Goal: Task Accomplishment & Management: Use online tool/utility

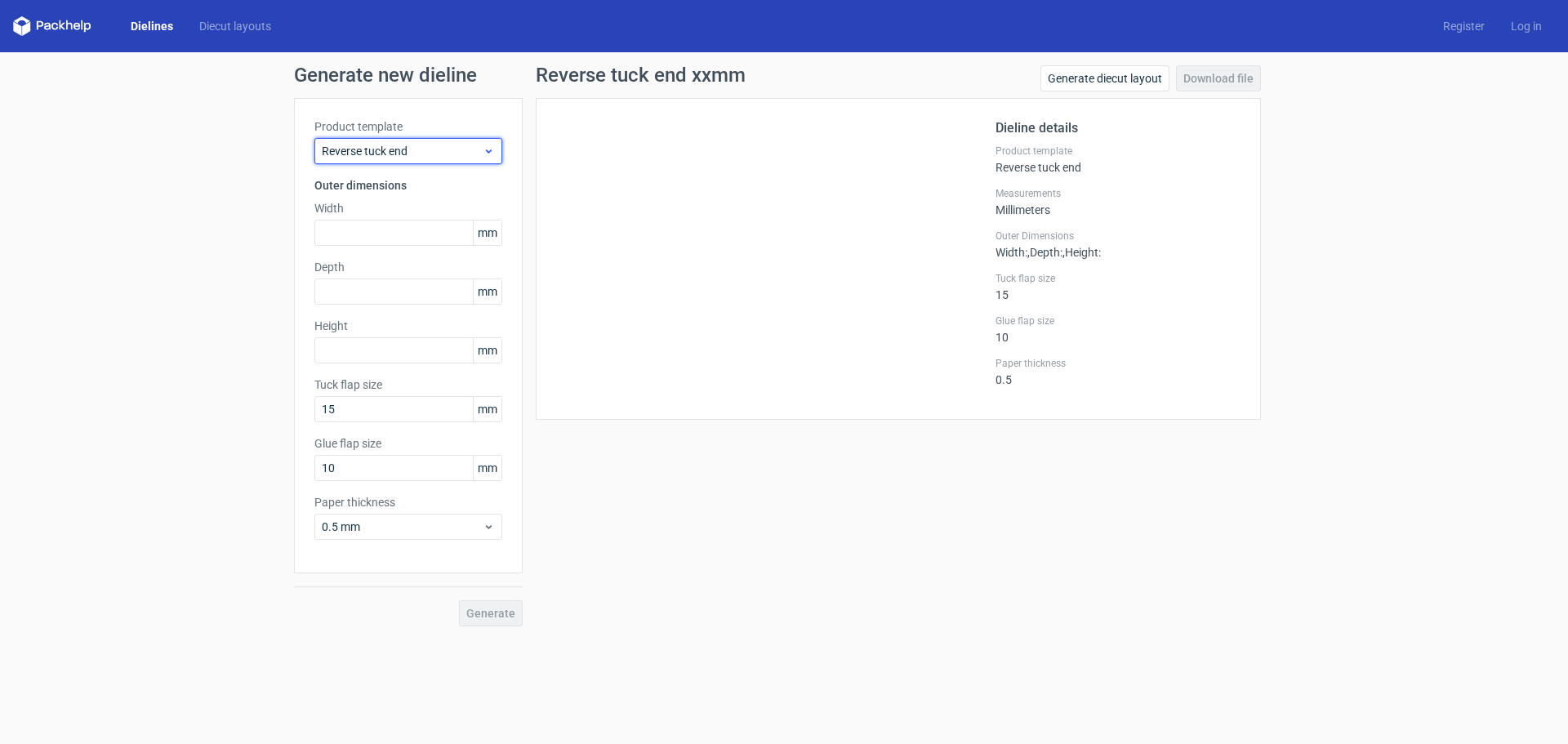
click at [415, 150] on span "Reverse tuck end" at bounding box center [402, 150] width 161 height 17
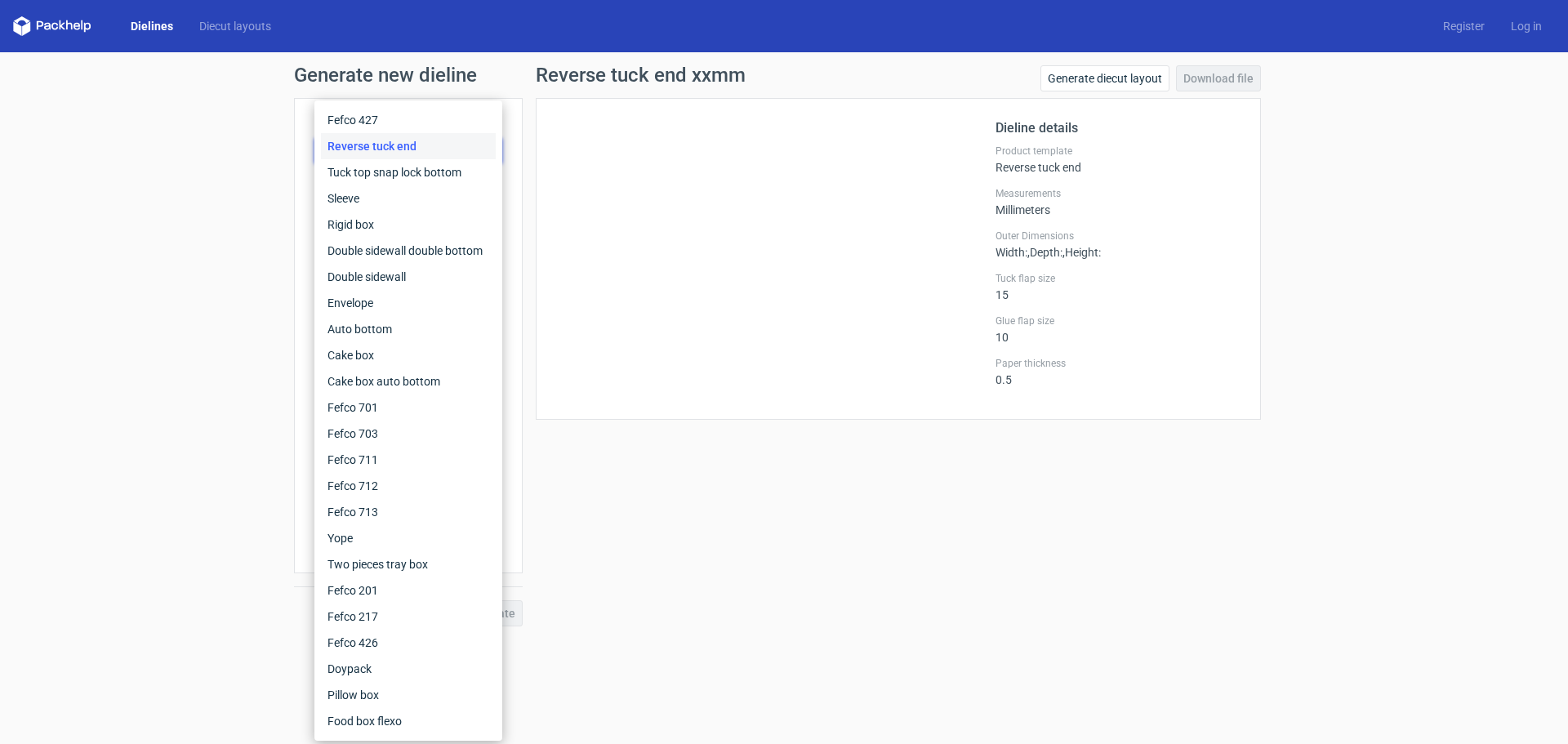
click at [250, 132] on div "Generate new dieline Product template Reverse tuck end Outer dimensions Width m…" at bounding box center [784, 346] width 1568 height 588
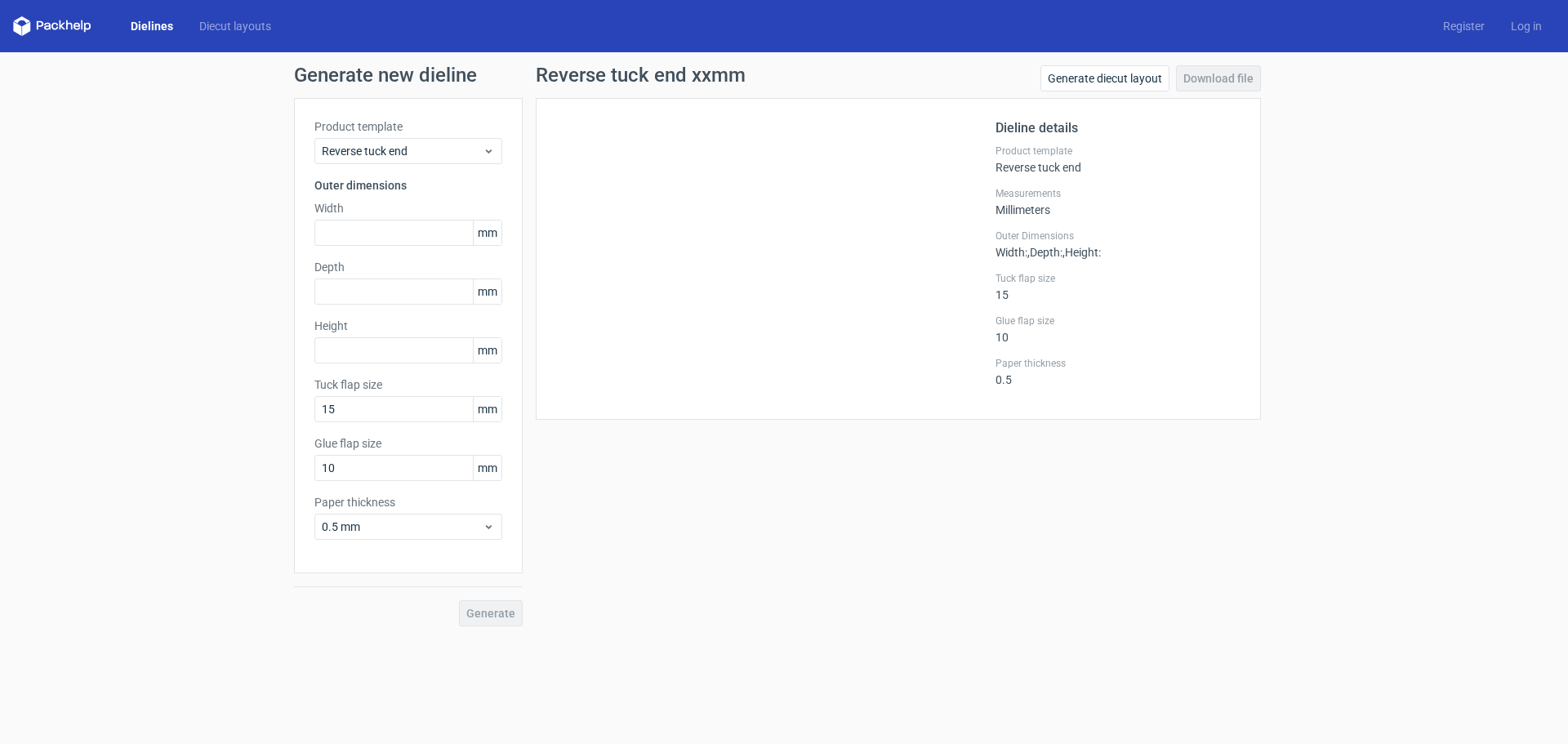
click at [151, 37] on div "Dielines Diecut layouts Register Log in" at bounding box center [784, 26] width 1568 height 52
click at [156, 32] on link "Dielines" at bounding box center [151, 26] width 68 height 17
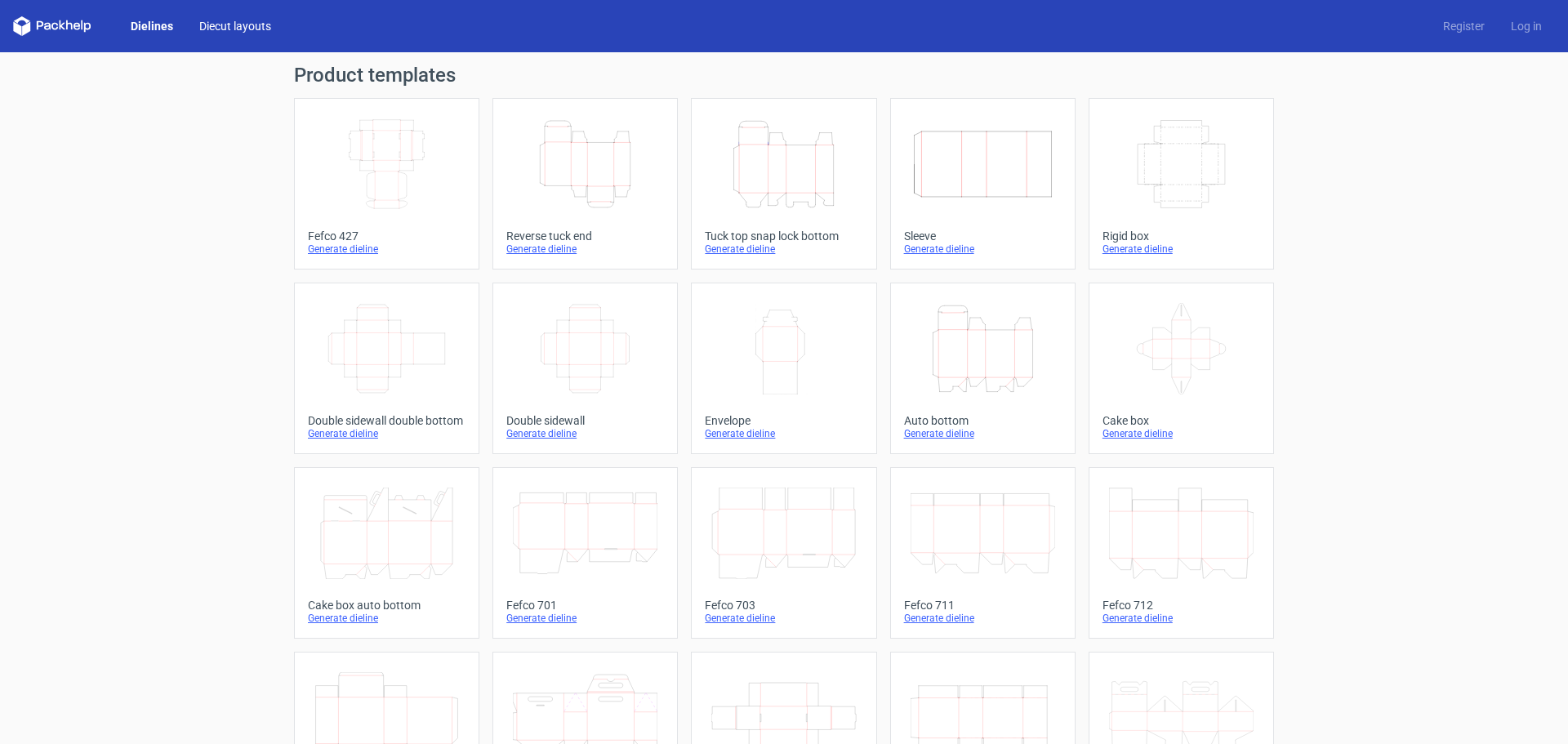
click at [213, 33] on link "Diecut layouts" at bounding box center [234, 26] width 98 height 17
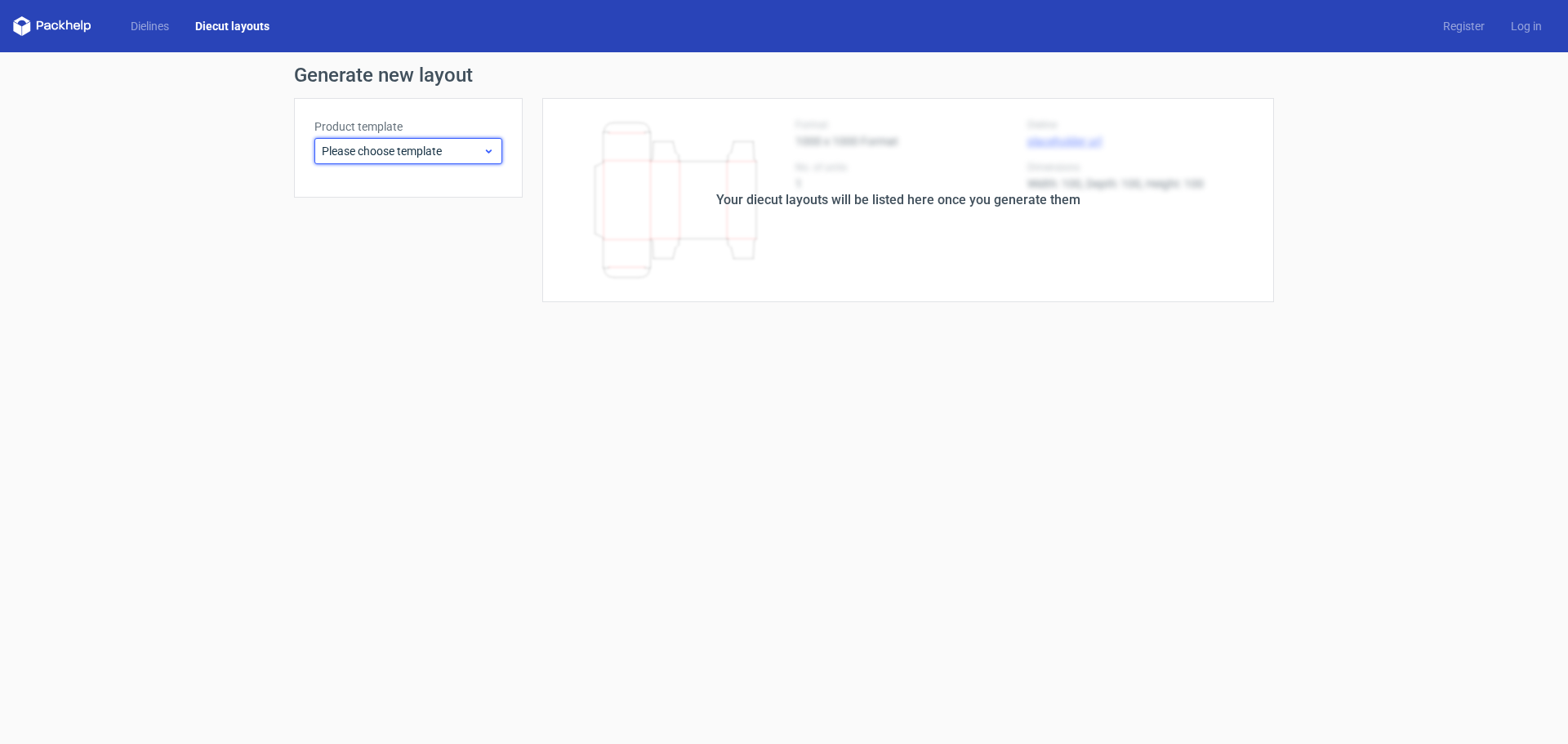
click at [426, 154] on span "Please choose template" at bounding box center [402, 150] width 161 height 17
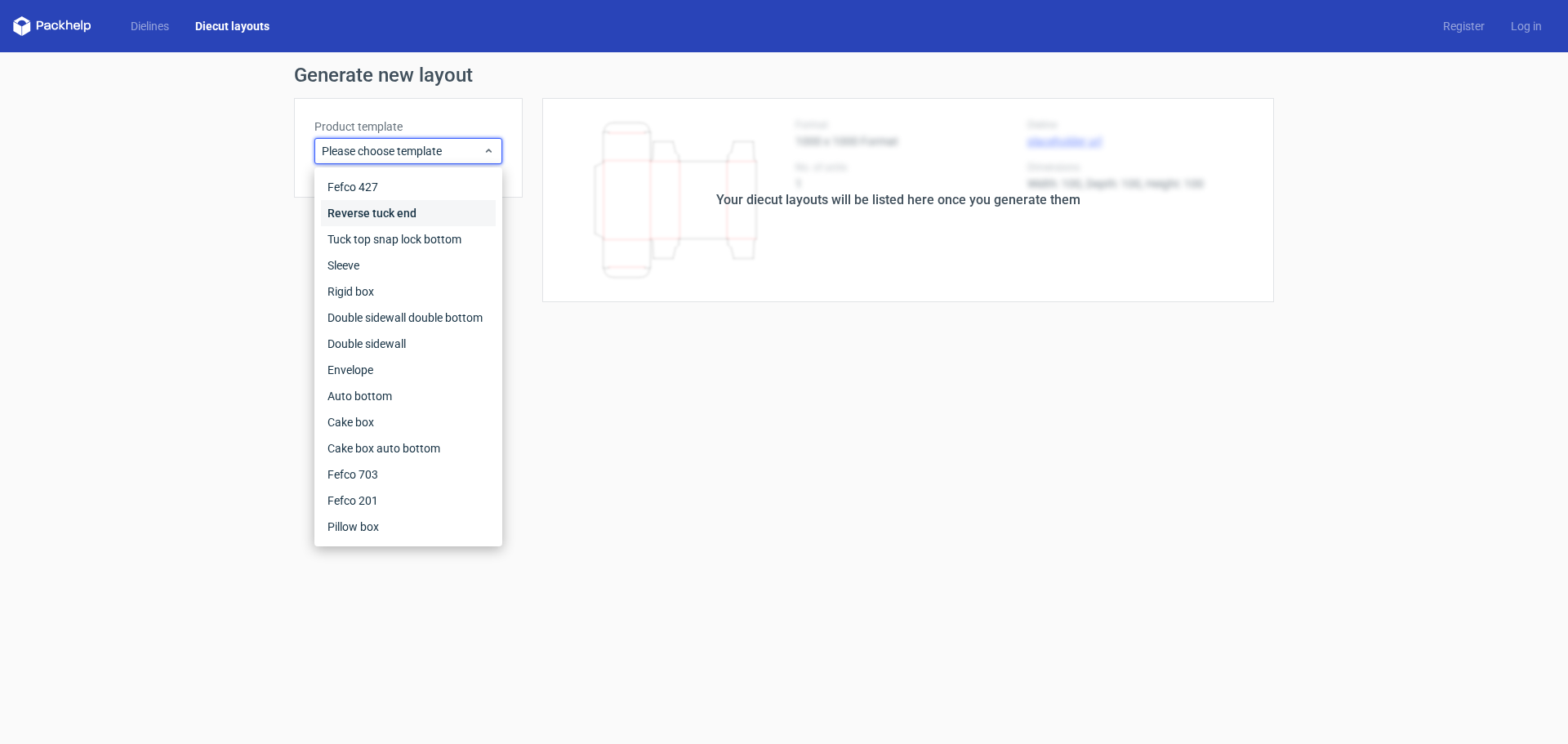
click at [361, 209] on div "Reverse tuck end" at bounding box center [408, 213] width 175 height 26
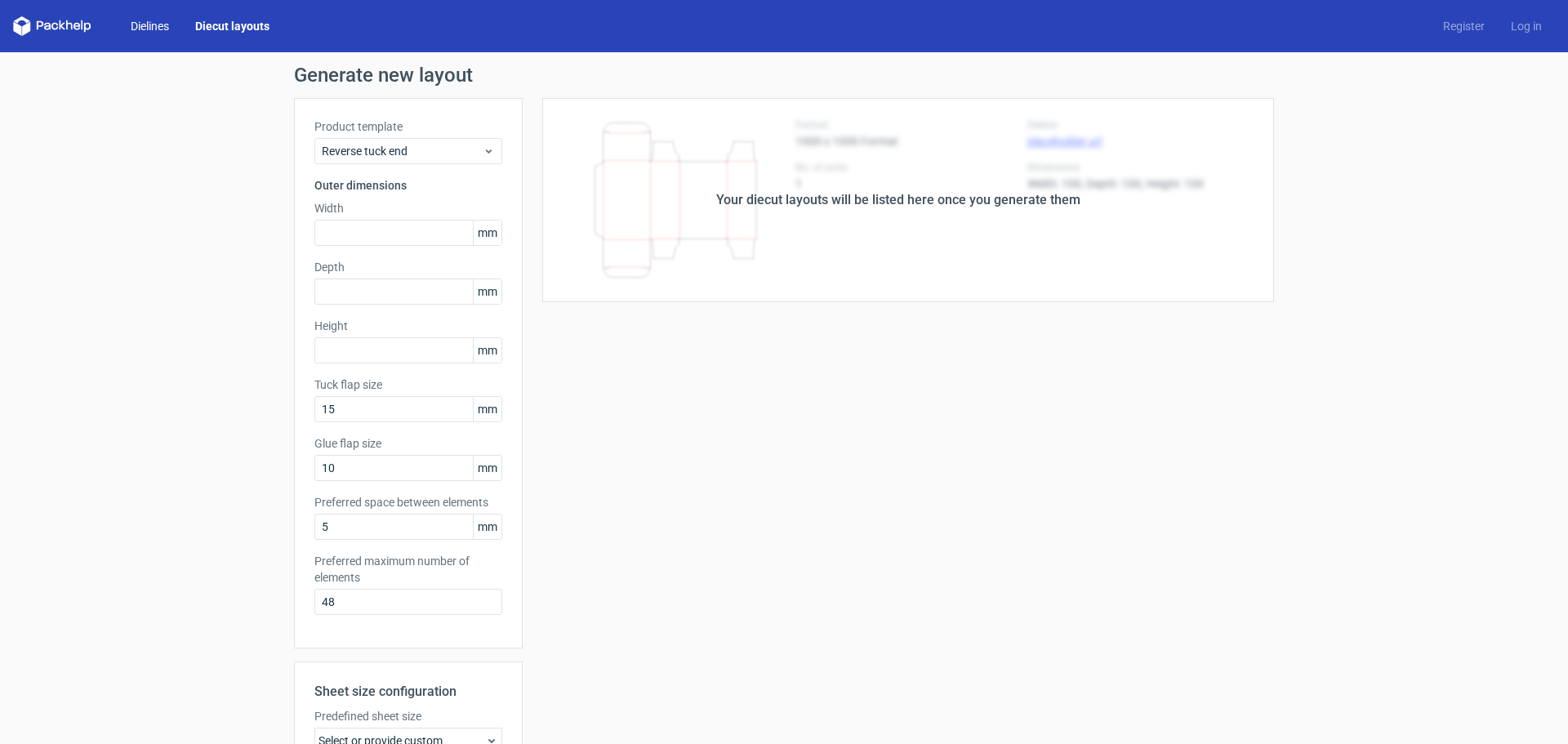
click at [151, 24] on link "Dielines" at bounding box center [149, 26] width 64 height 17
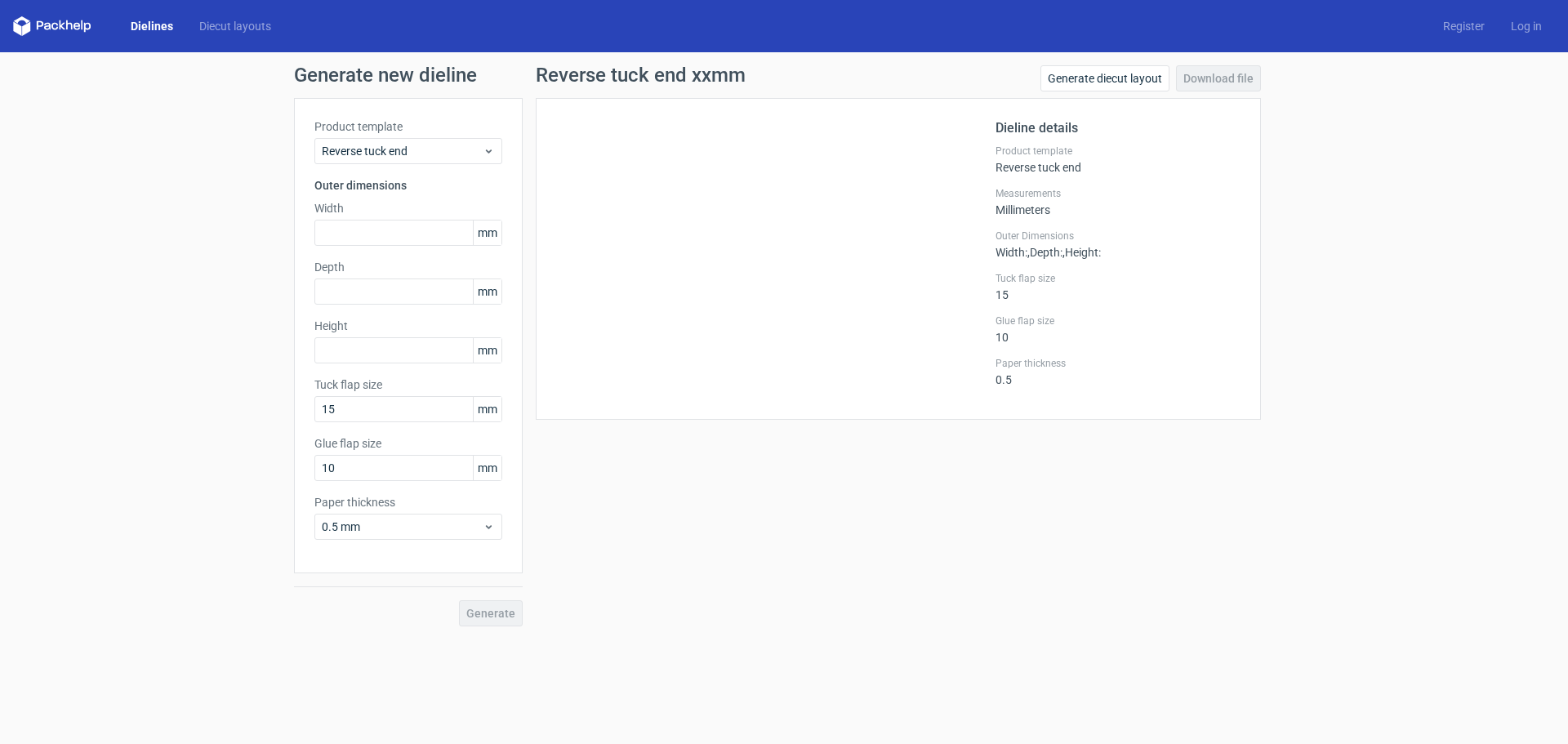
click at [381, 147] on span "Reverse tuck end" at bounding box center [402, 150] width 161 height 17
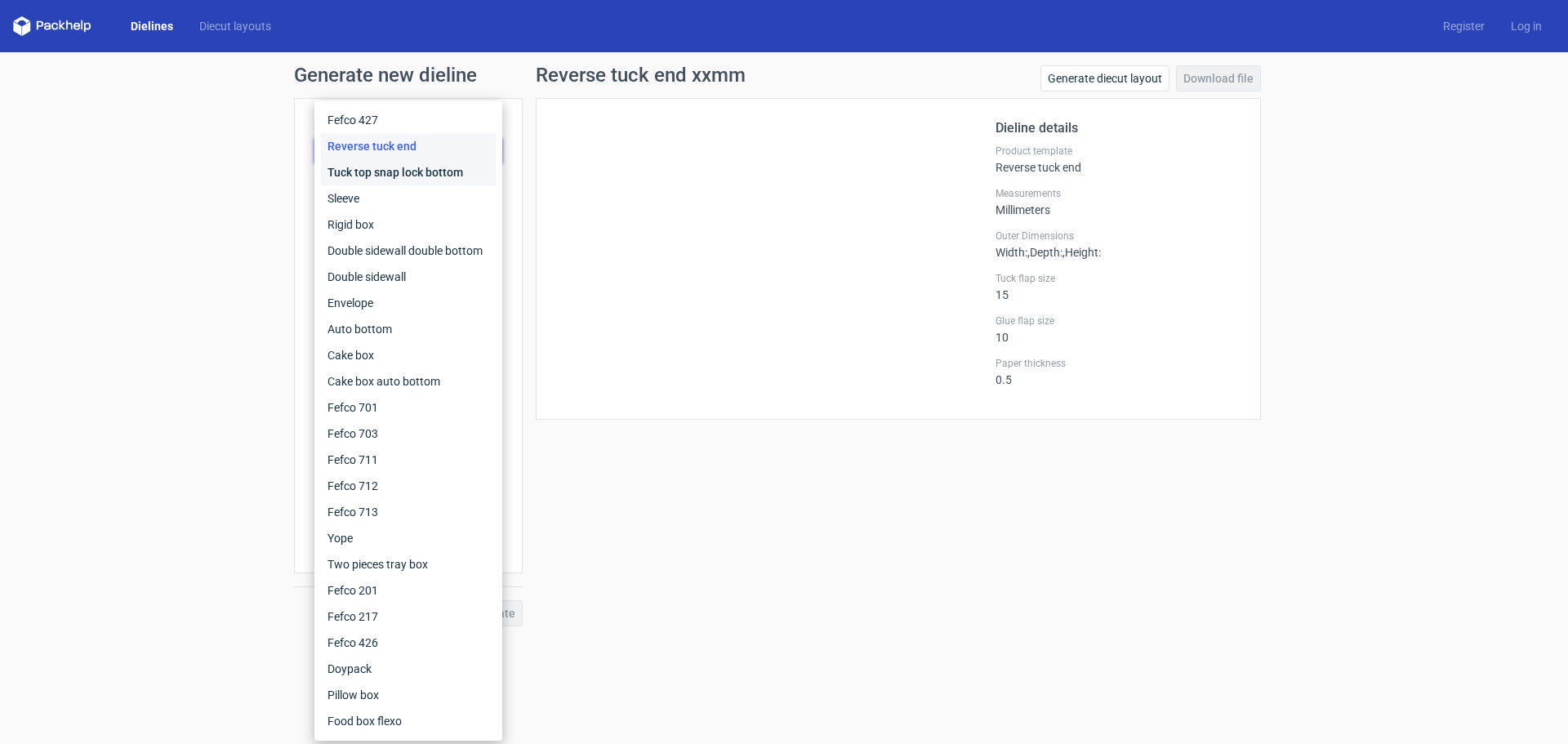
click at [380, 172] on div "Tuck top snap lock bottom" at bounding box center [408, 172] width 175 height 26
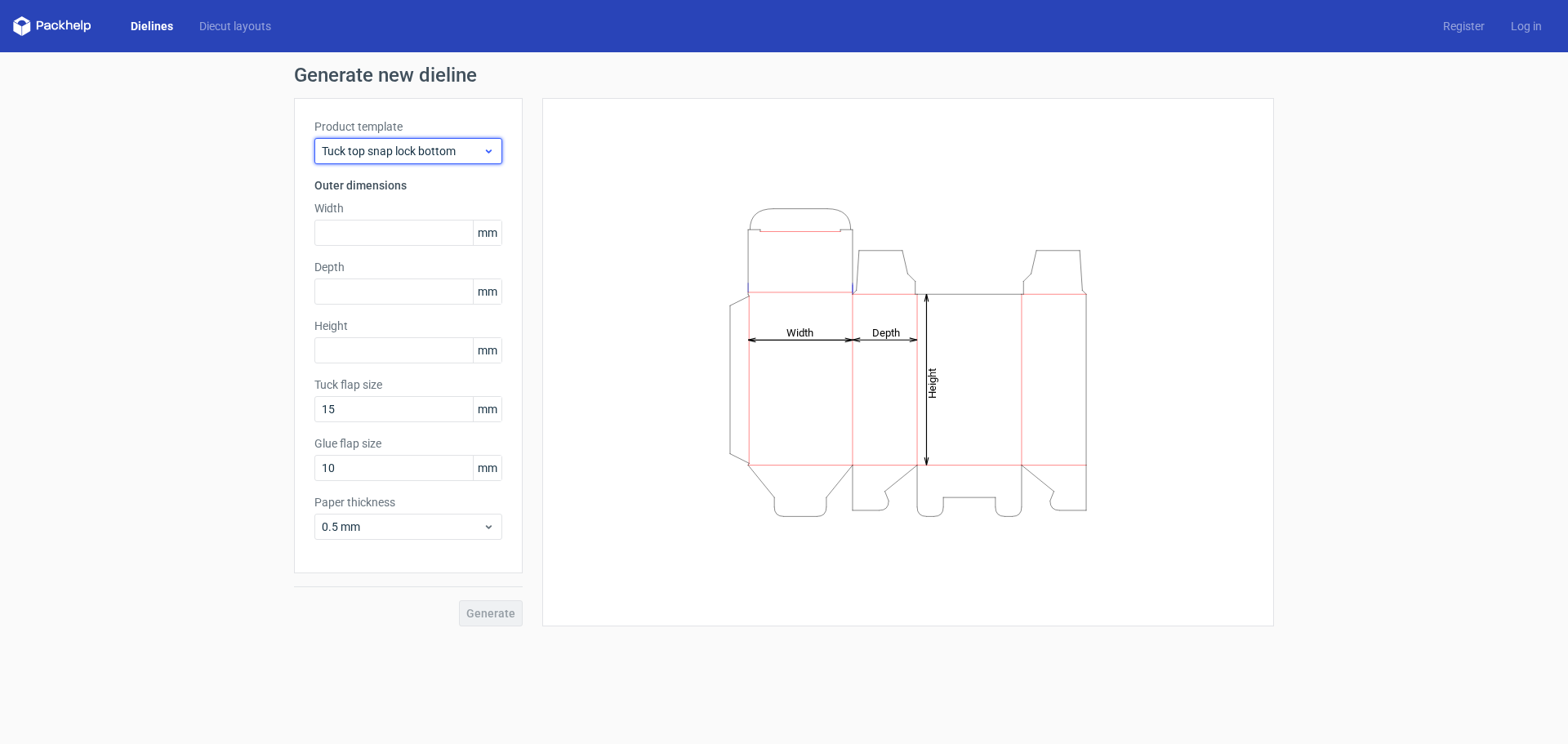
click at [383, 147] on span "Tuck top snap lock bottom" at bounding box center [402, 150] width 161 height 17
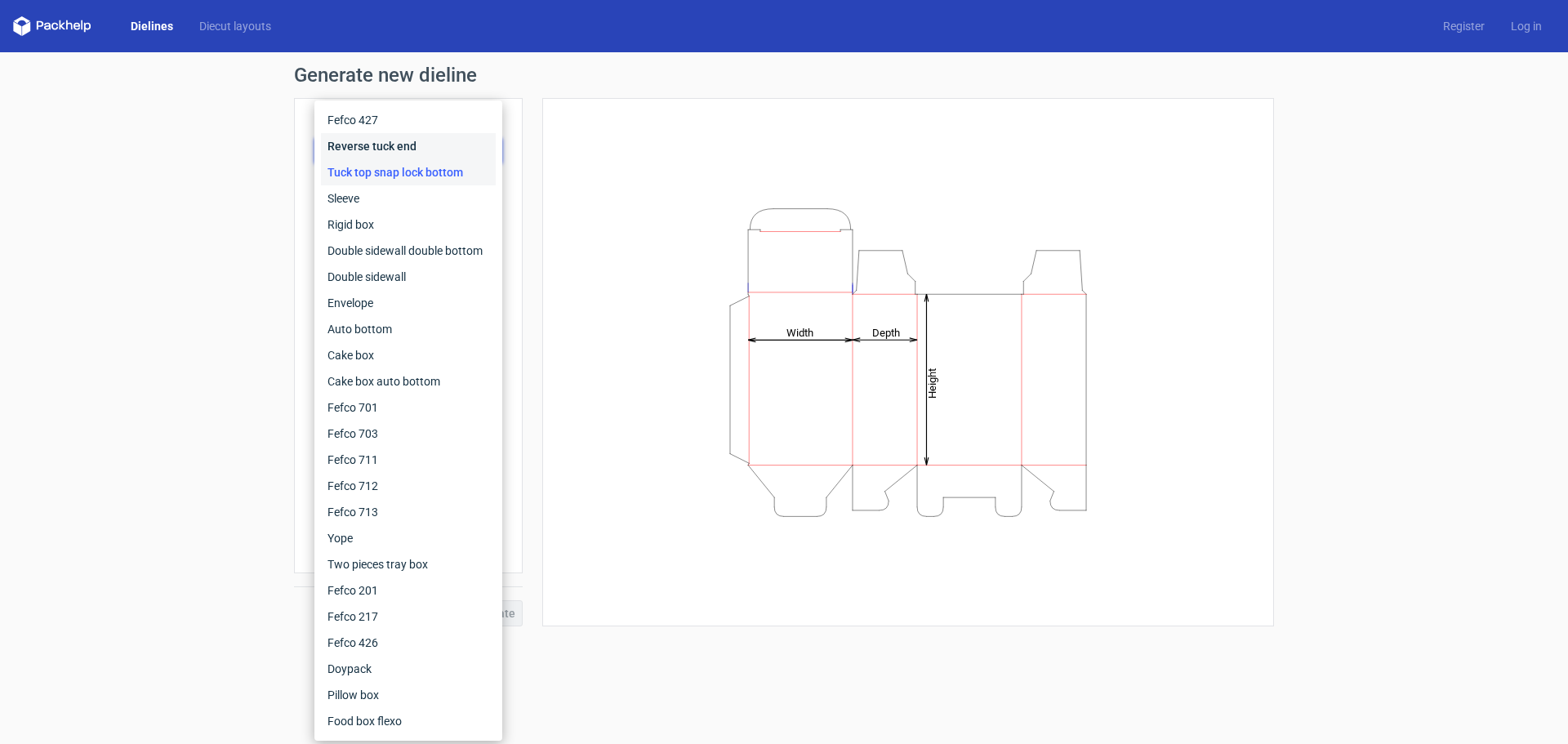
click at [376, 150] on div "Reverse tuck end" at bounding box center [408, 146] width 175 height 26
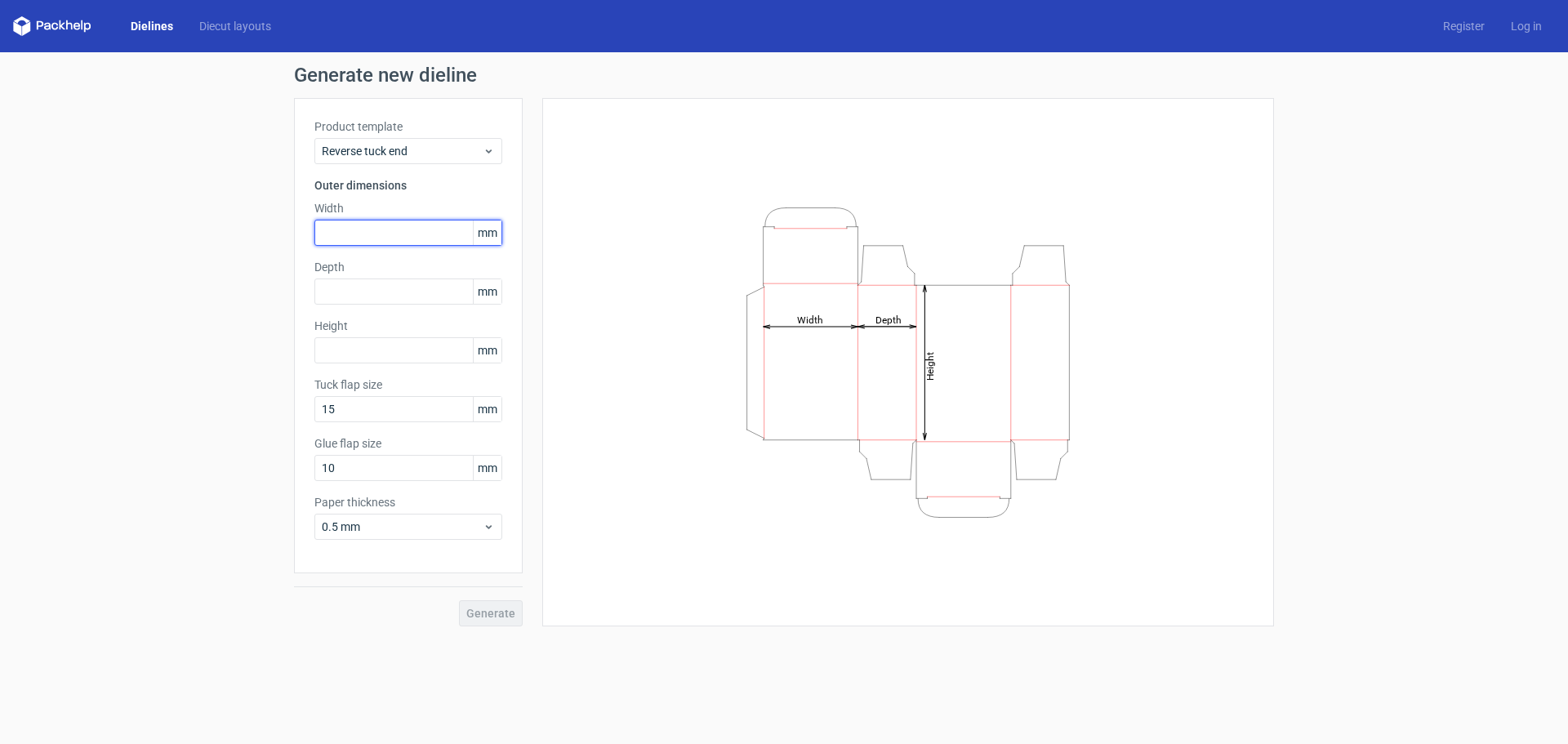
click at [370, 232] on input "text" at bounding box center [409, 232] width 188 height 26
type input "47"
type input "23"
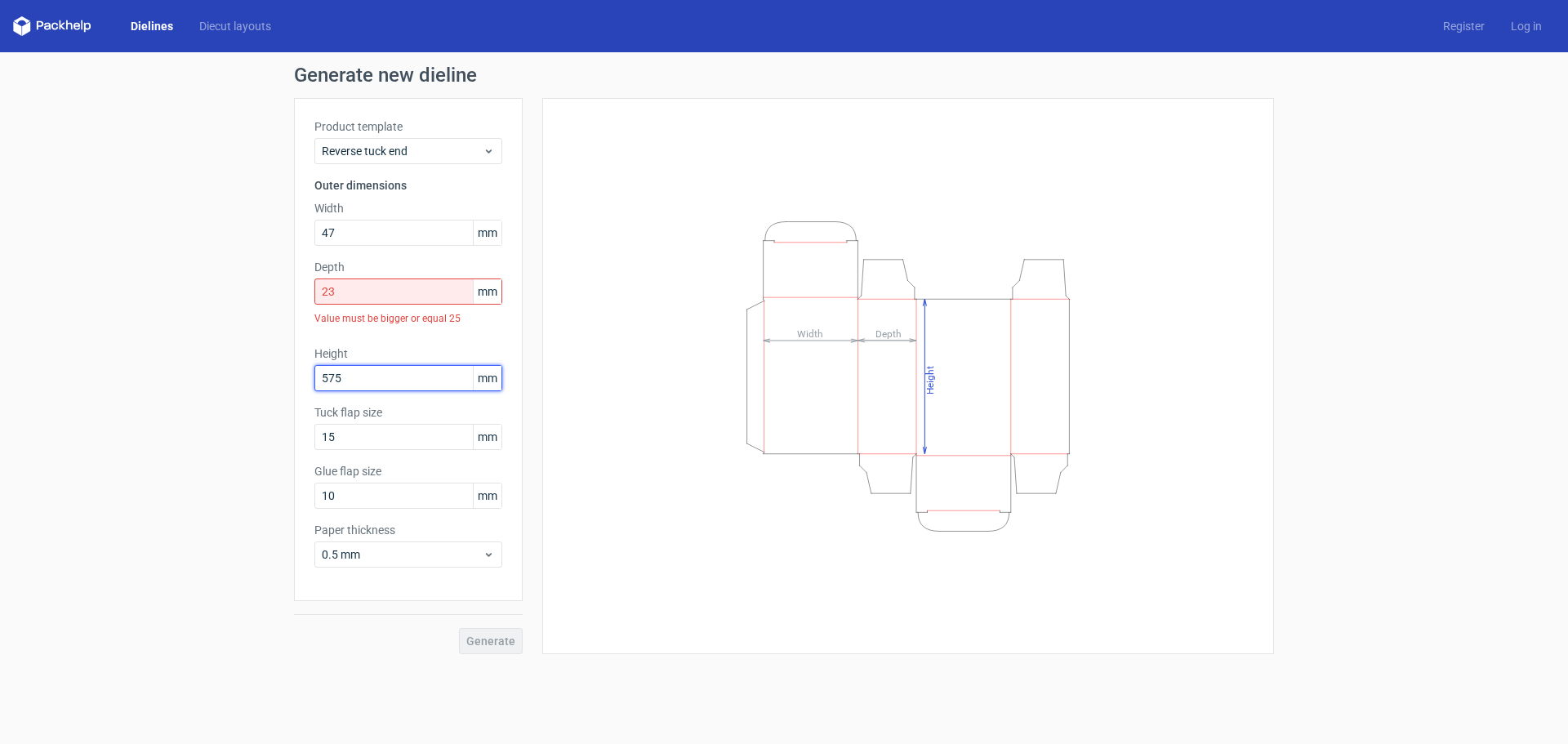
type input "575"
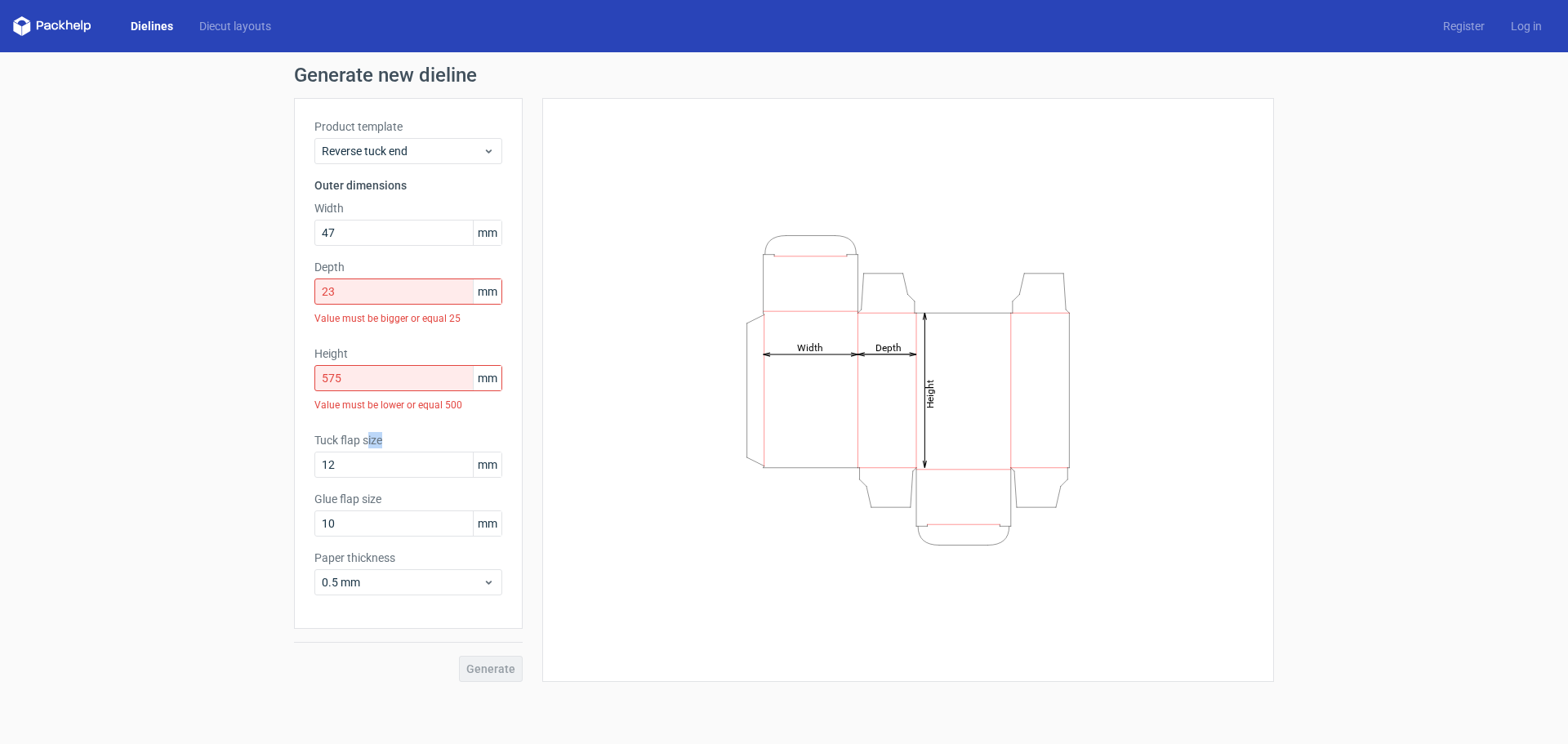
drag, startPoint x: 347, startPoint y: 457, endPoint x: 291, endPoint y: 463, distance: 56.3
click at [293, 463] on div "Generate new dieline Product template Reverse tuck end Outer dimensions Width 4…" at bounding box center [784, 374] width 1568 height 643
drag, startPoint x: 294, startPoint y: 469, endPoint x: 264, endPoint y: 456, distance: 32.7
click at [264, 466] on div "Generate new dieline Product template Reverse tuck end Outer dimensions Width 4…" at bounding box center [784, 374] width 1568 height 643
type input "10"
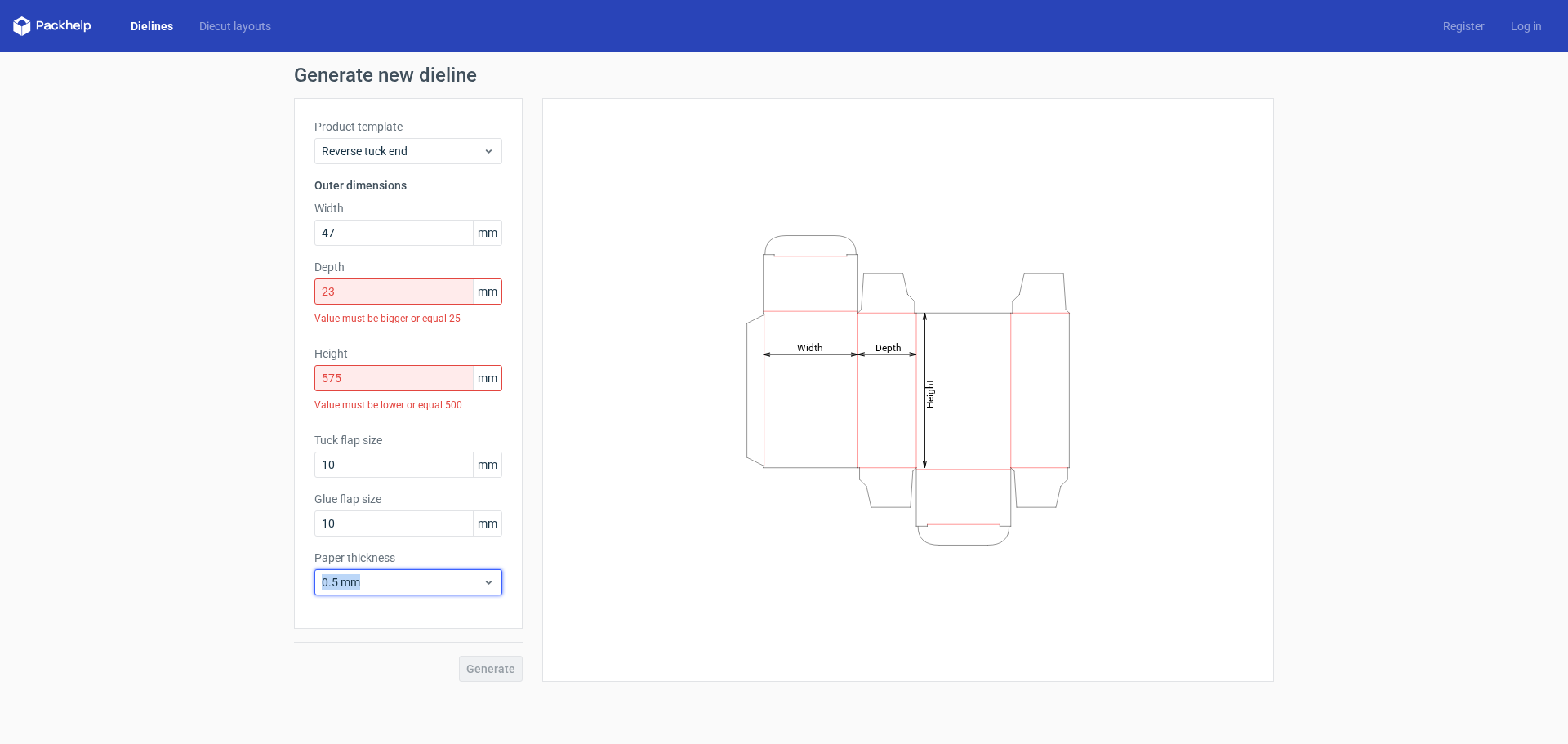
drag, startPoint x: 303, startPoint y: 578, endPoint x: 269, endPoint y: 567, distance: 35.7
click at [255, 573] on div "Generate new dieline Product template Reverse tuck end Outer dimensions Width 4…" at bounding box center [784, 374] width 1568 height 643
drag, startPoint x: 356, startPoint y: 521, endPoint x: 284, endPoint y: 521, distance: 72.0
click at [288, 521] on div "Generate new dieline Product template Reverse tuck end Outer dimensions Width 4…" at bounding box center [784, 374] width 1568 height 643
type input "9"
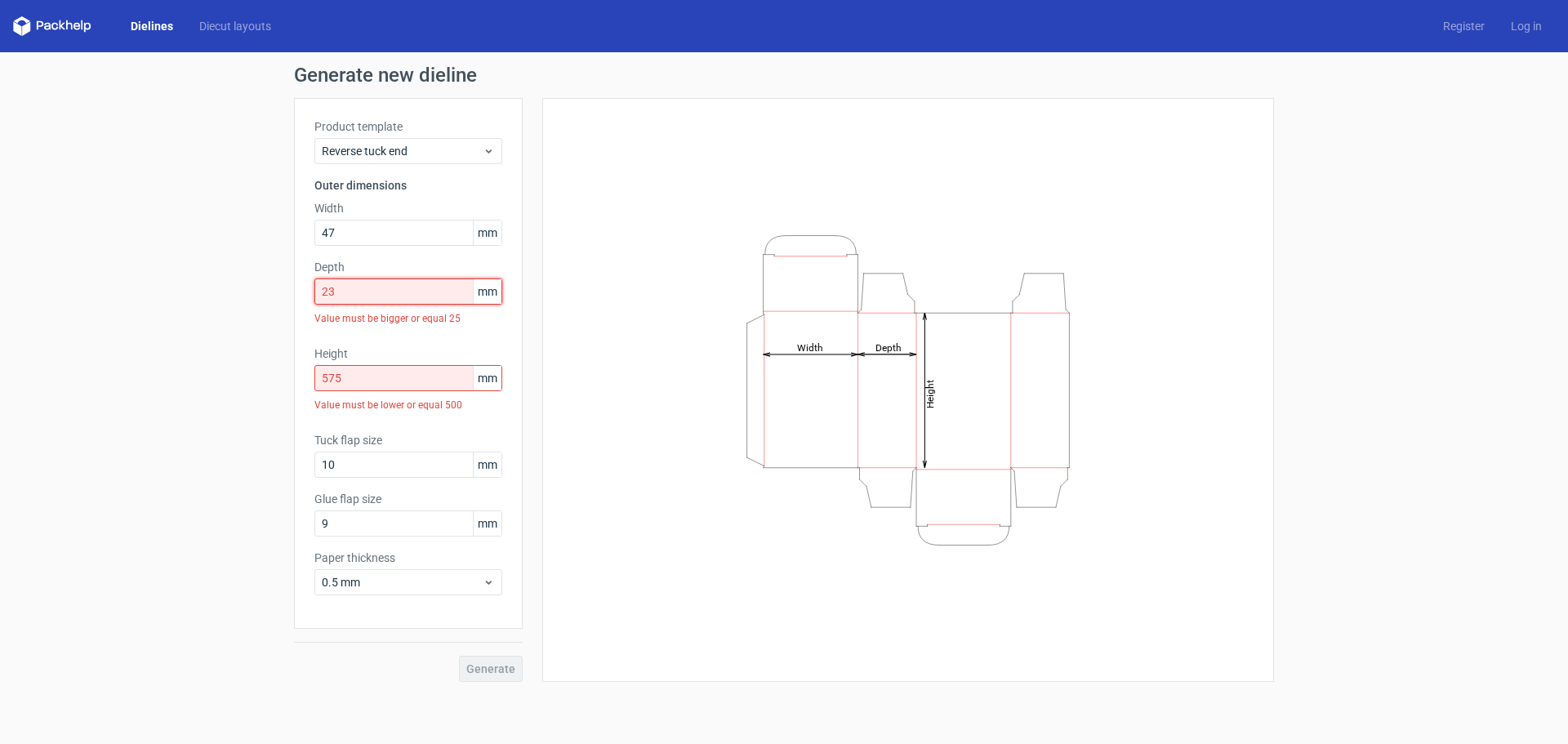
click at [387, 299] on input "23" at bounding box center [409, 291] width 188 height 26
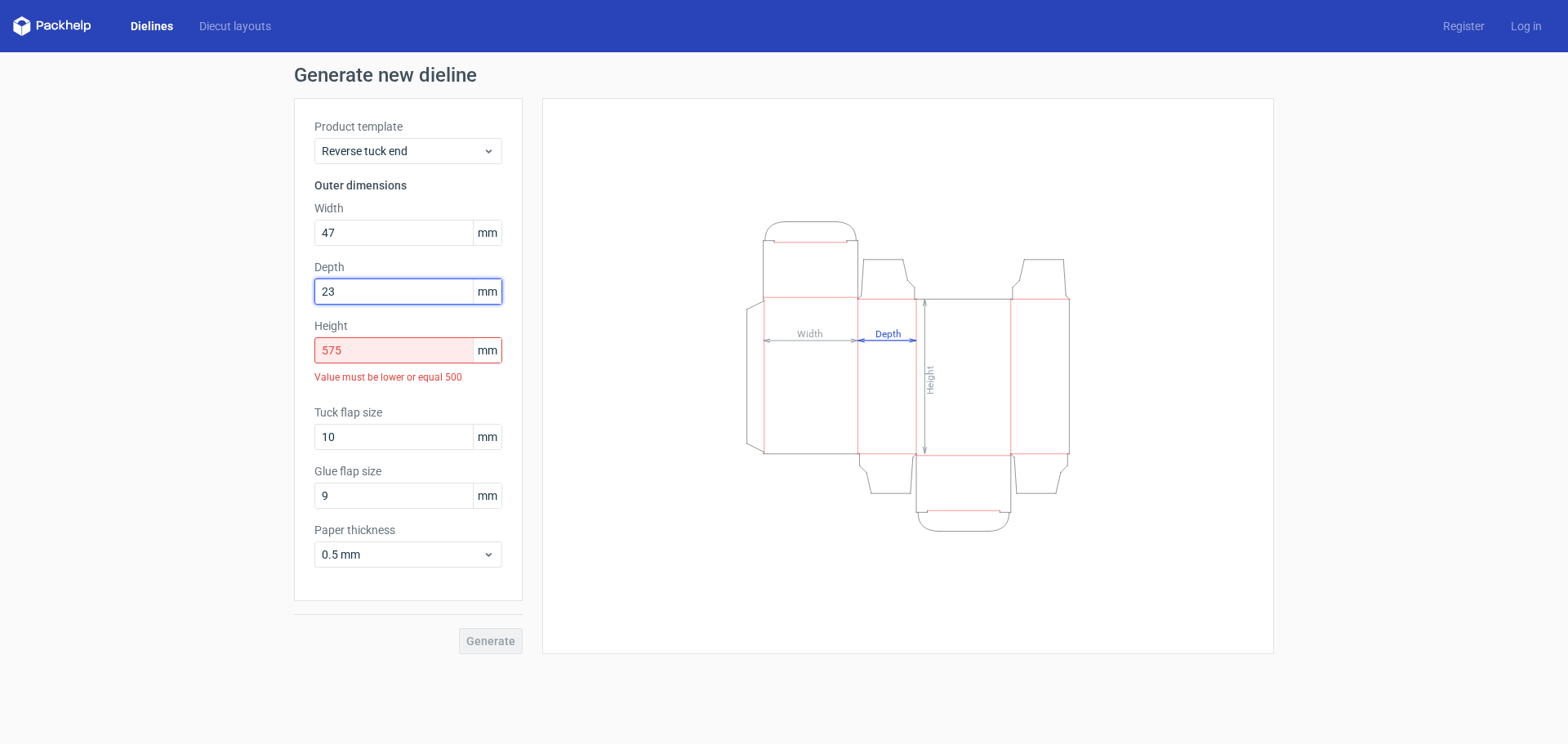
type input "23"
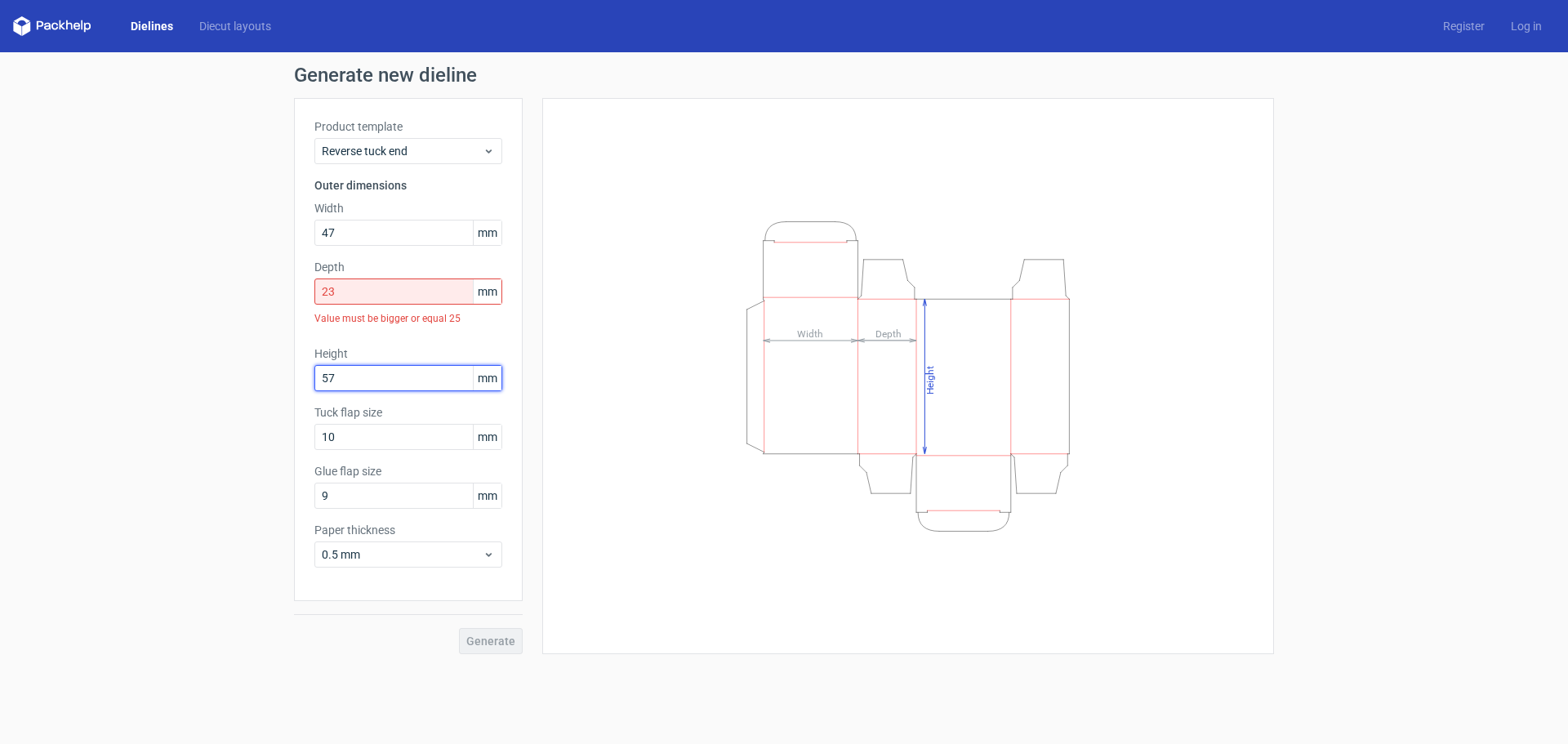
type input "57"
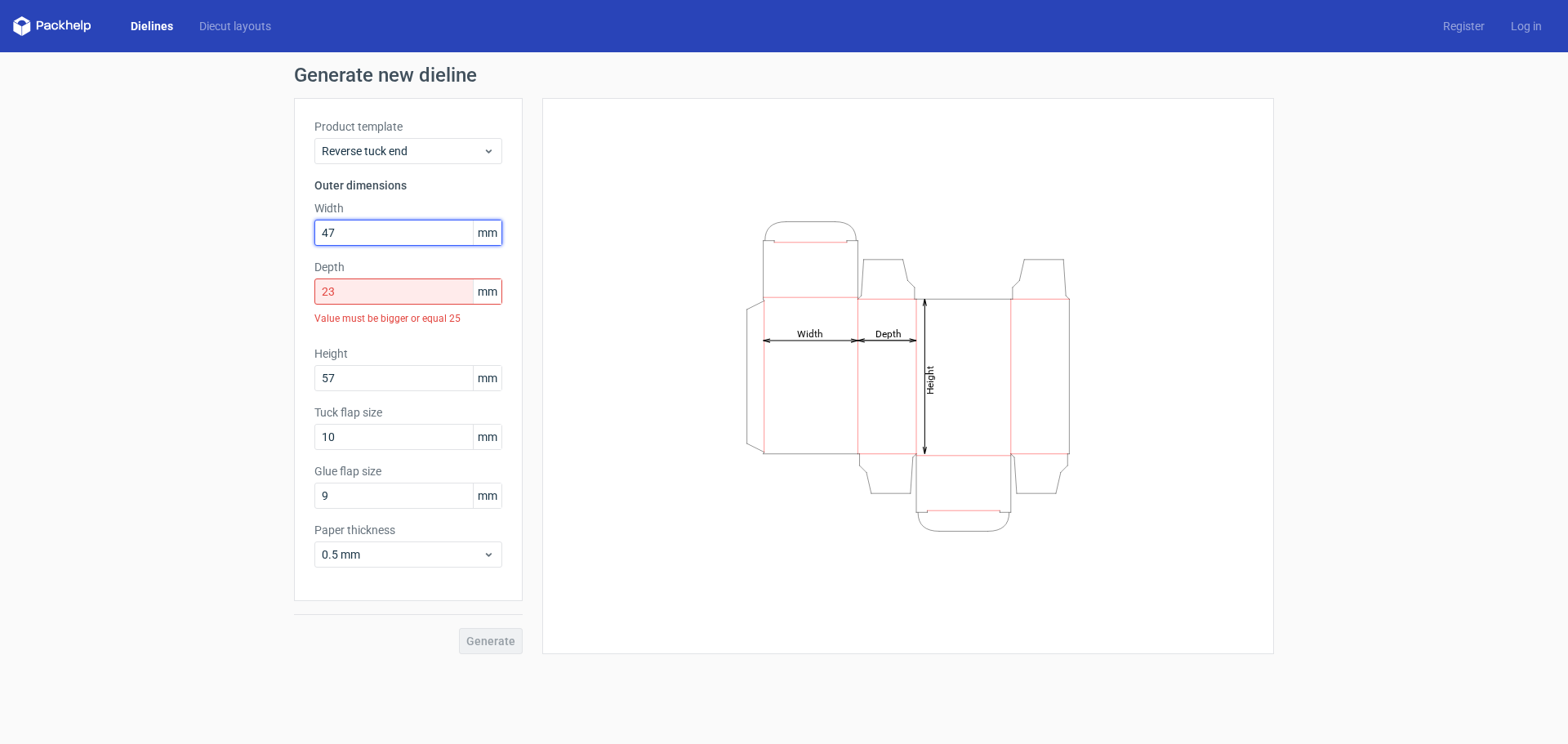
click at [353, 234] on input "47" at bounding box center [409, 232] width 188 height 26
click at [479, 640] on div "Generate" at bounding box center [408, 628] width 229 height 53
click at [423, 138] on div "Product template Reverse tuck end" at bounding box center [409, 141] width 188 height 46
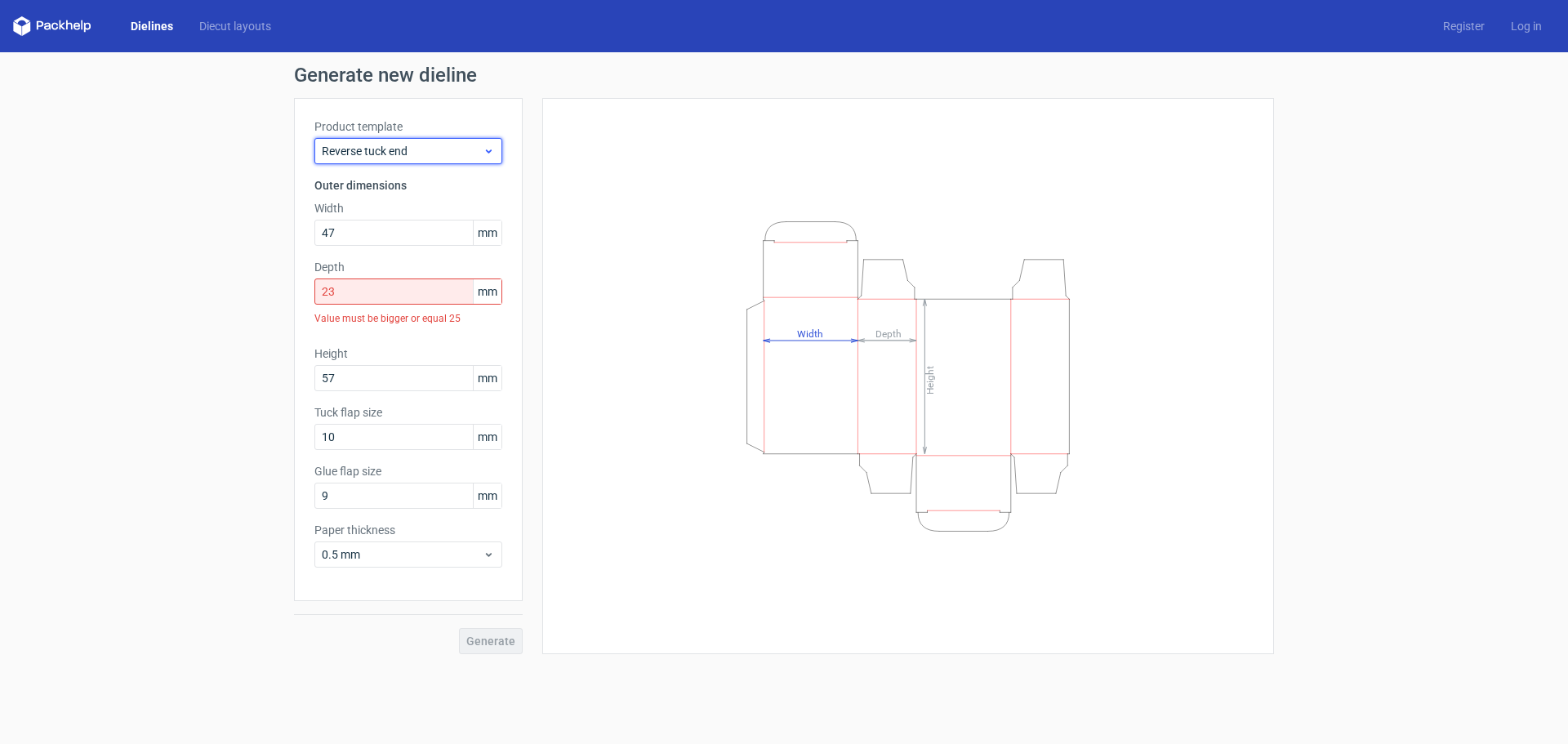
click at [415, 152] on span "Reverse tuck end" at bounding box center [402, 150] width 161 height 17
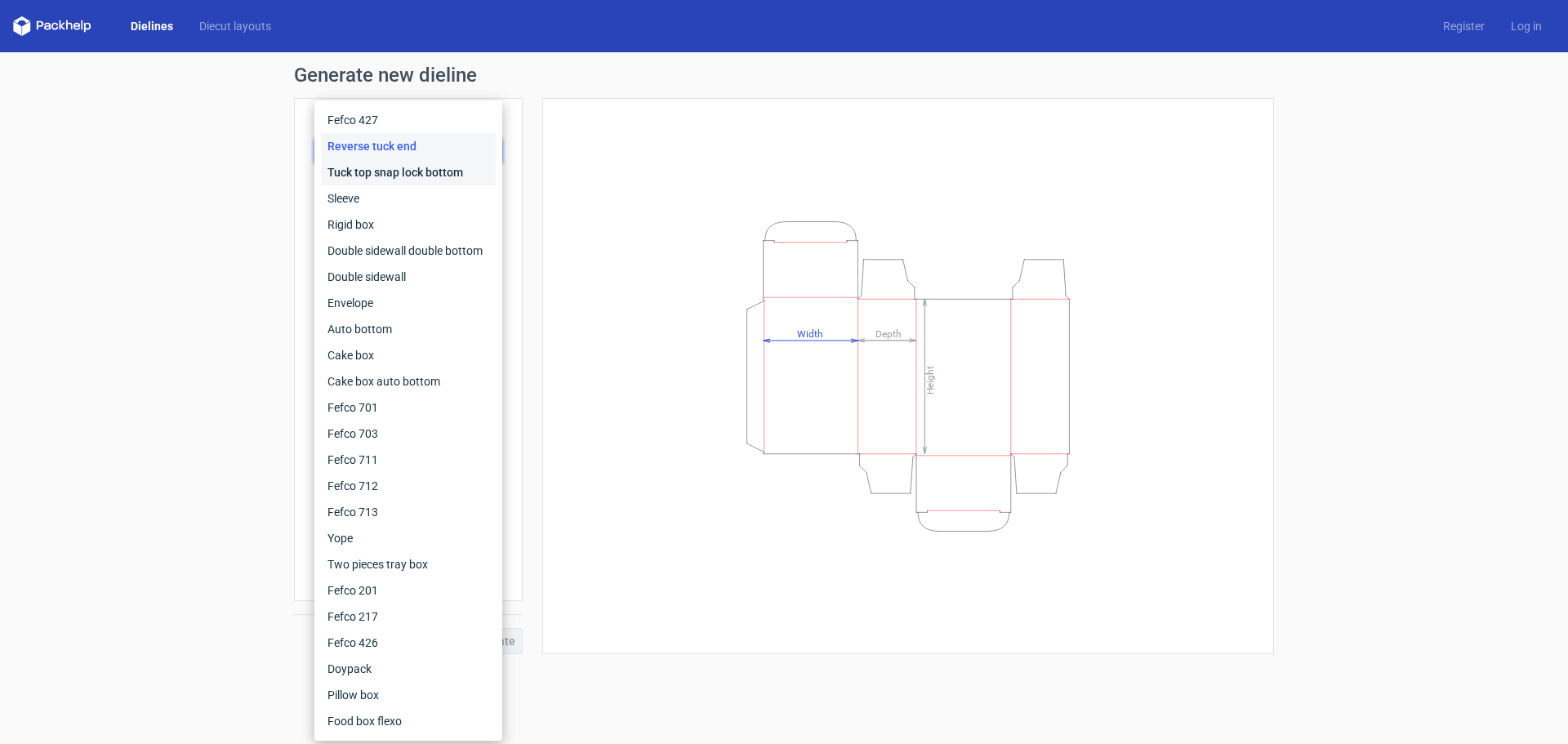
click at [405, 173] on div "Tuck top snap lock bottom" at bounding box center [408, 172] width 175 height 26
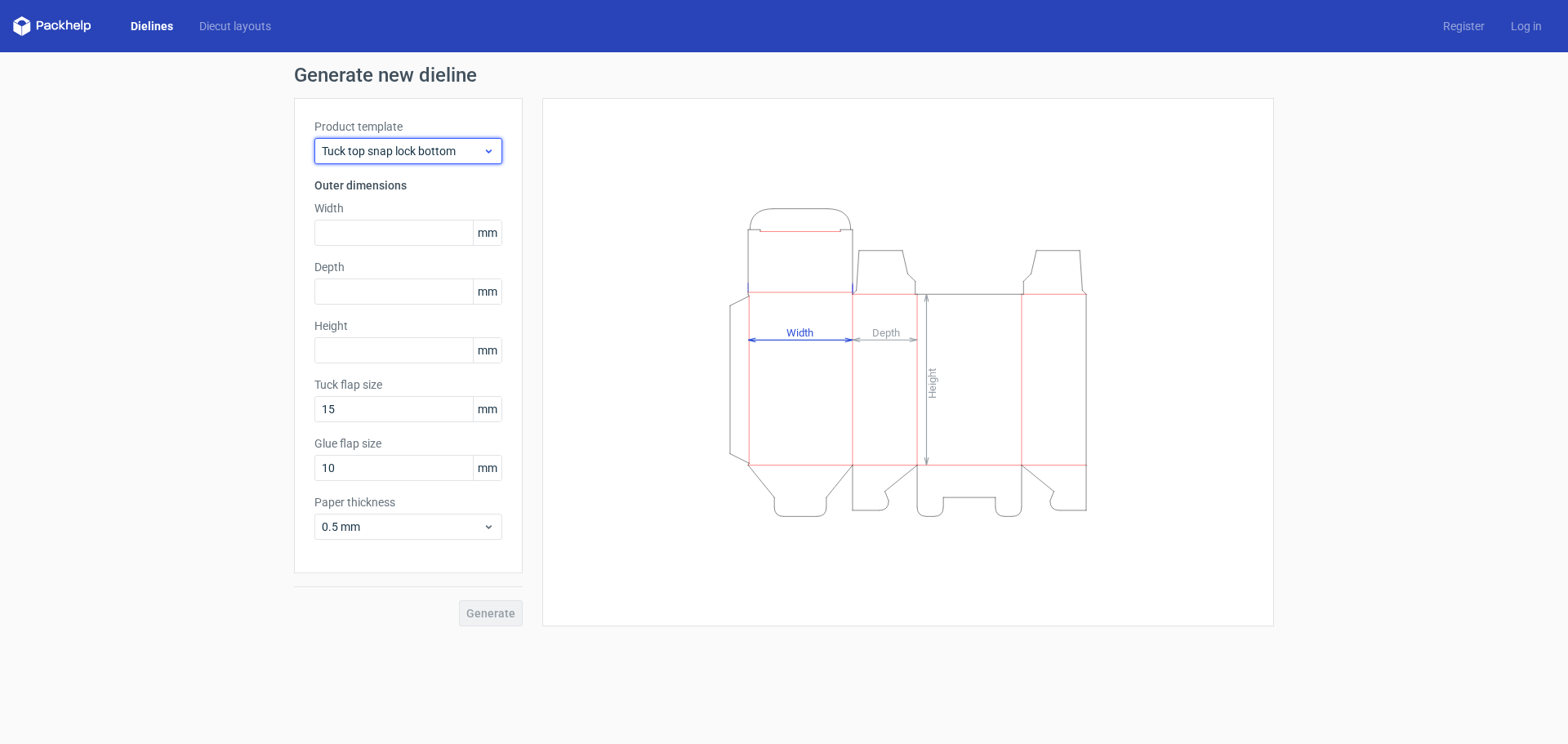
click at [398, 148] on span "Tuck top snap lock bottom" at bounding box center [402, 150] width 161 height 17
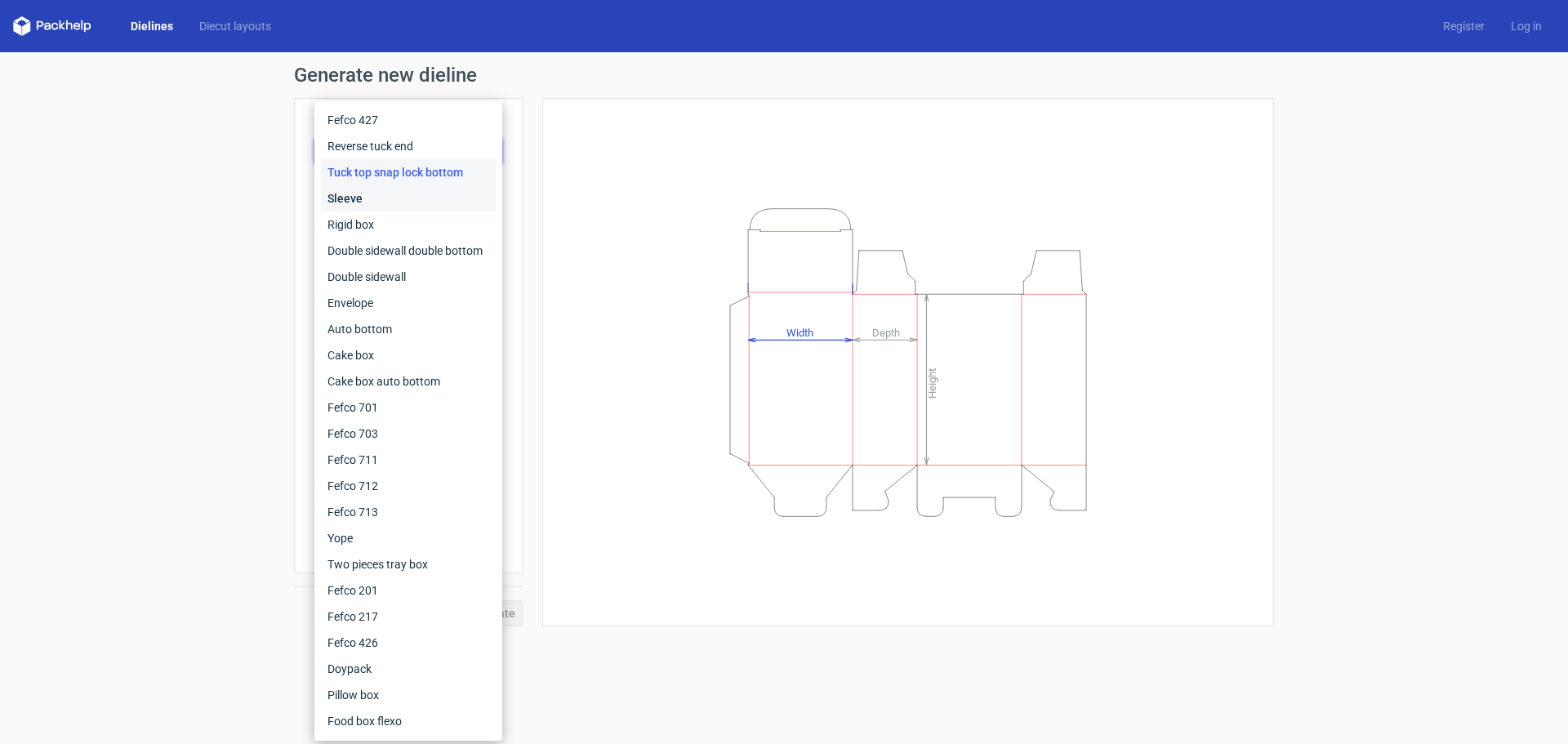
click at [372, 202] on div "Sleeve" at bounding box center [408, 198] width 175 height 26
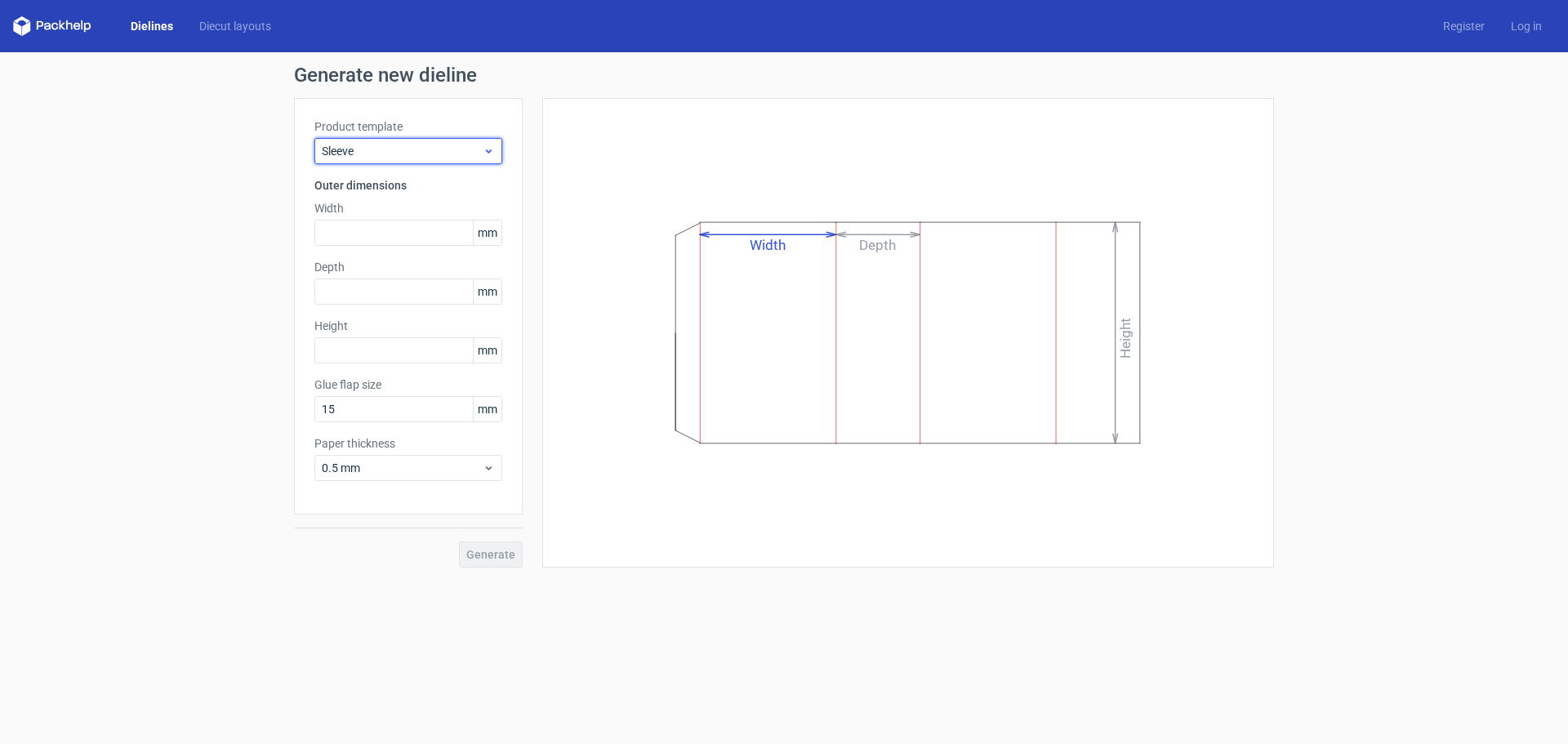
click at [388, 158] on span "Sleeve" at bounding box center [402, 150] width 161 height 17
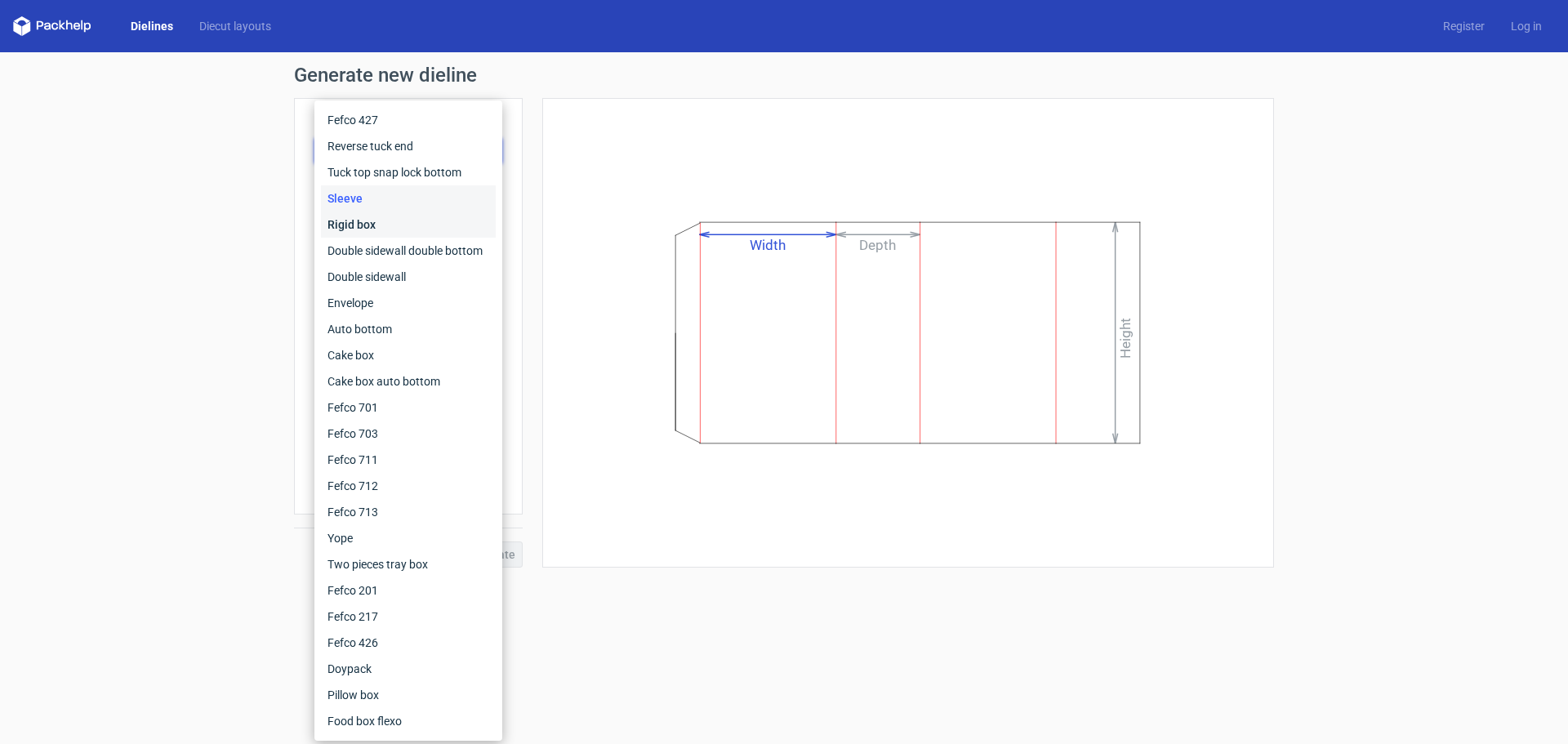
click at [366, 223] on div "Rigid box" at bounding box center [408, 225] width 175 height 26
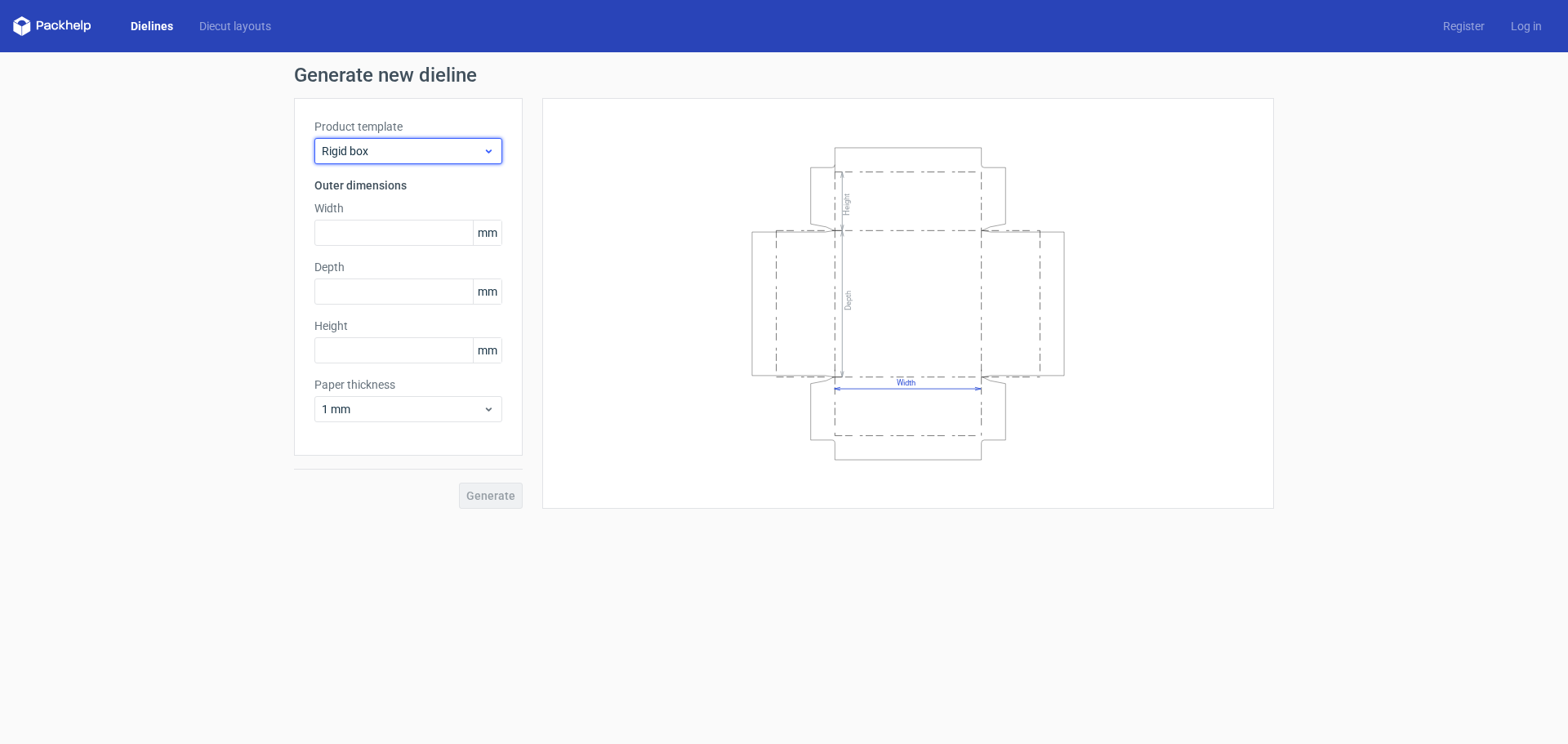
click at [381, 157] on span "Rigid box" at bounding box center [402, 150] width 161 height 17
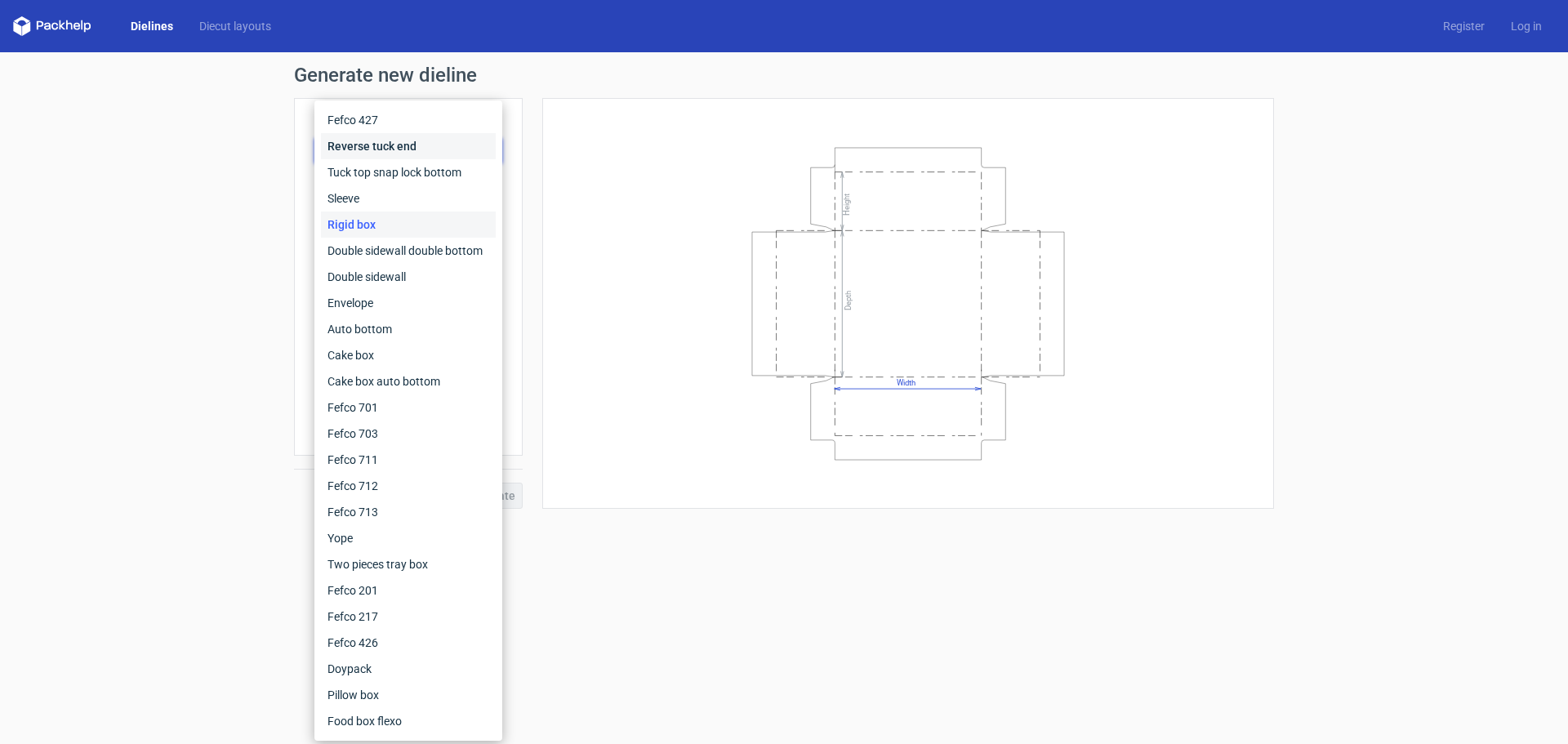
click at [381, 156] on div "Reverse tuck end" at bounding box center [408, 146] width 175 height 26
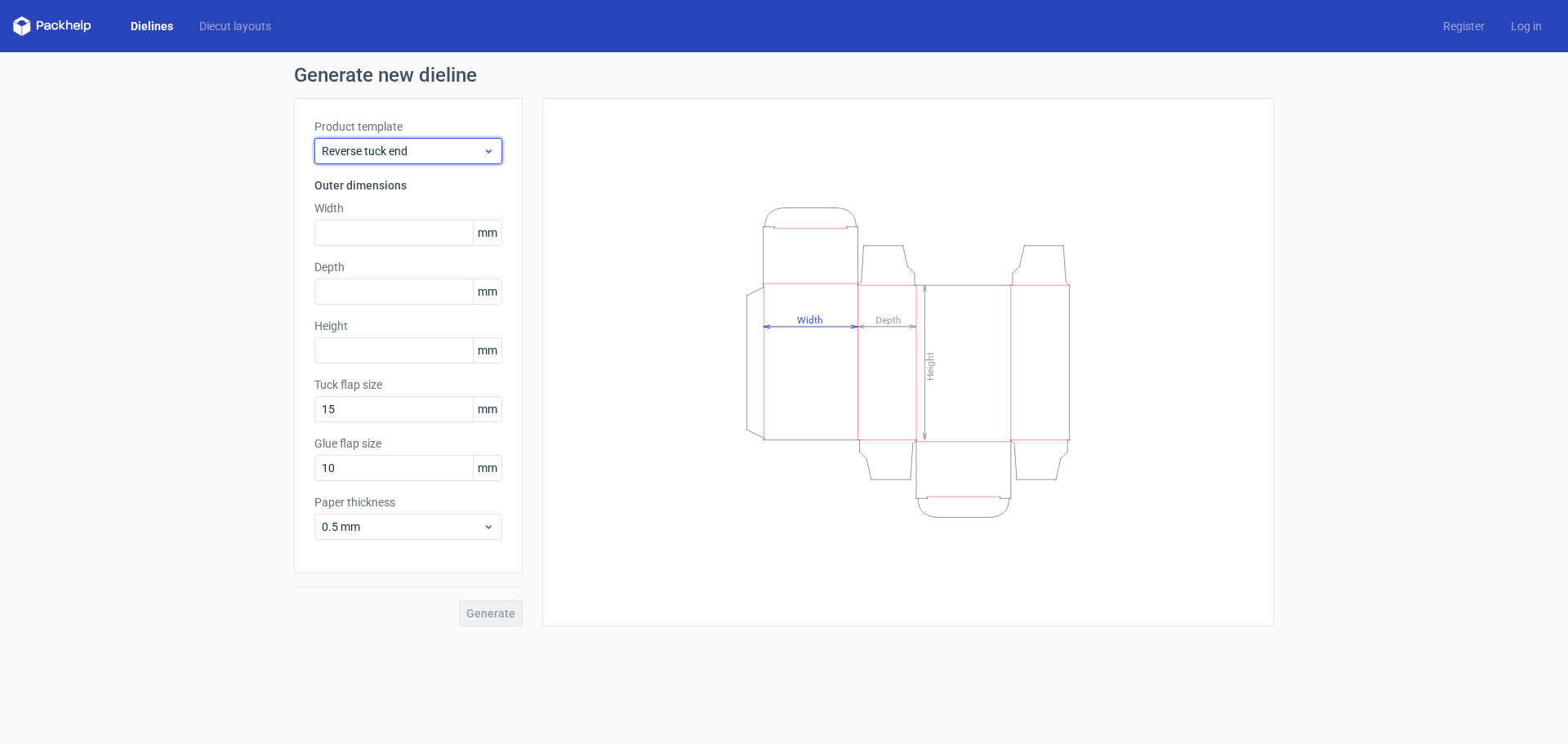
click at [360, 149] on span "Reverse tuck end" at bounding box center [402, 150] width 161 height 17
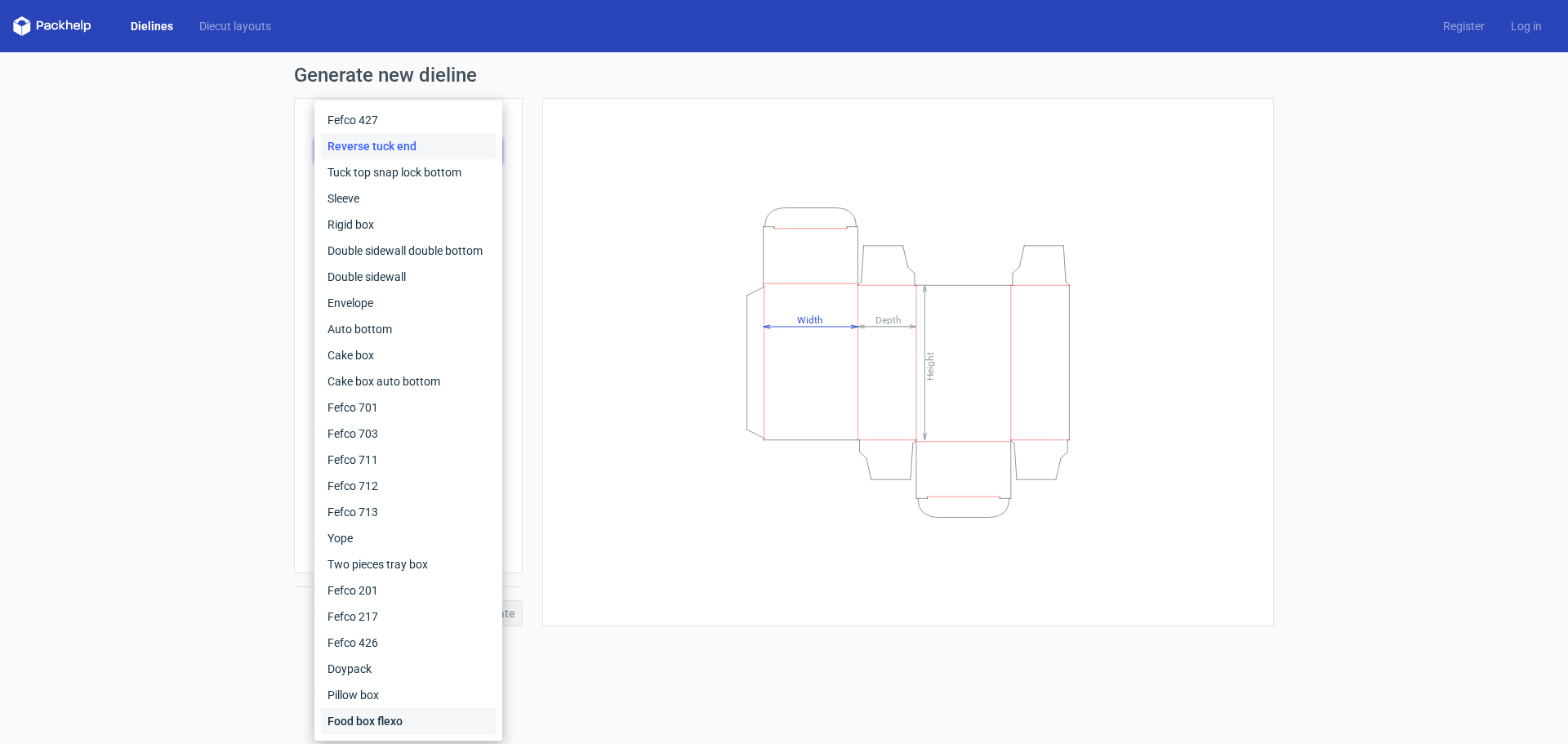
click at [360, 720] on div "Food box flexo" at bounding box center [408, 721] width 175 height 26
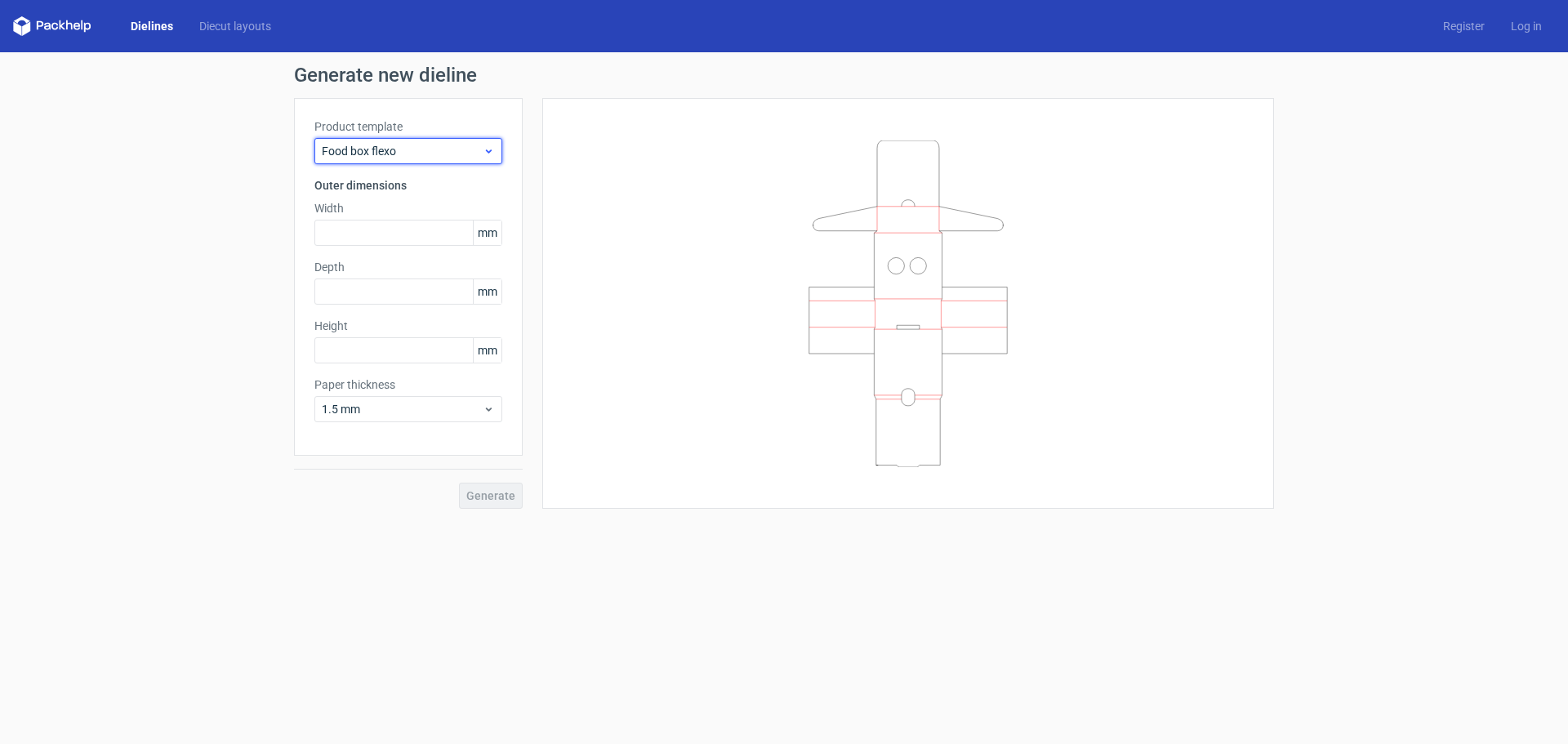
click at [339, 140] on div "Food box flexo" at bounding box center [409, 151] width 188 height 26
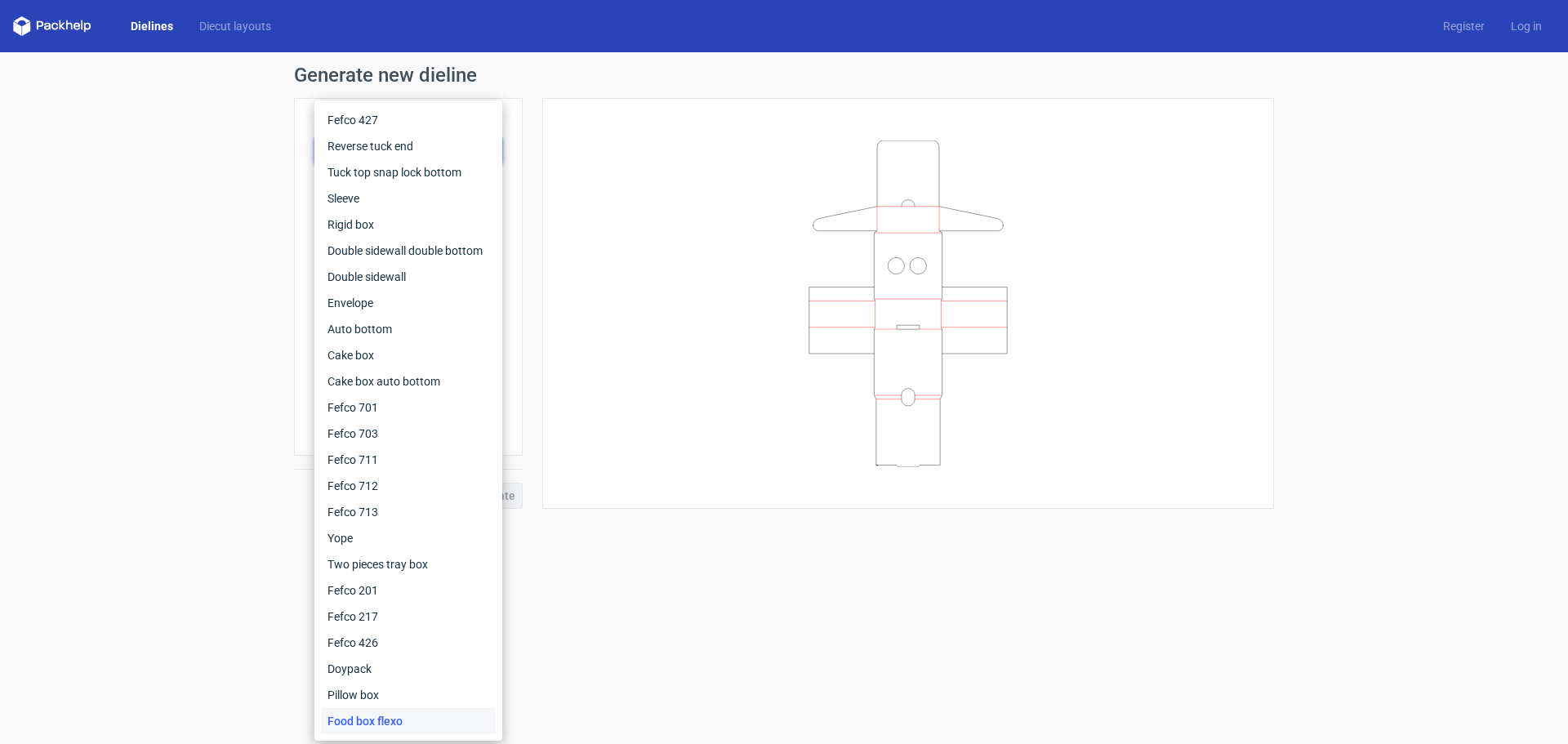
click at [152, 20] on link "Dielines" at bounding box center [151, 26] width 68 height 17
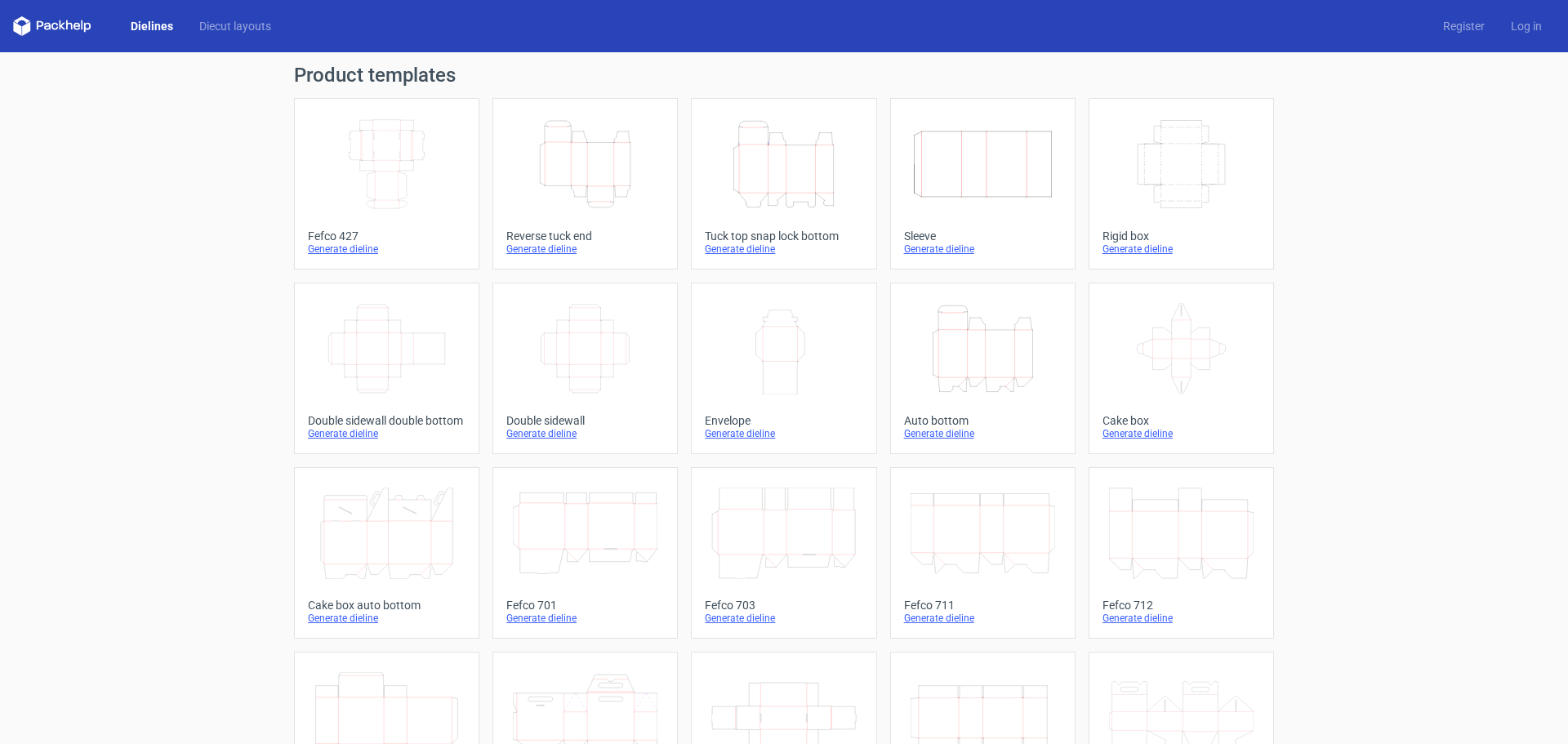
click at [771, 165] on icon "Height Depth Width" at bounding box center [784, 164] width 144 height 91
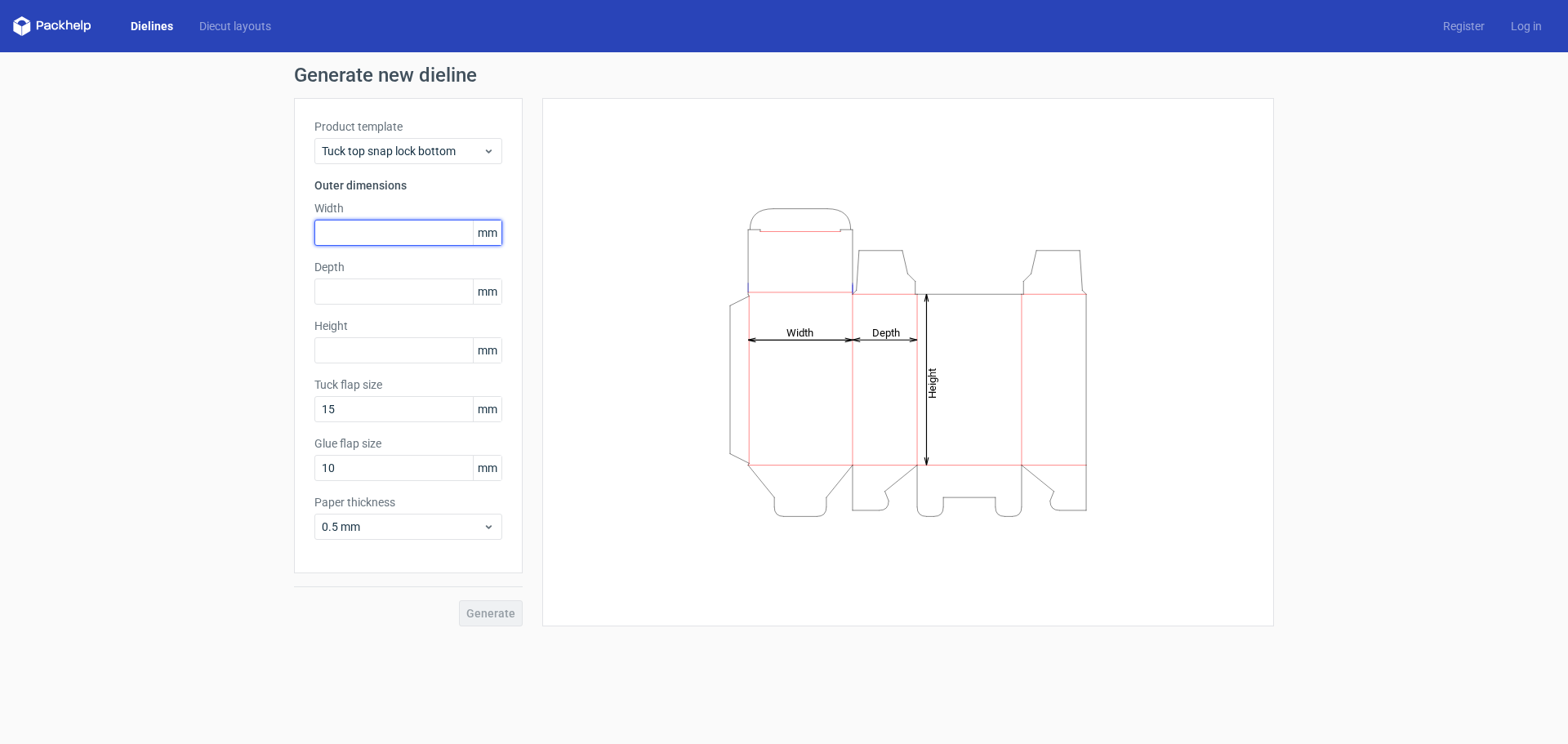
click at [344, 227] on input "text" at bounding box center [409, 232] width 188 height 26
type input "47"
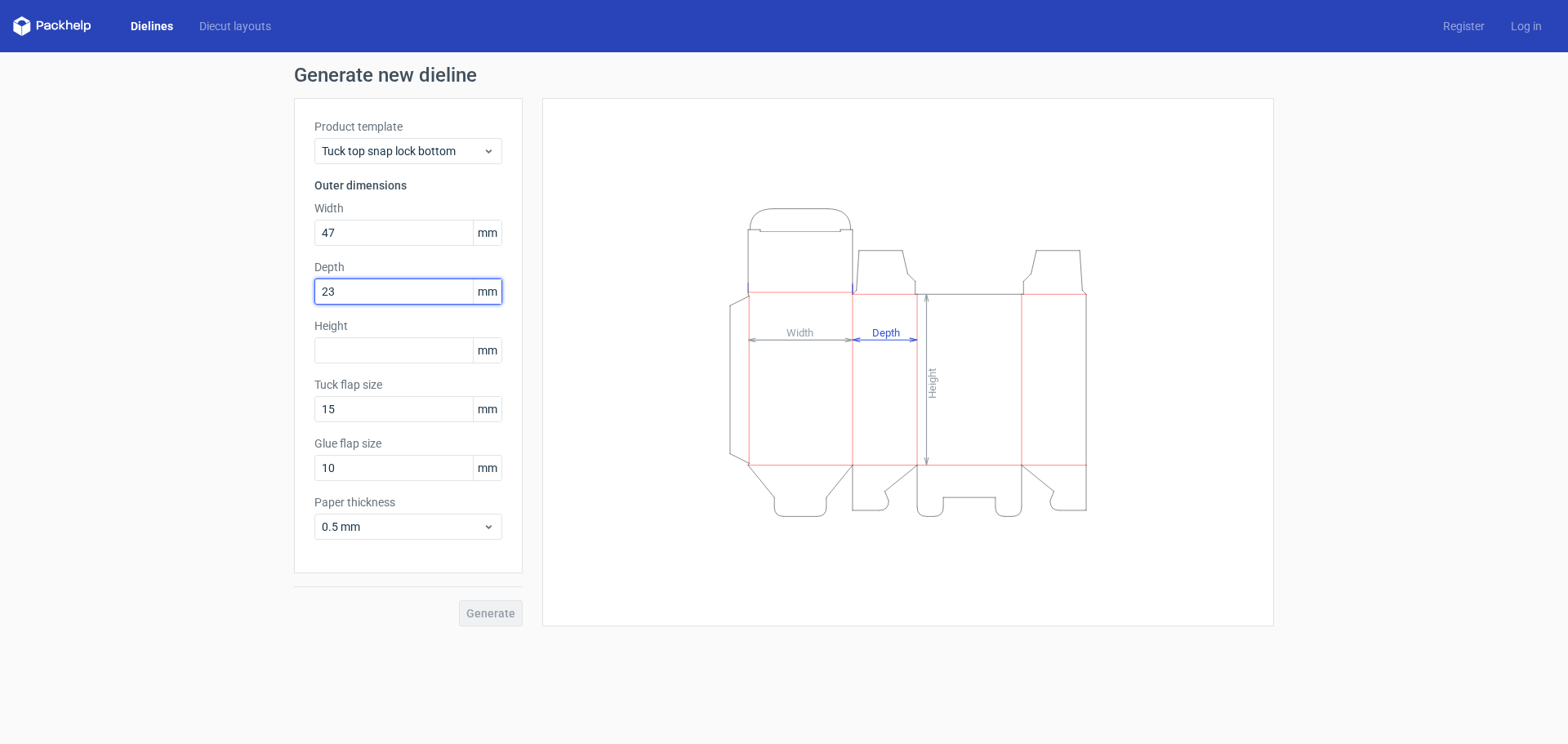
type input "23"
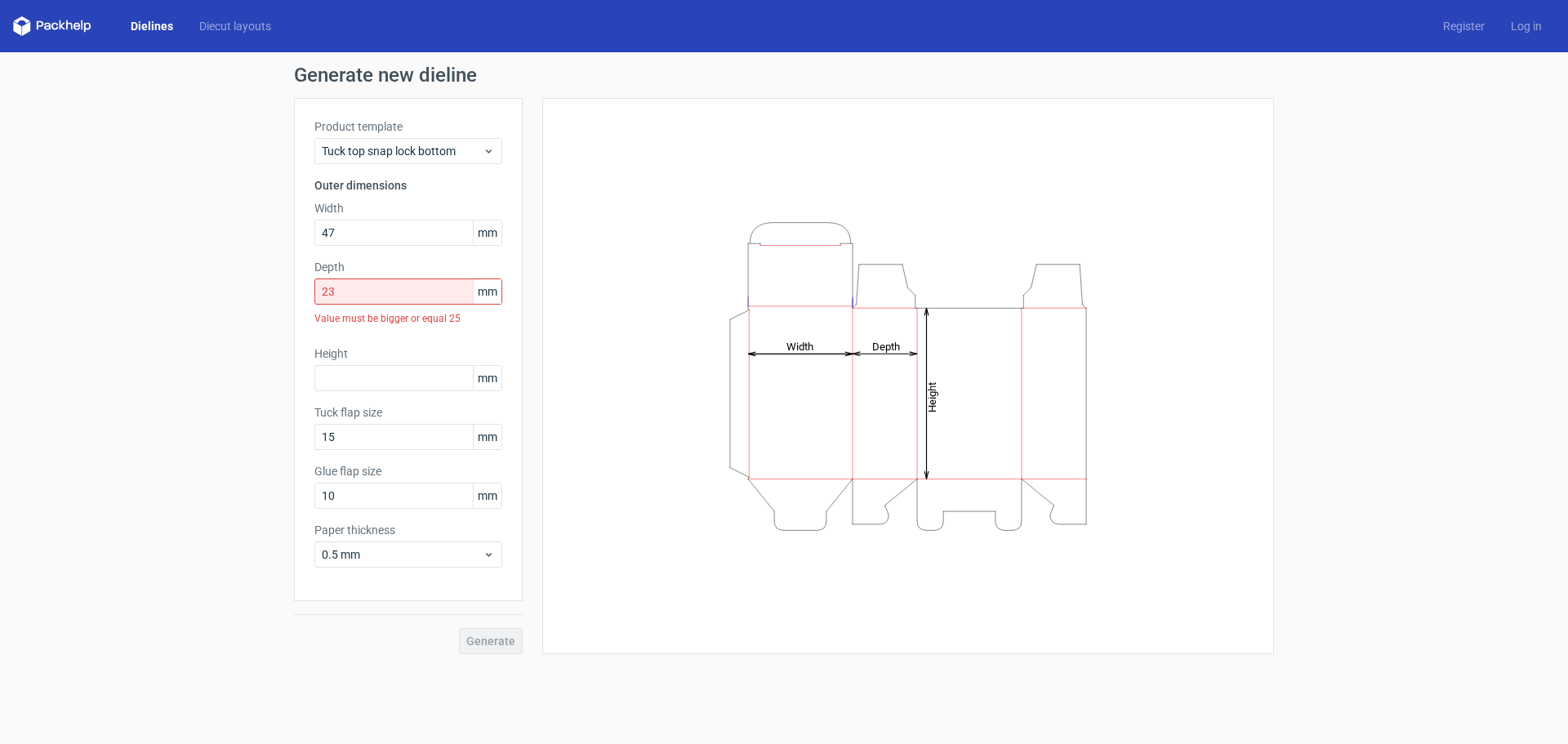
click at [400, 135] on div "Product template Tuck top snap lock bottom" at bounding box center [409, 141] width 188 height 46
click at [395, 156] on span "Tuck top snap lock bottom" at bounding box center [402, 150] width 161 height 17
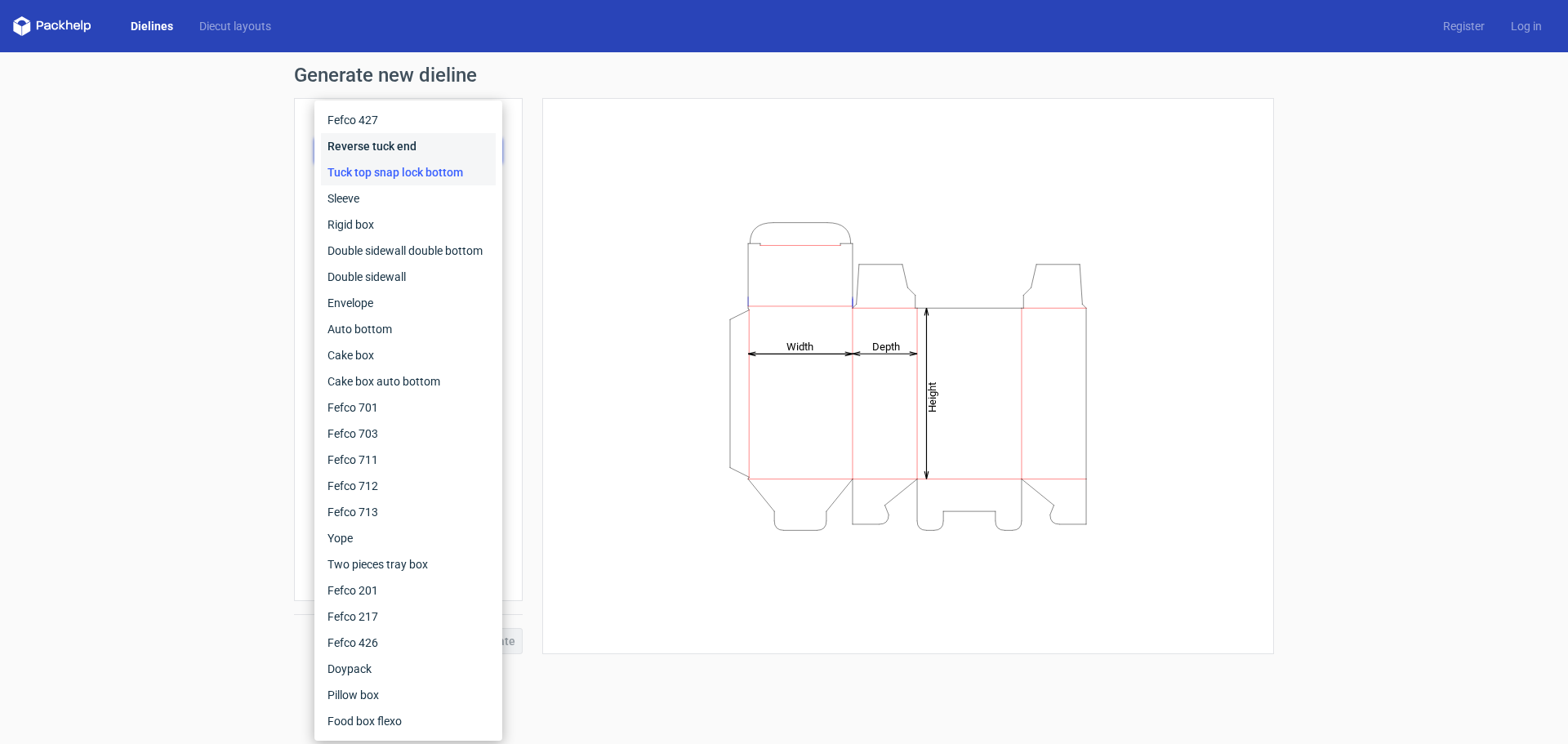
click at [377, 142] on div "Reverse tuck end" at bounding box center [408, 146] width 175 height 26
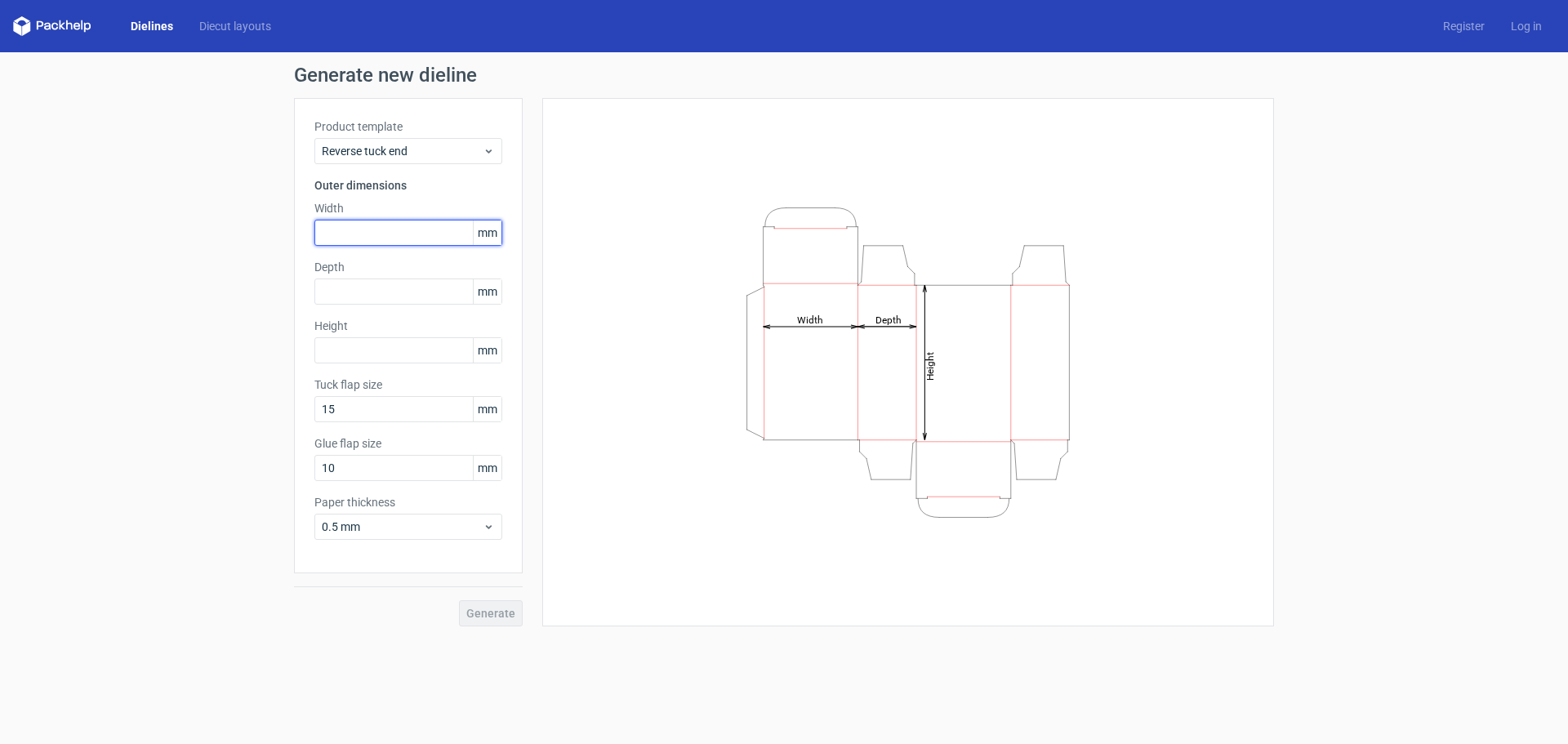
click at [339, 235] on input "text" at bounding box center [409, 232] width 188 height 26
type input "47"
type input "25"
type input "57"
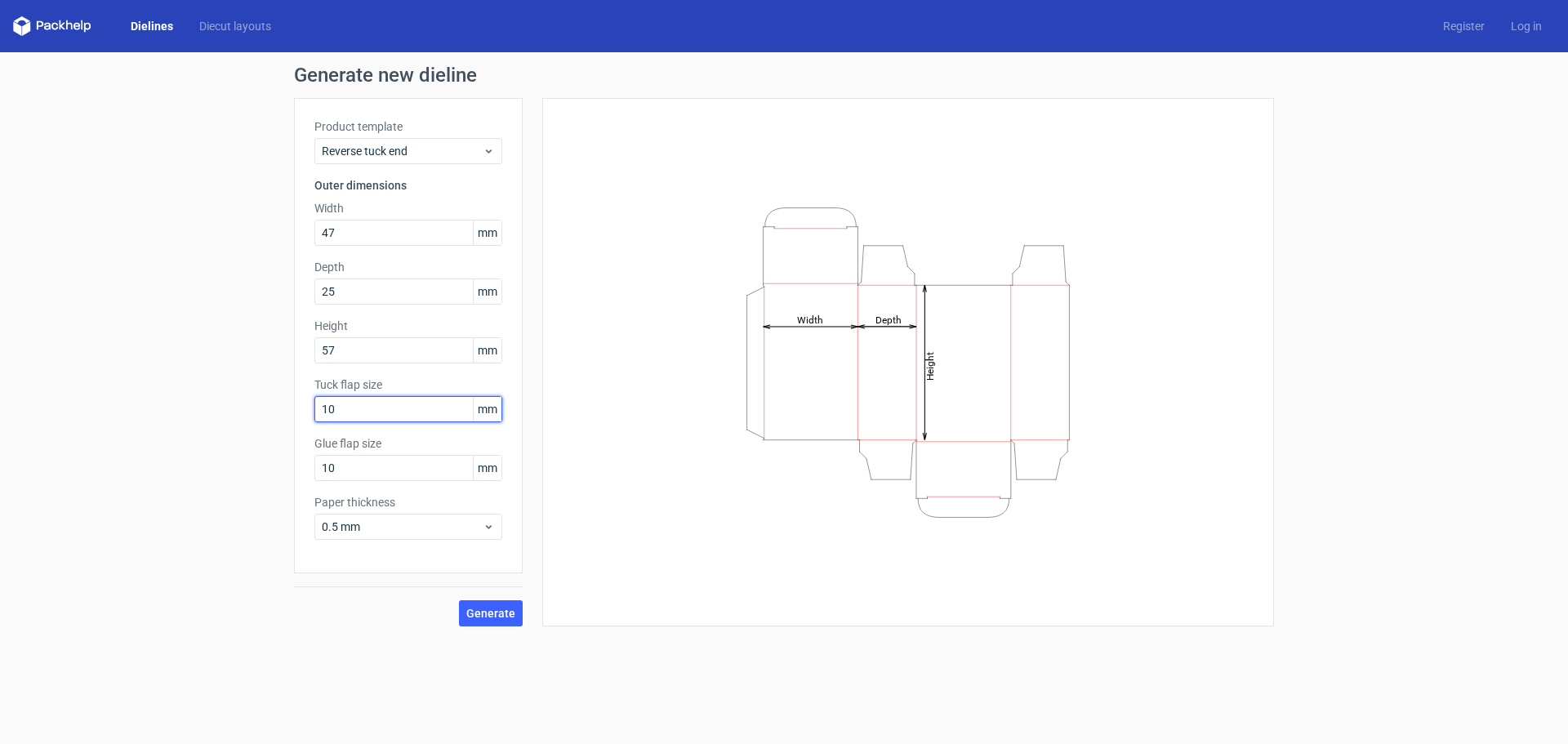
type input "10"
type input "9"
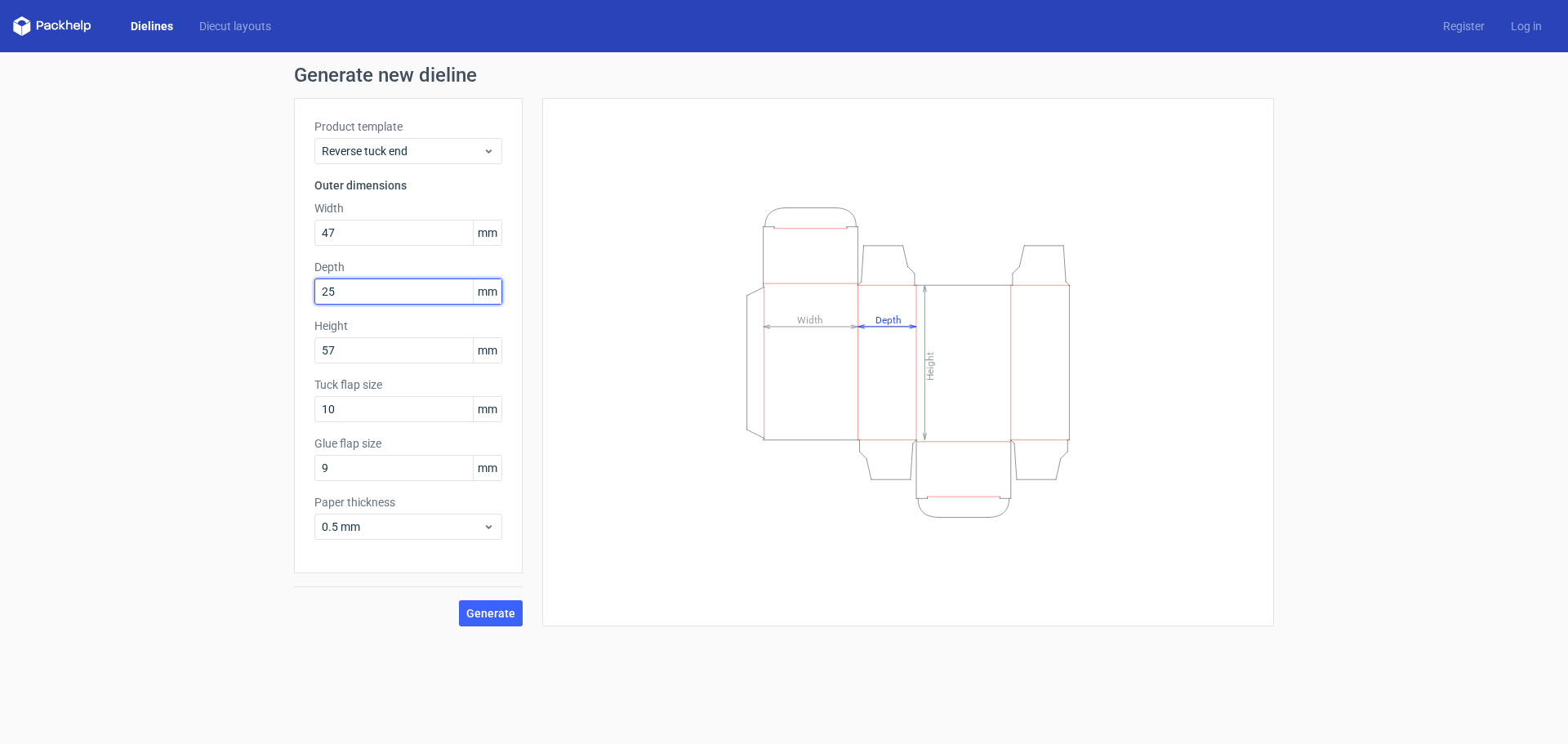
drag, startPoint x: 337, startPoint y: 299, endPoint x: 329, endPoint y: 308, distance: 12.0
click at [329, 308] on div "Product template Reverse tuck end Outer dimensions Width 47 mm Depth 25 mm Heig…" at bounding box center [408, 335] width 229 height 475
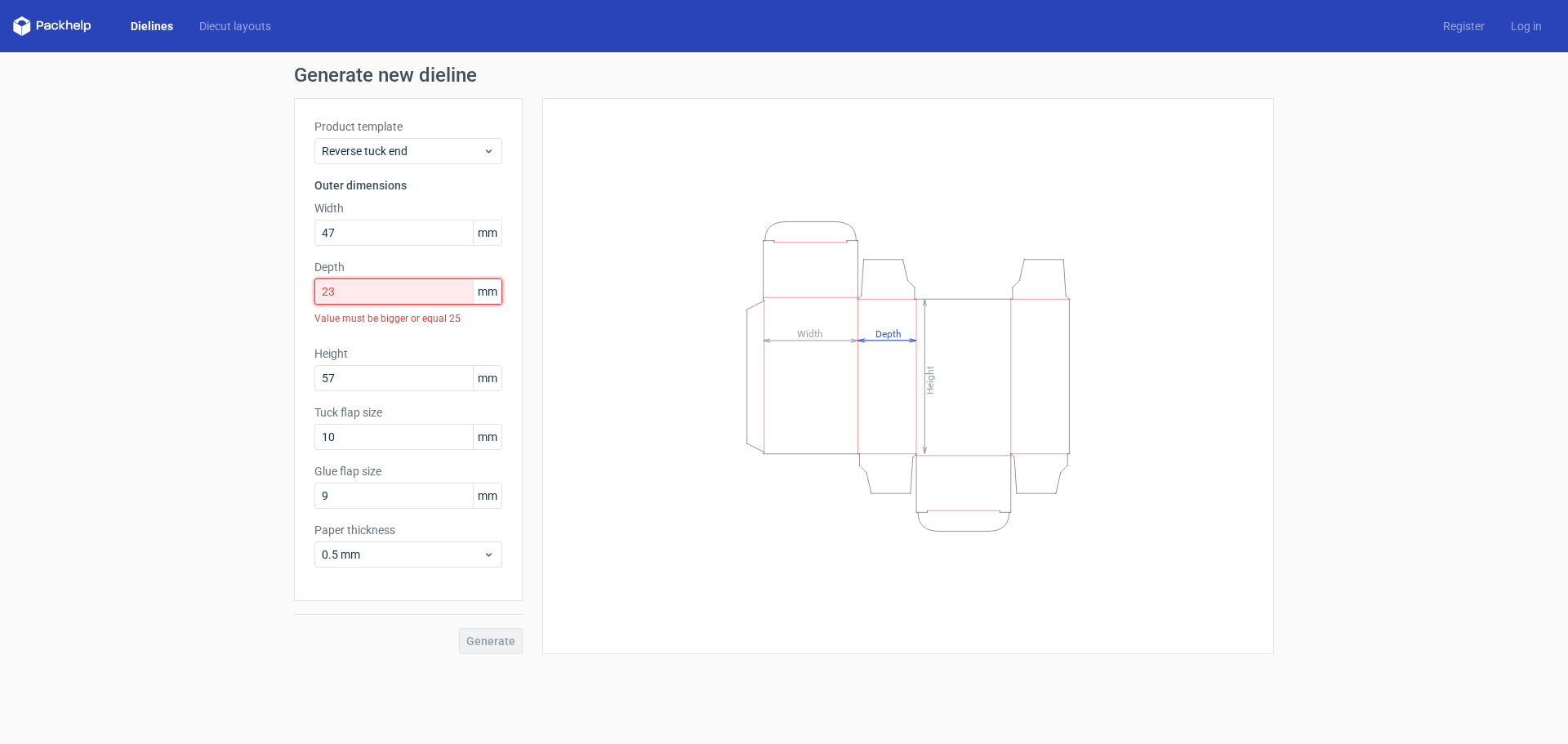
click at [360, 290] on input "23" at bounding box center [409, 291] width 188 height 26
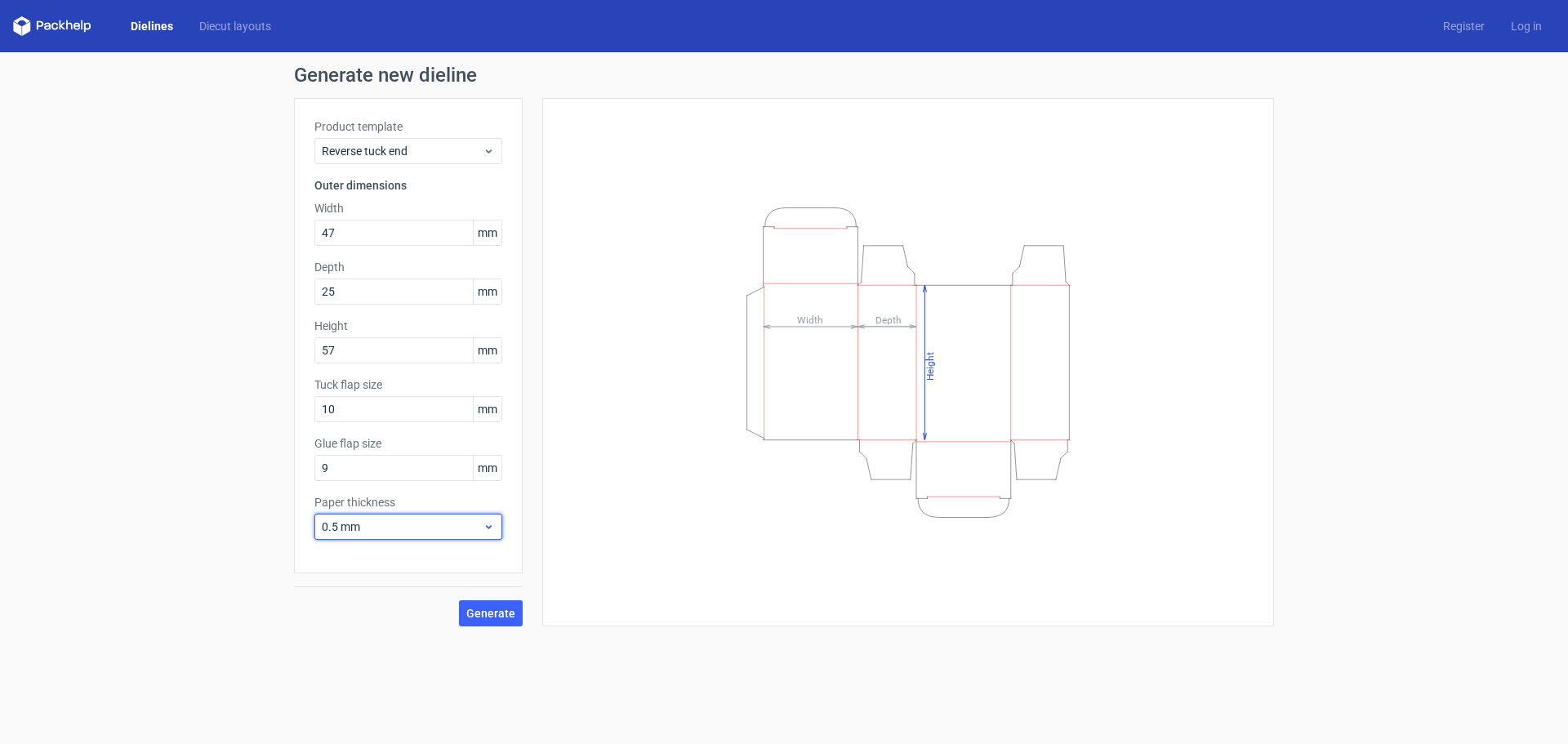
click at [378, 525] on span "0.5 mm" at bounding box center [402, 526] width 161 height 17
drag, startPoint x: 362, startPoint y: 565, endPoint x: 352, endPoint y: 408, distance: 157.3
click at [362, 564] on div "0.4 mm" at bounding box center [408, 563] width 175 height 26
drag, startPoint x: 334, startPoint y: 287, endPoint x: 250, endPoint y: 286, distance: 84.0
click at [258, 287] on div "Generate new dieline Product template Reverse tuck end Outer dimensions Width 4…" at bounding box center [784, 346] width 1568 height 588
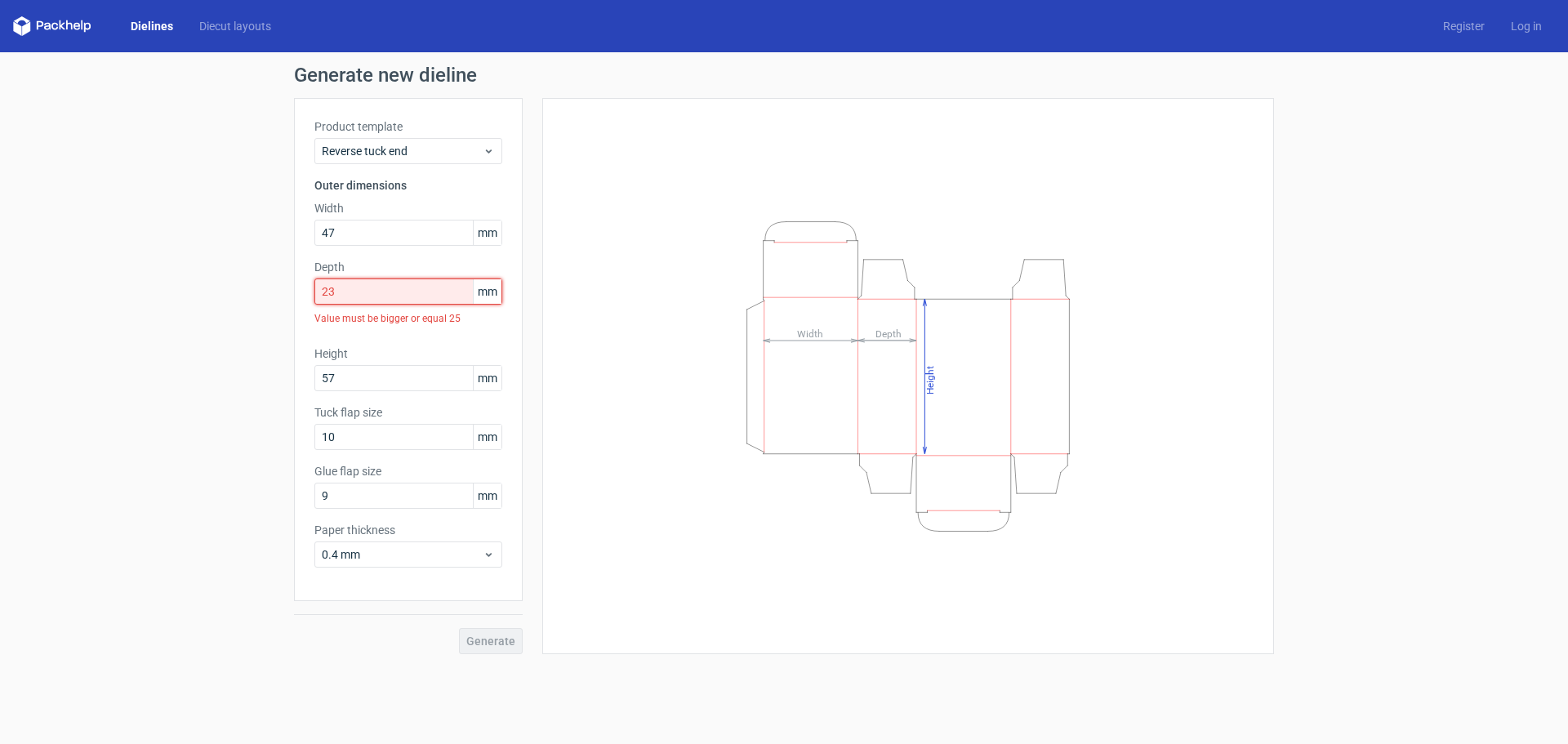
drag, startPoint x: 366, startPoint y: 293, endPoint x: 254, endPoint y: 293, distance: 112.0
click at [254, 293] on div "Generate new dieline Product template Reverse tuck end Outer dimensions Width 4…" at bounding box center [784, 360] width 1568 height 615
drag, startPoint x: 320, startPoint y: 298, endPoint x: 262, endPoint y: 295, distance: 58.1
click at [266, 297] on div "Generate new dieline Product template Reverse tuck end Outer dimensions Width 4…" at bounding box center [784, 360] width 1568 height 615
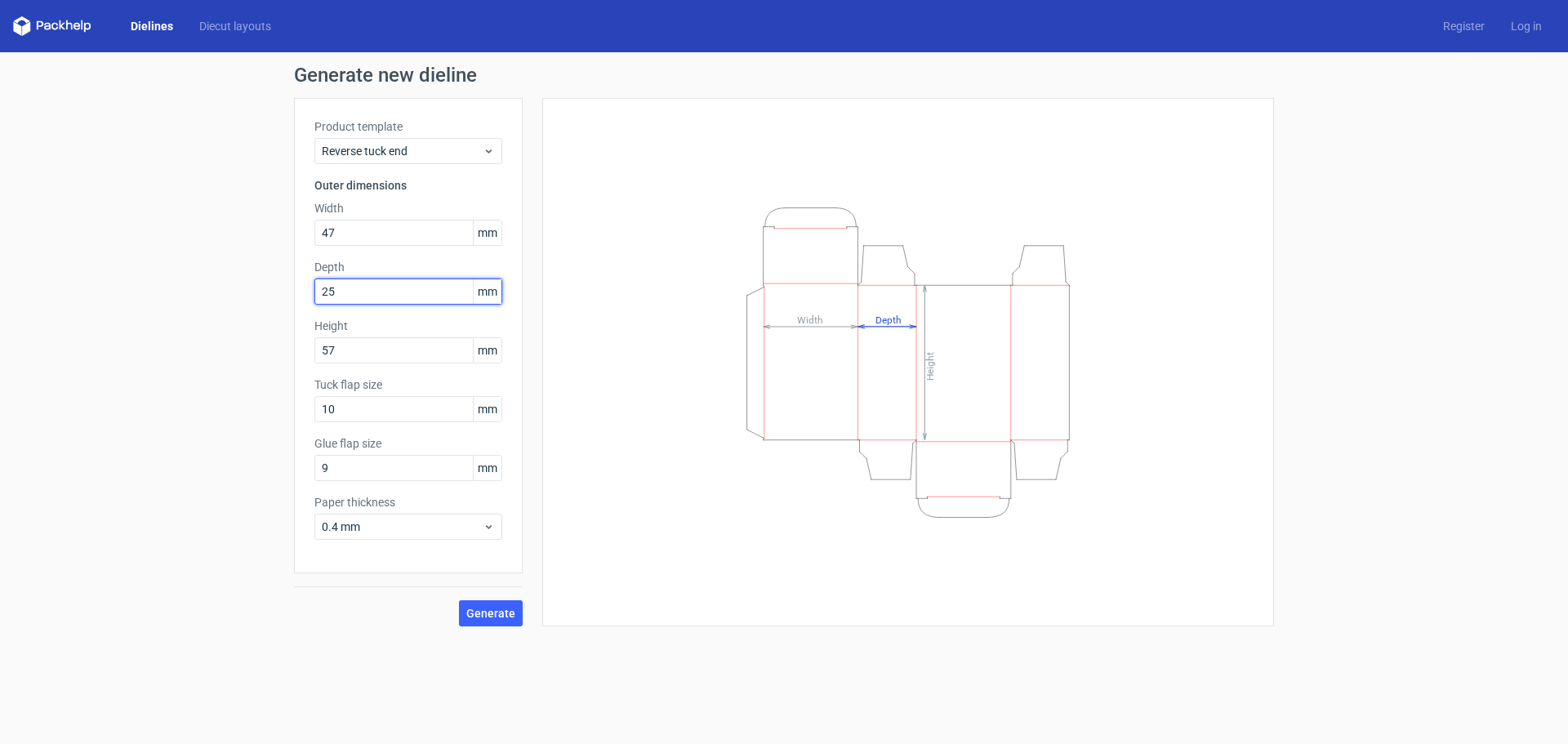
type input "25"
click at [478, 618] on span "Generate" at bounding box center [491, 613] width 49 height 12
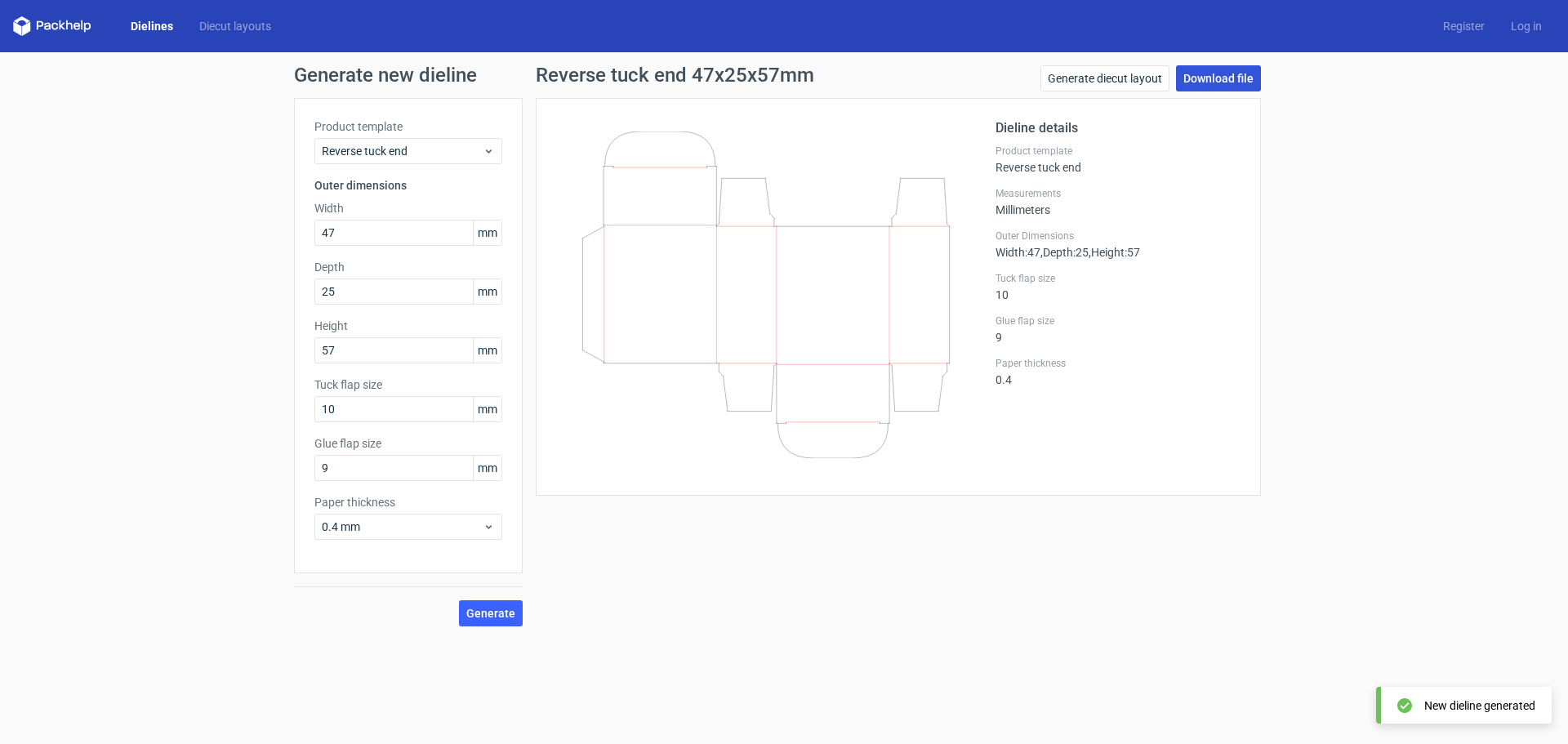
click at [1191, 83] on link "Download file" at bounding box center [1219, 78] width 85 height 26
click at [1121, 73] on link "Generate diecut layout" at bounding box center [1105, 78] width 129 height 26
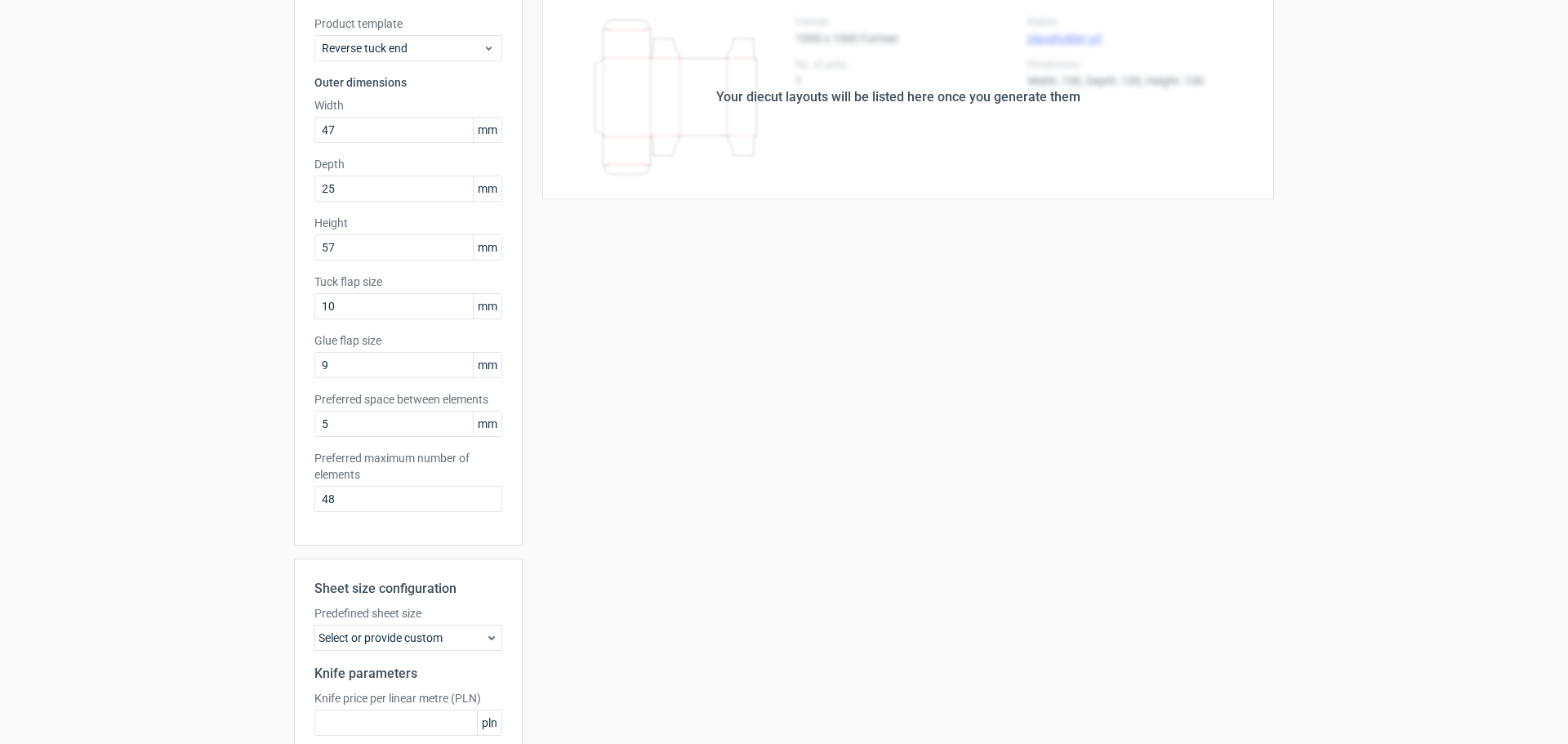
scroll to position [8, 0]
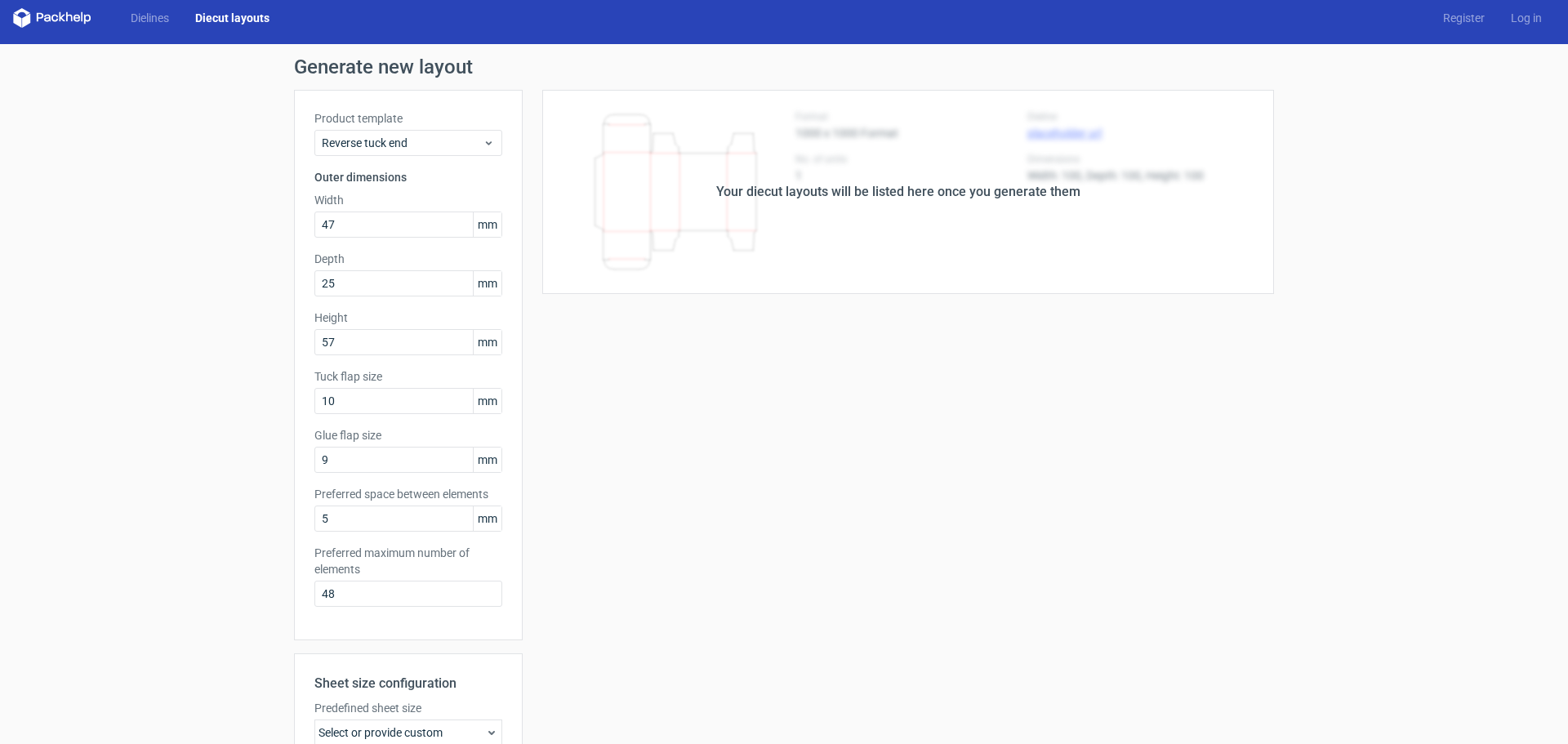
click at [904, 197] on div "Your diecut layouts will be listed here once you generate them" at bounding box center [898, 192] width 364 height 20
click at [1448, 19] on link "Register" at bounding box center [1463, 18] width 68 height 17
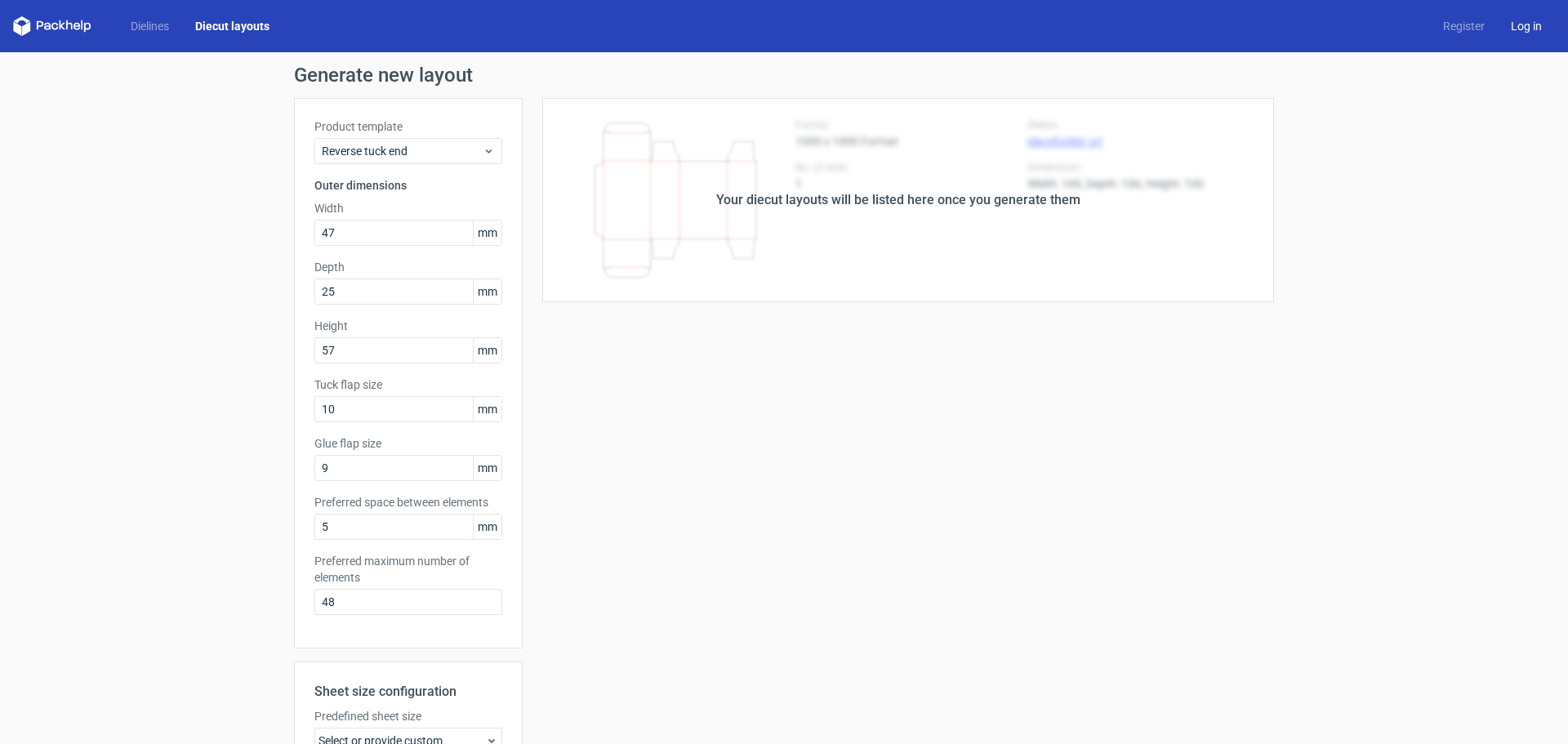
click at [1515, 19] on link "Log in" at bounding box center [1526, 26] width 57 height 17
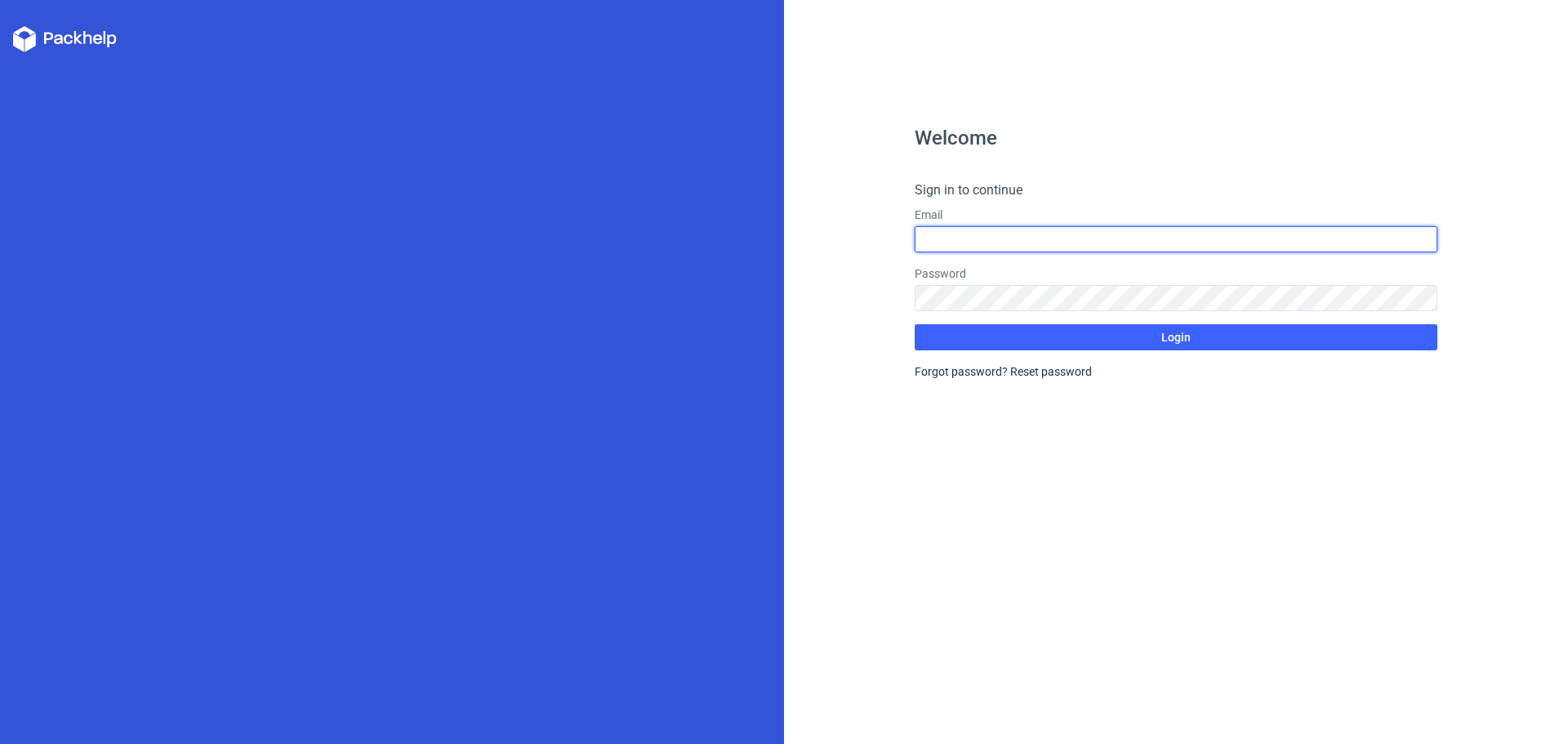
click at [979, 244] on input "text" at bounding box center [1176, 239] width 522 height 26
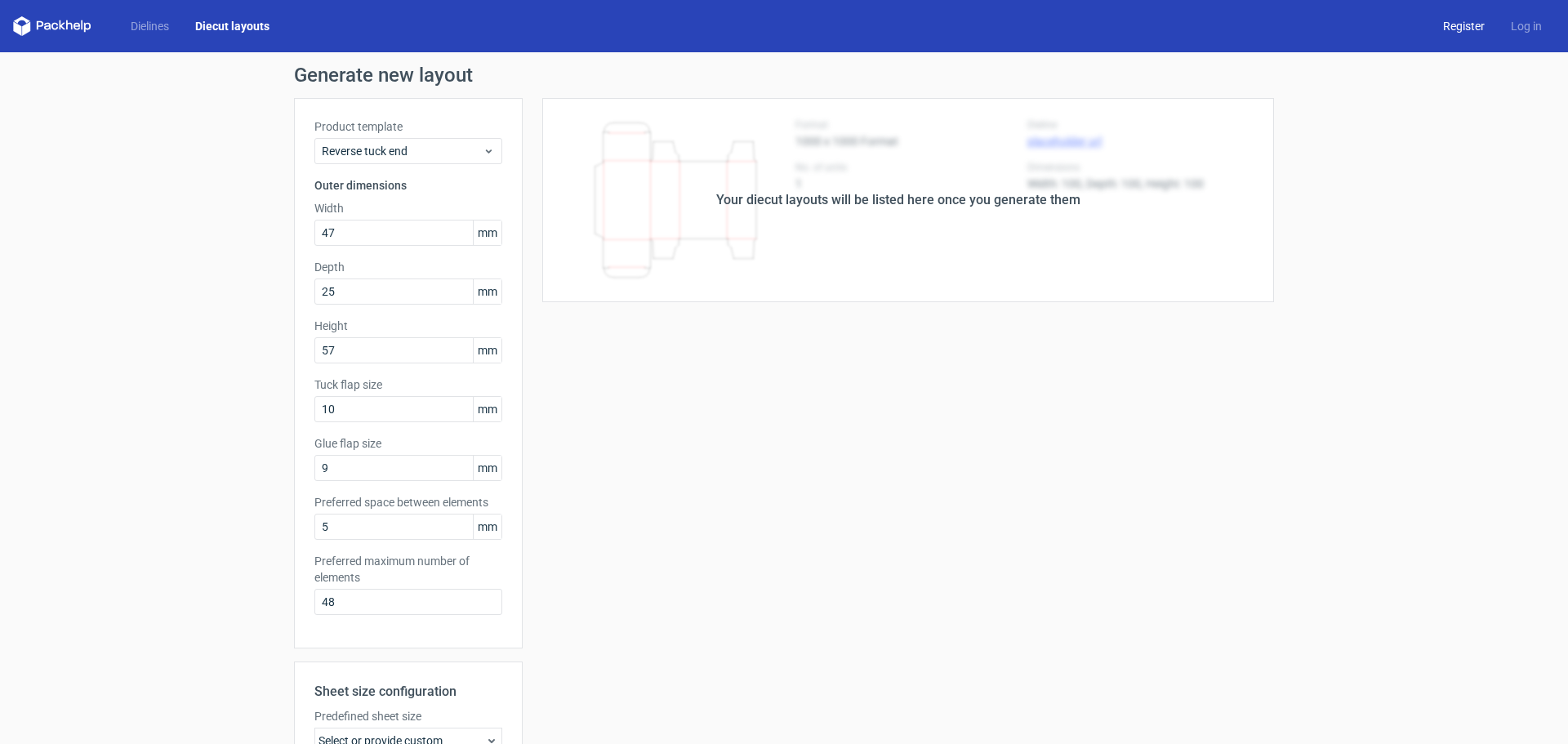
click at [1458, 27] on link "Register" at bounding box center [1463, 26] width 68 height 17
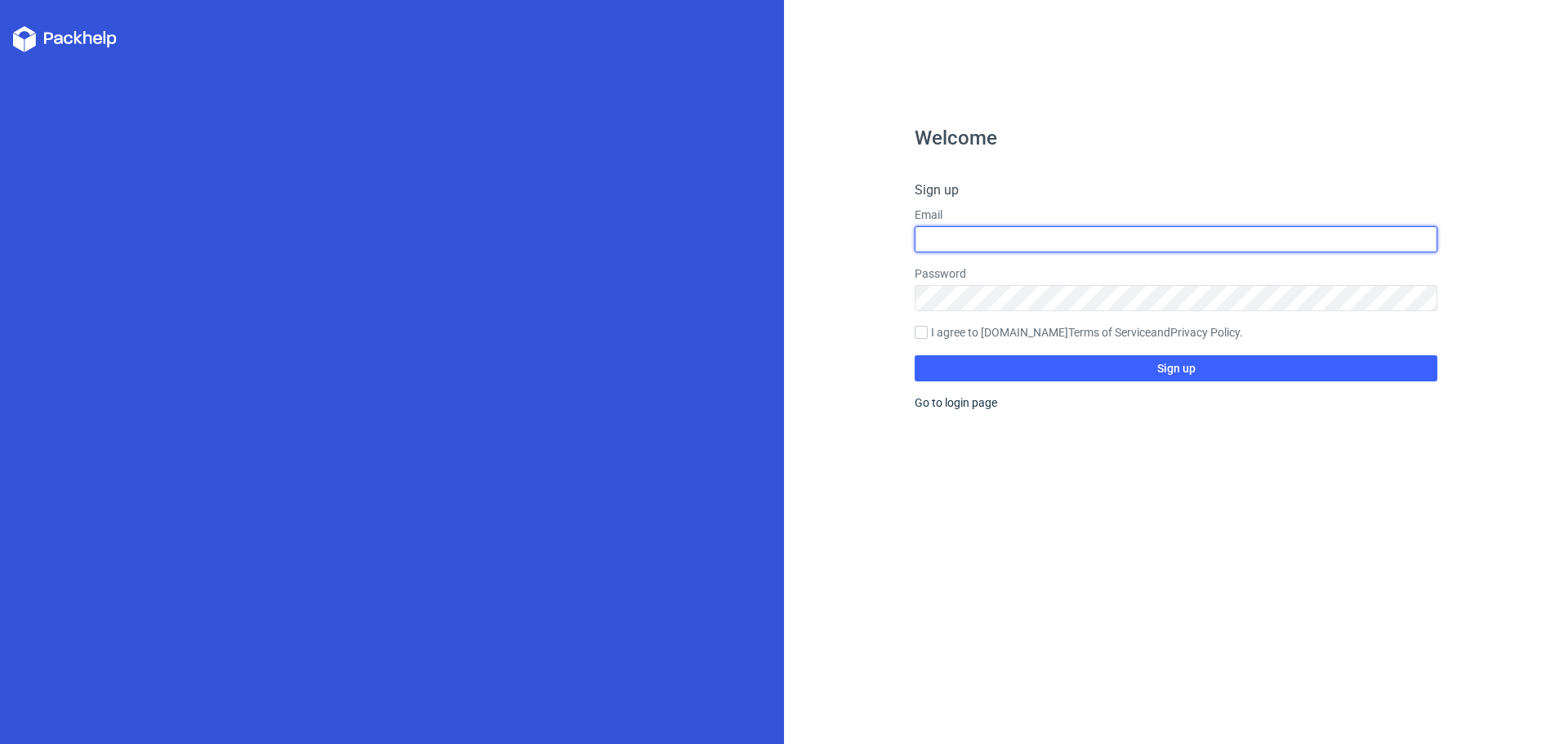
click at [1009, 238] on input "text" at bounding box center [1176, 239] width 522 height 26
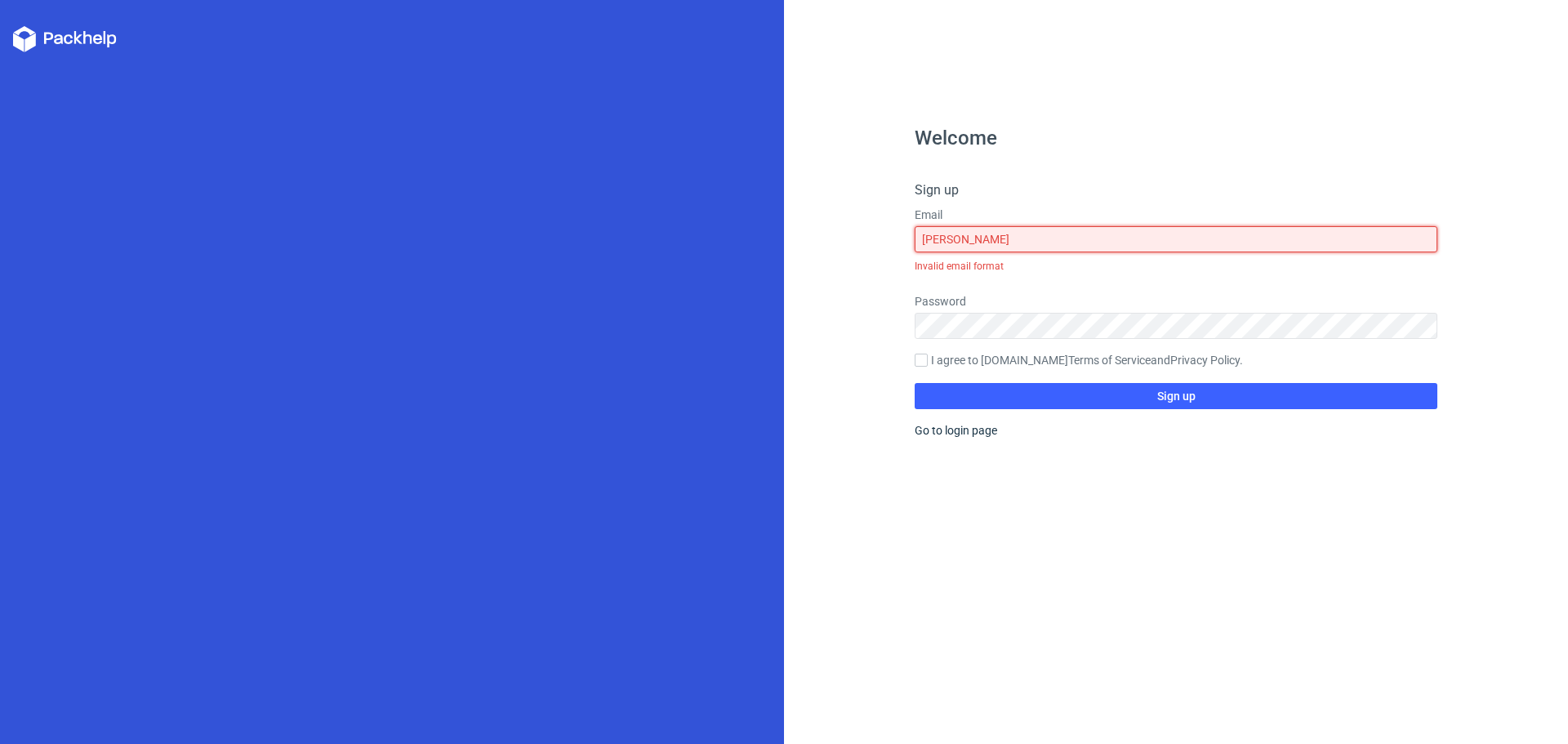
drag, startPoint x: 1003, startPoint y: 234, endPoint x: 788, endPoint y: 227, distance: 215.1
click at [788, 227] on div "Welcome Sign up Email [PERSON_NAME] Invalid email format Password I agree to [D…" at bounding box center [1175, 372] width 784 height 744
paste input "[EMAIL_ADDRESS][DOMAIN_NAME]"
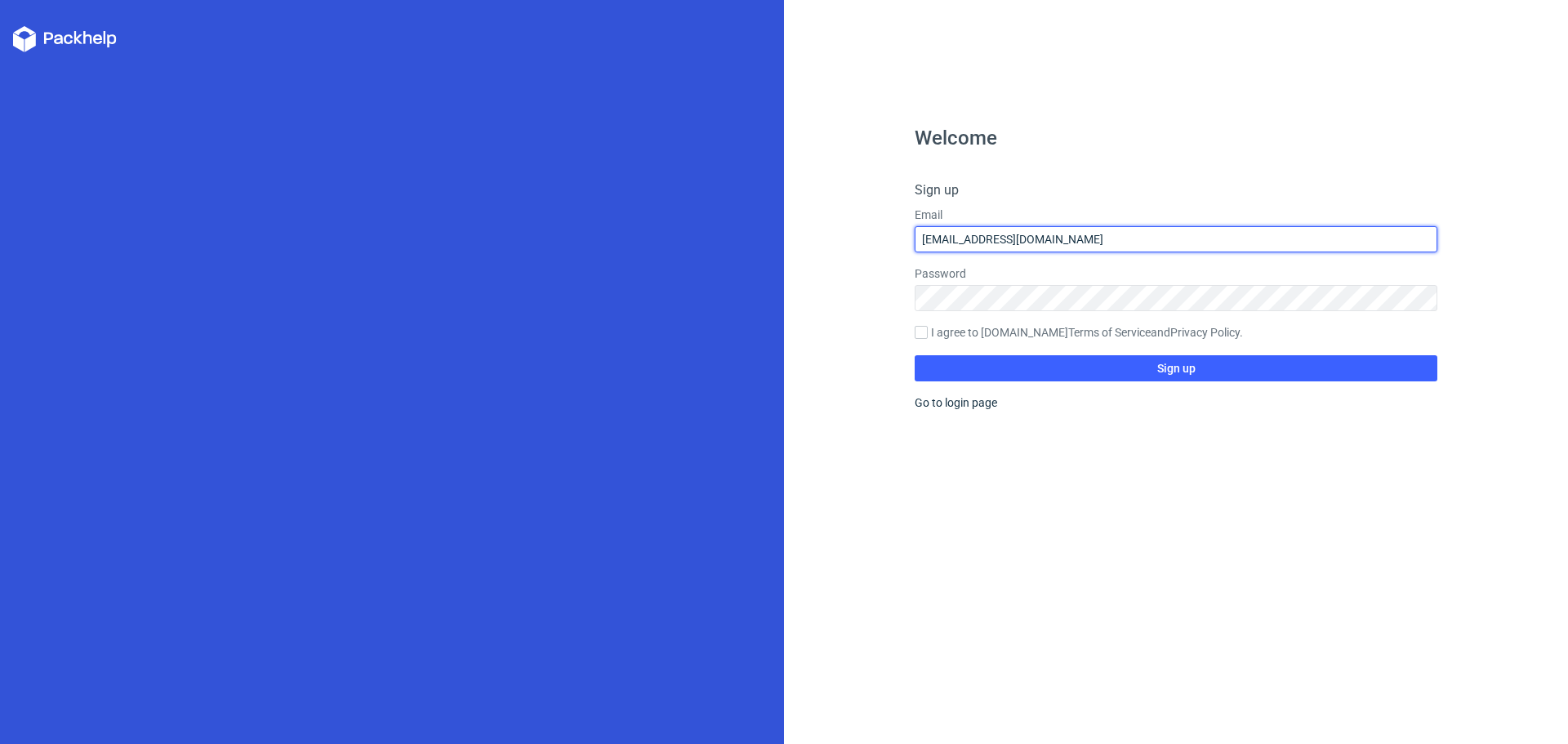
type input "[EMAIL_ADDRESS][DOMAIN_NAME]"
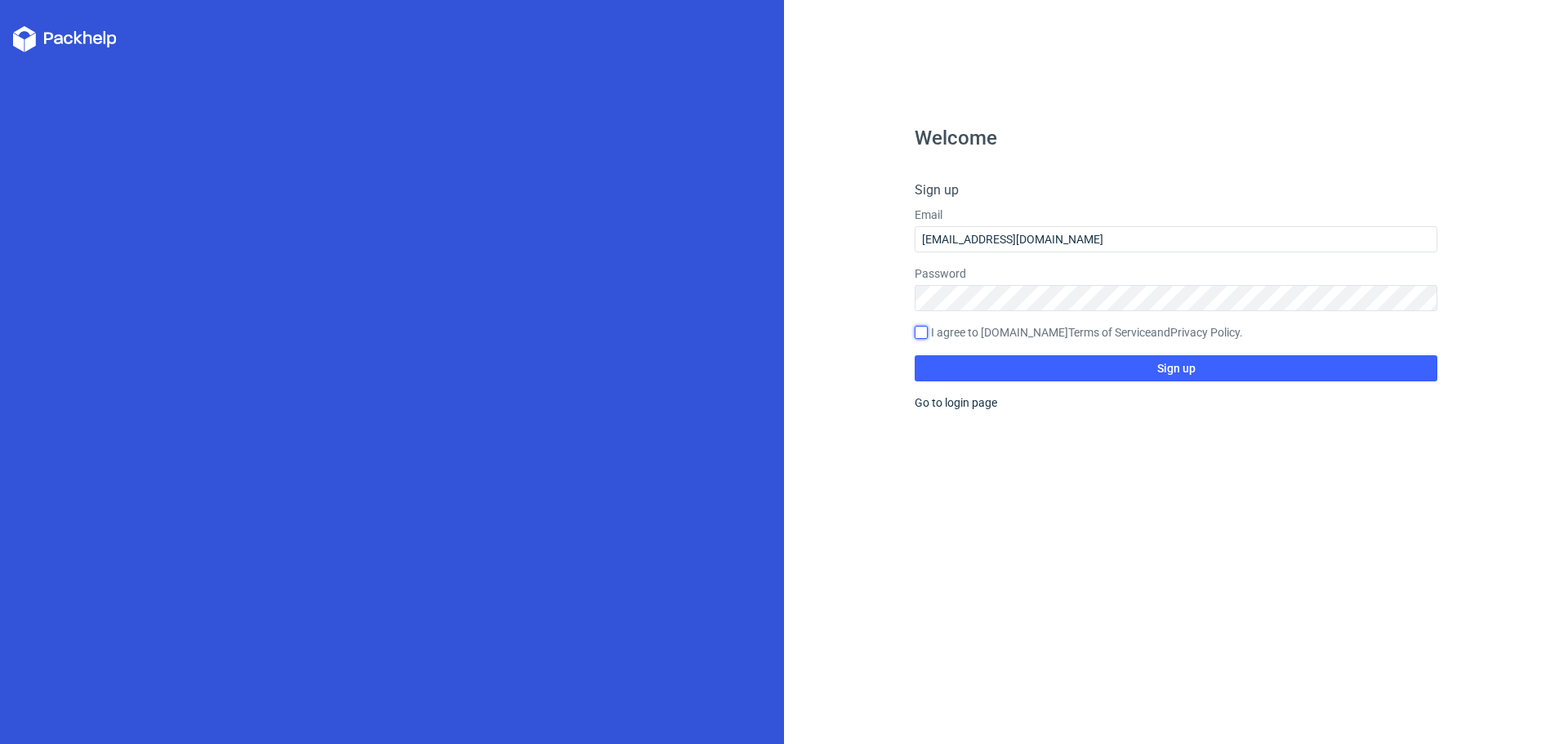
click at [915, 326] on input "I agree to [DOMAIN_NAME] Terms of Service and Privacy Policy ." at bounding box center [921, 331] width 13 height 13
checkbox input "true"
click at [1213, 363] on button "Sign up" at bounding box center [1176, 368] width 522 height 26
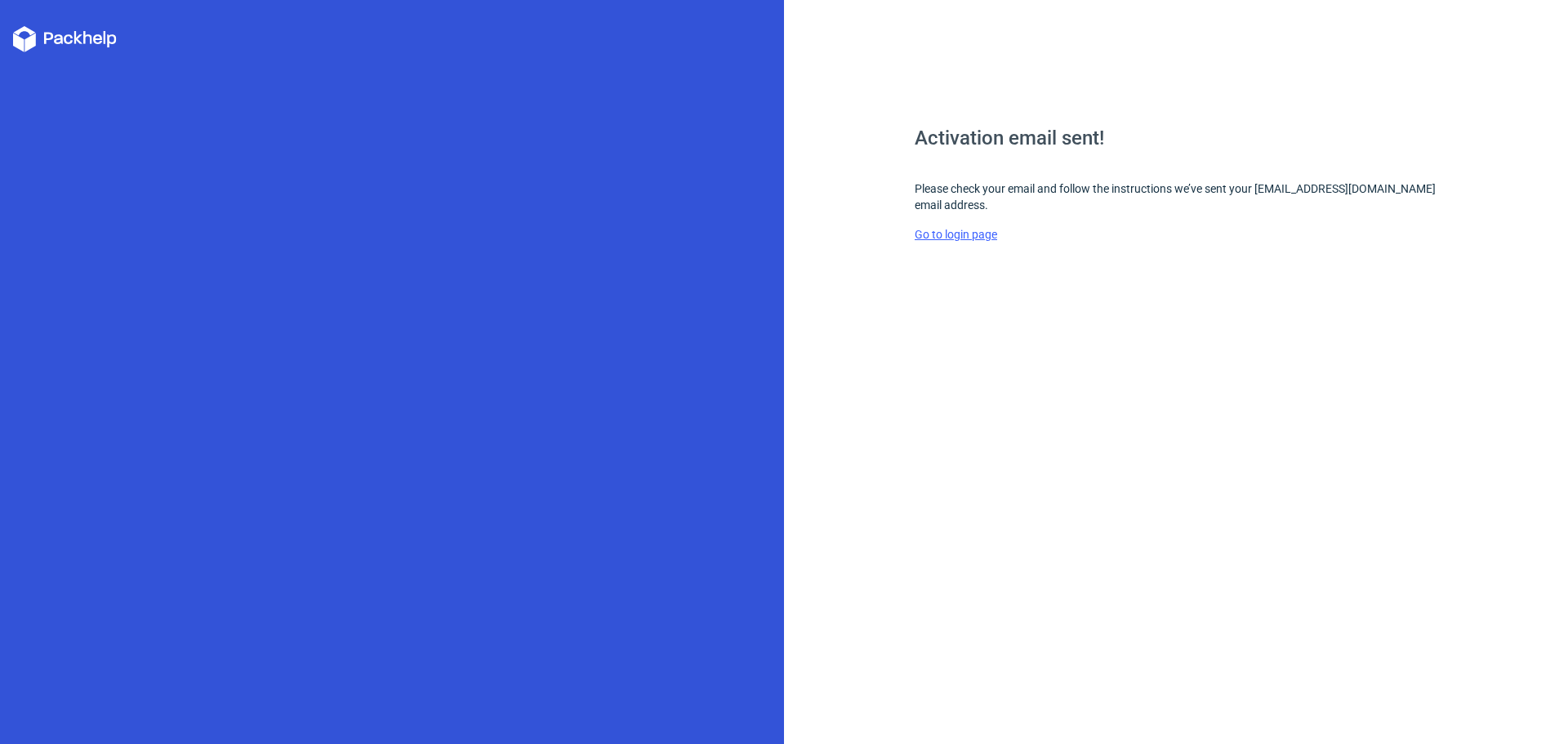
click at [943, 236] on link "Go to login page" at bounding box center [956, 233] width 82 height 13
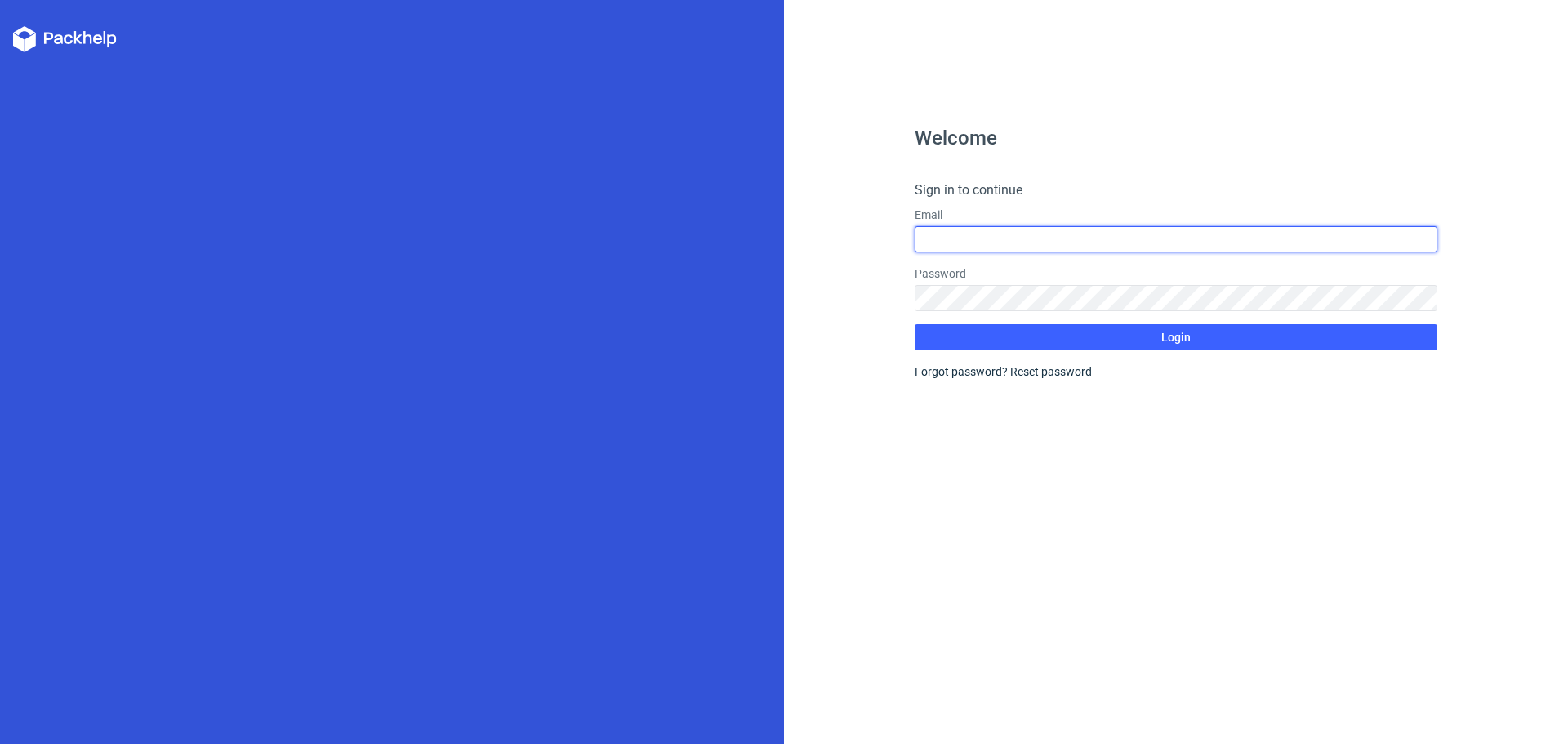
click at [966, 247] on input "text" at bounding box center [1176, 239] width 522 height 26
type input "[EMAIL_ADDRESS][DOMAIN_NAME]"
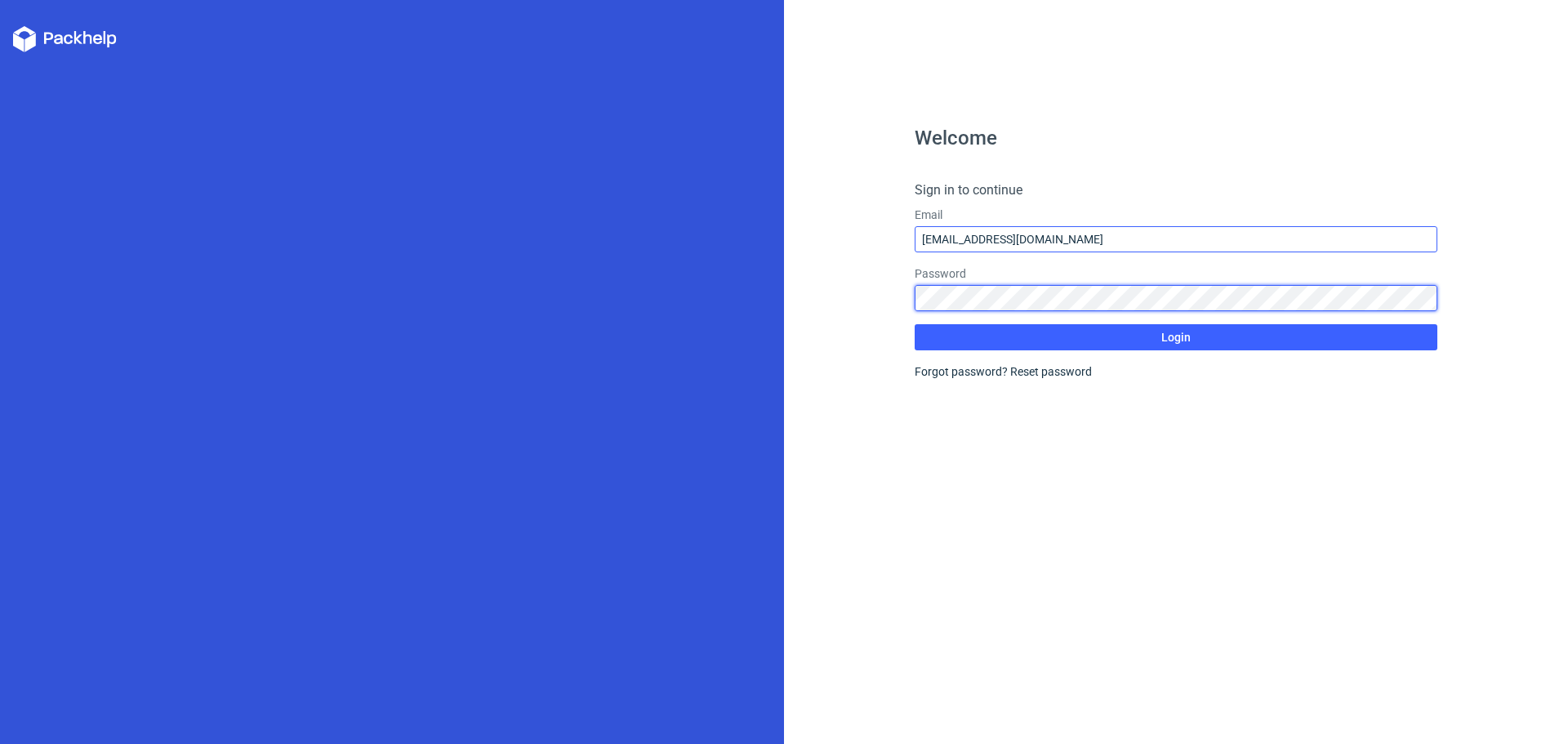
click at [915, 325] on button "Login" at bounding box center [1176, 337] width 522 height 26
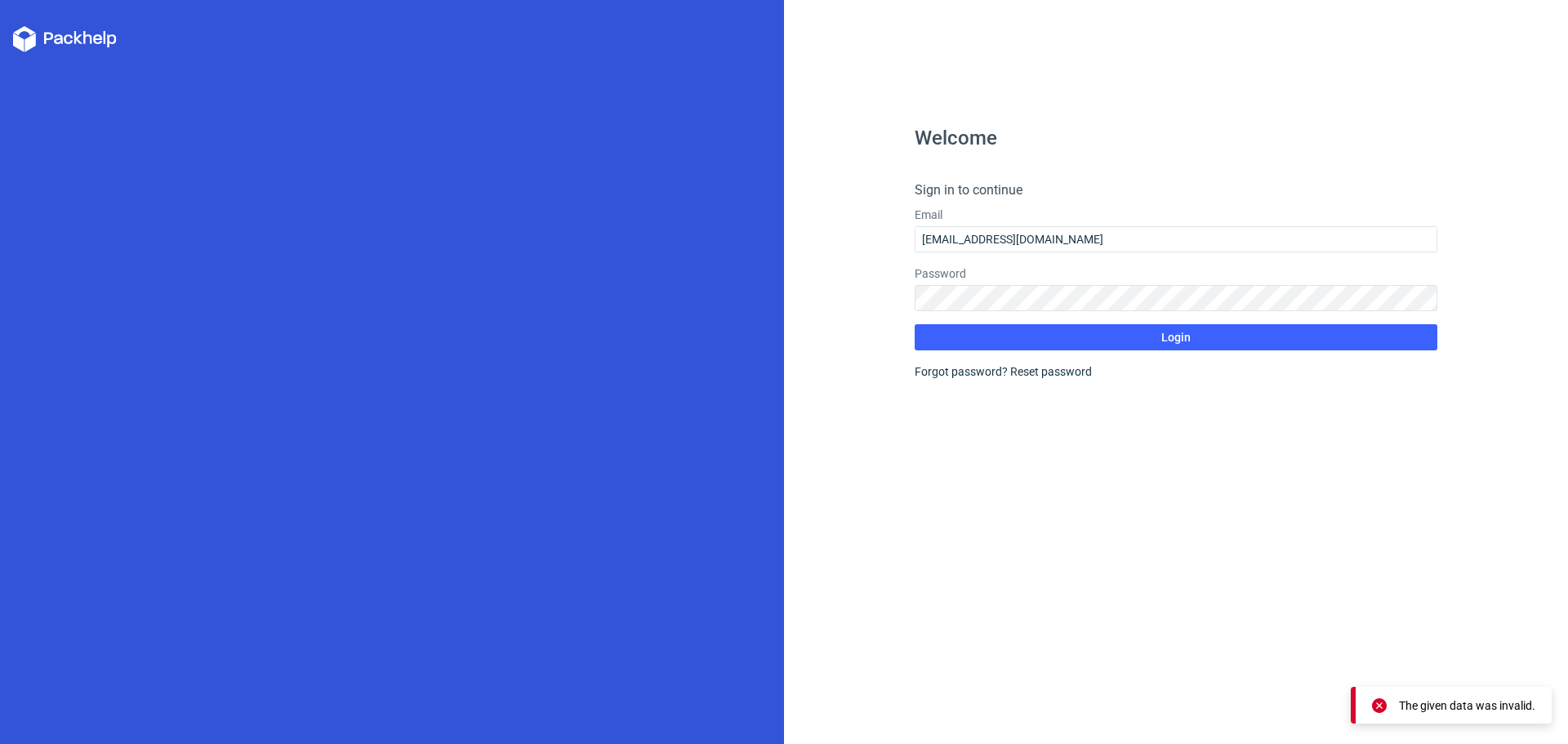
click at [1126, 351] on form "Sign in to continue Email [EMAIL_ADDRESS][DOMAIN_NAME] Password Login Forgot pa…" at bounding box center [1176, 279] width 522 height 199
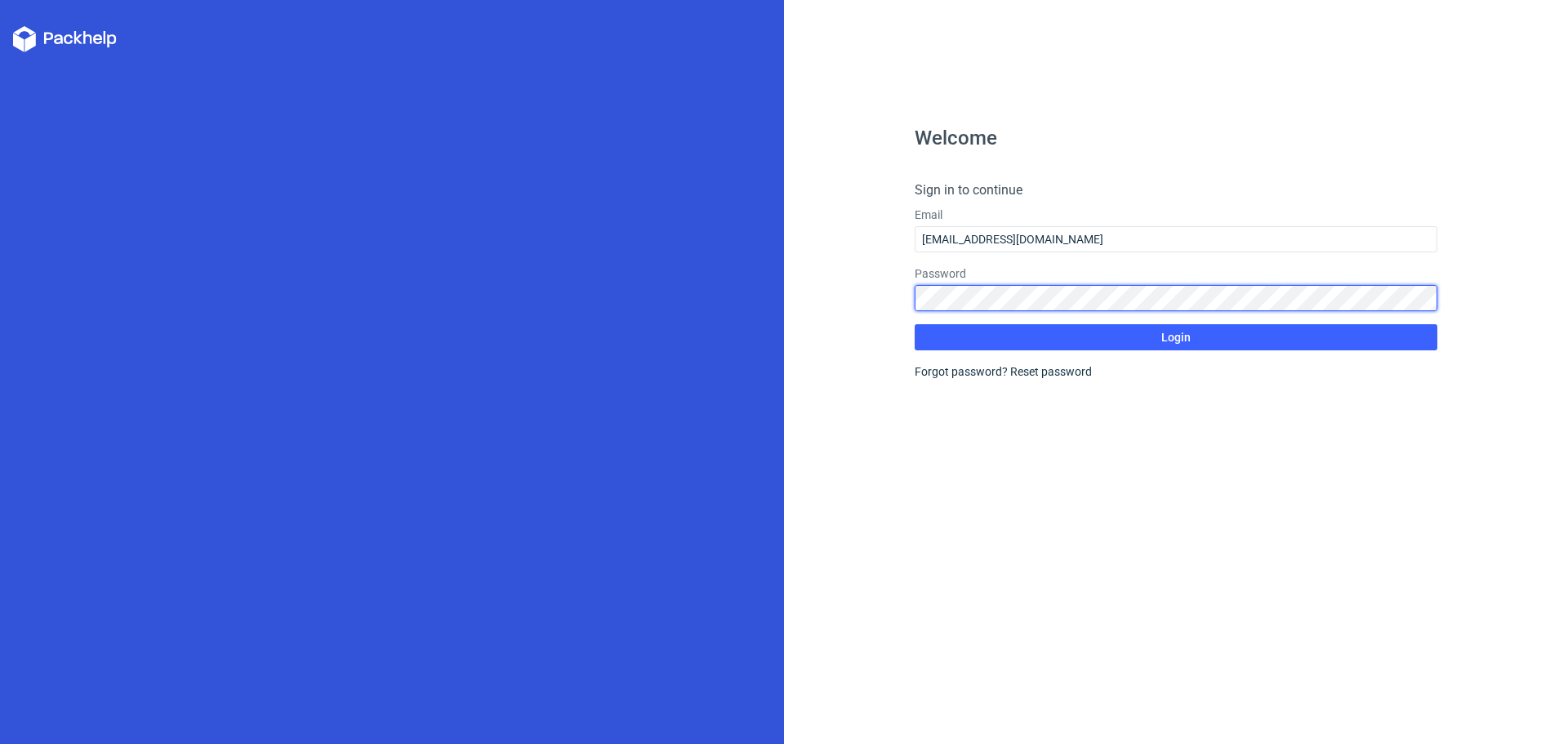
click at [728, 269] on div "Welcome Sign in to continue Email [EMAIL_ADDRESS][DOMAIN_NAME] Password Login F…" at bounding box center [784, 372] width 1568 height 744
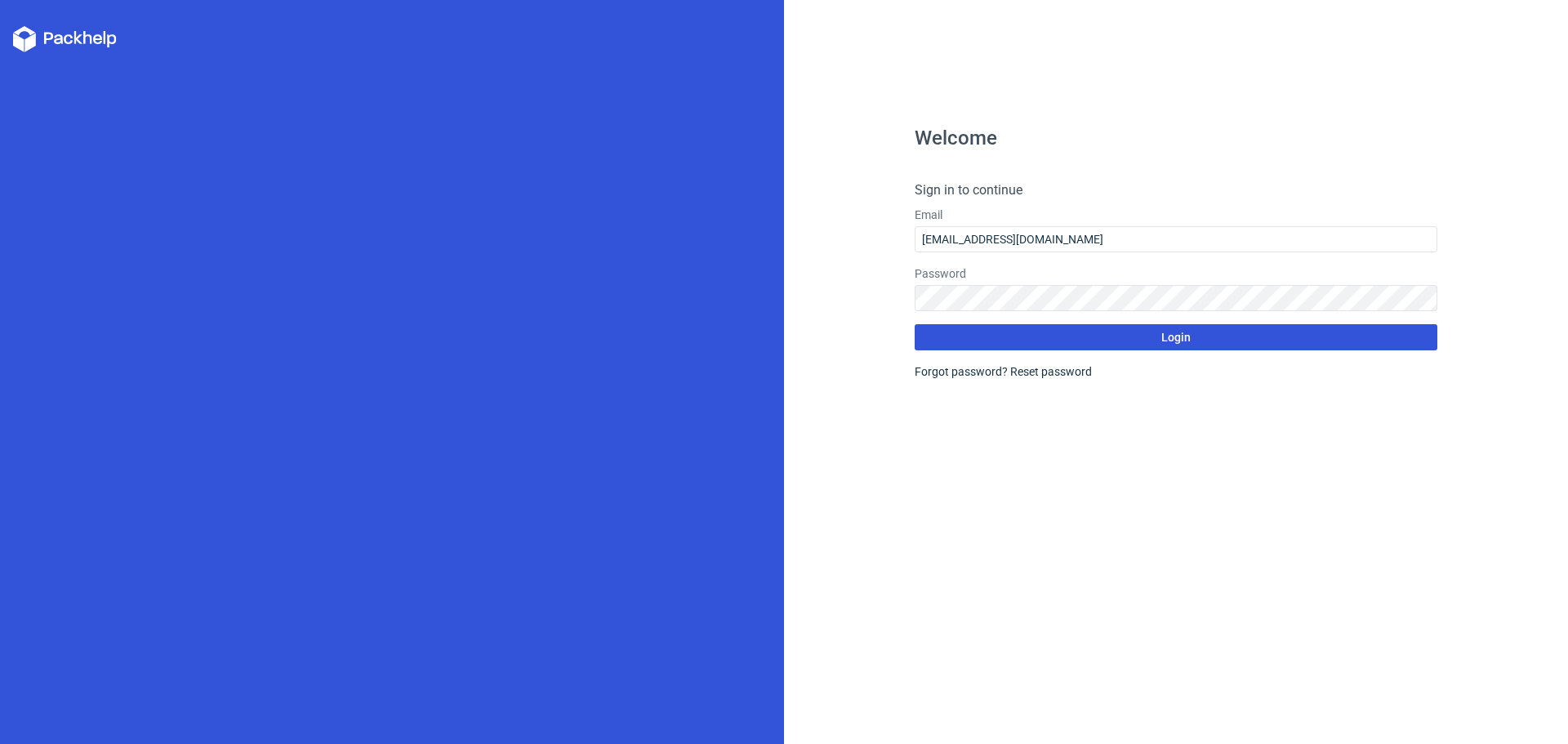
click at [1167, 340] on span "Login" at bounding box center [1176, 337] width 30 height 12
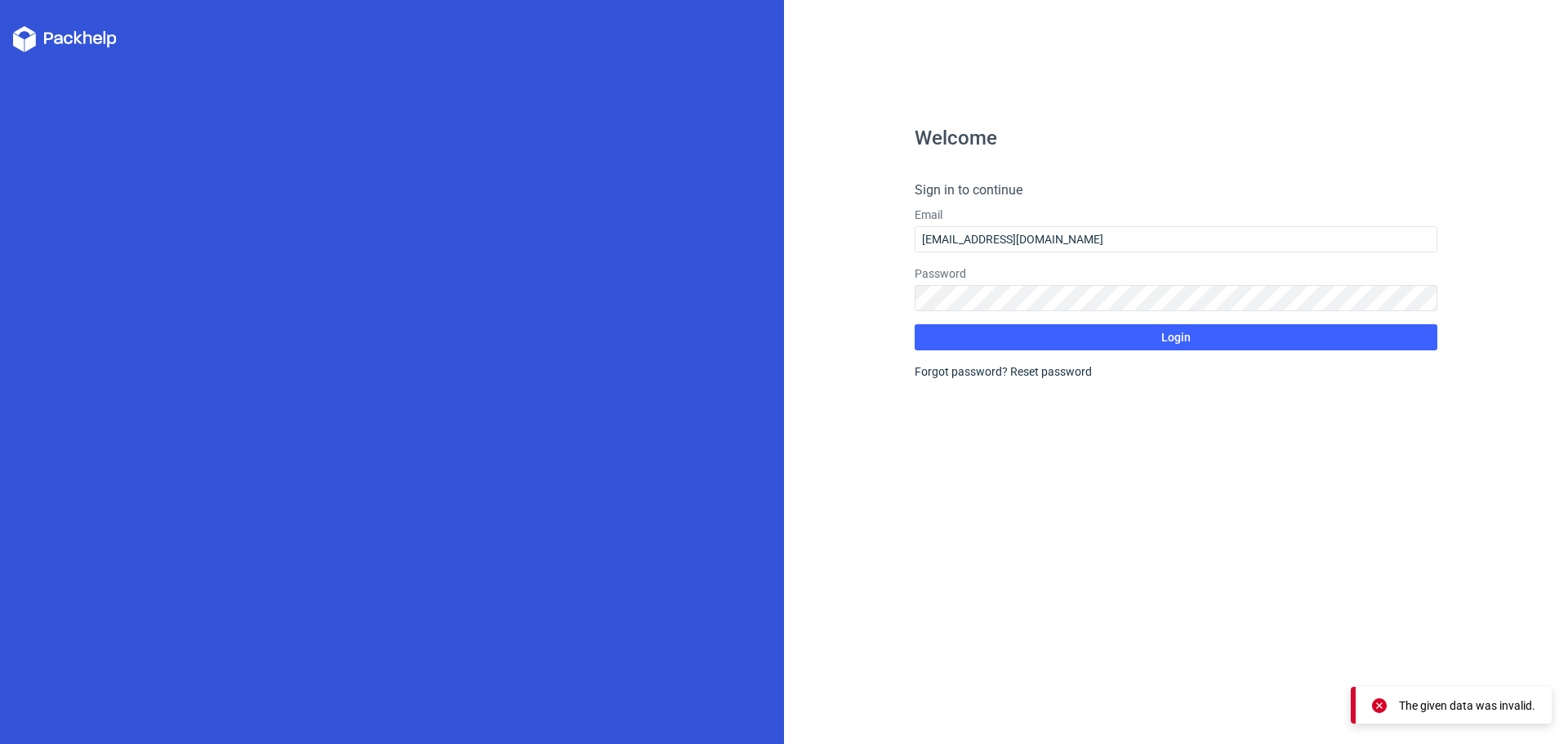
click at [997, 427] on div "Welcome Sign in to continue Email [EMAIL_ADDRESS][DOMAIN_NAME] Password Login F…" at bounding box center [1176, 436] width 522 height 615
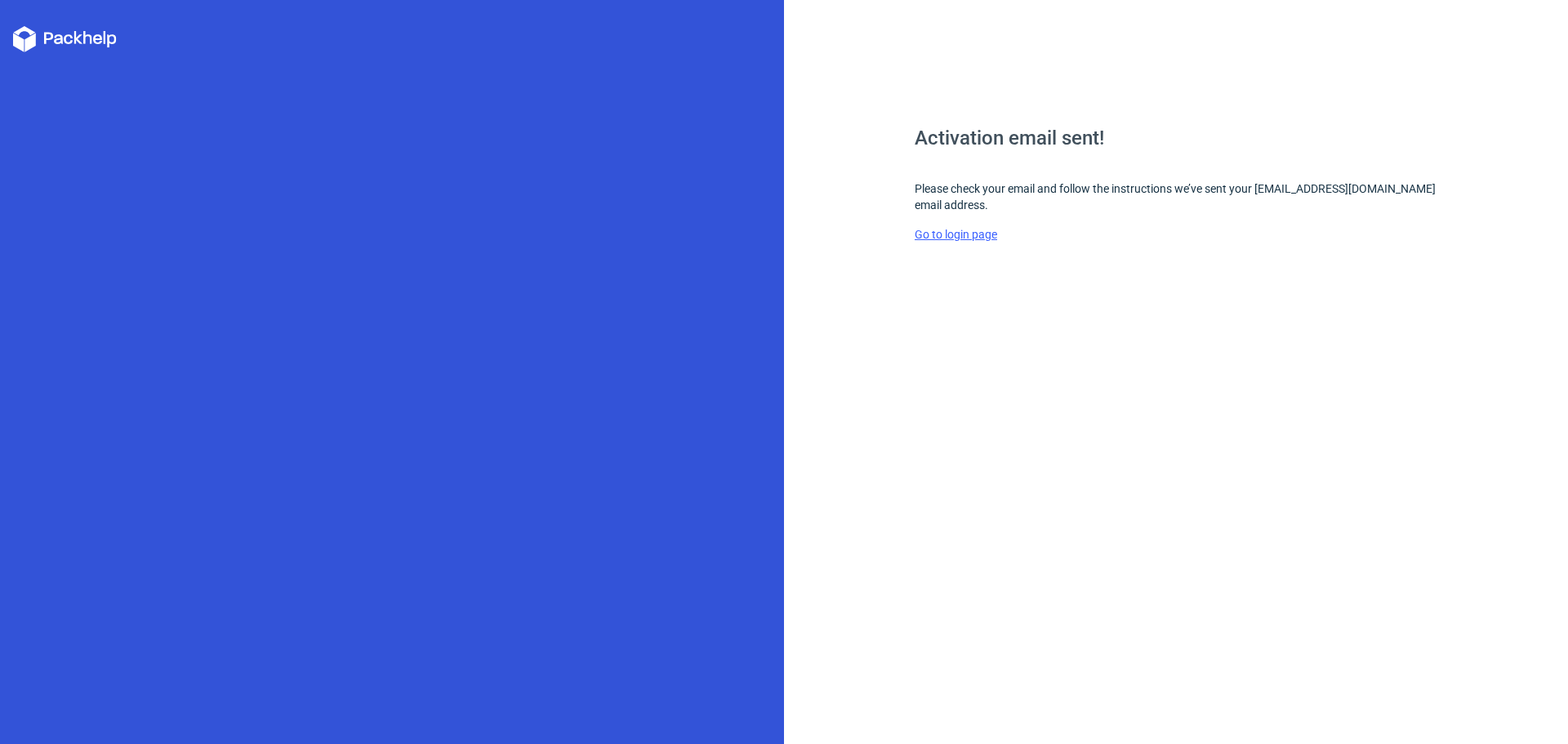
click at [967, 232] on link "Go to login page" at bounding box center [956, 233] width 82 height 13
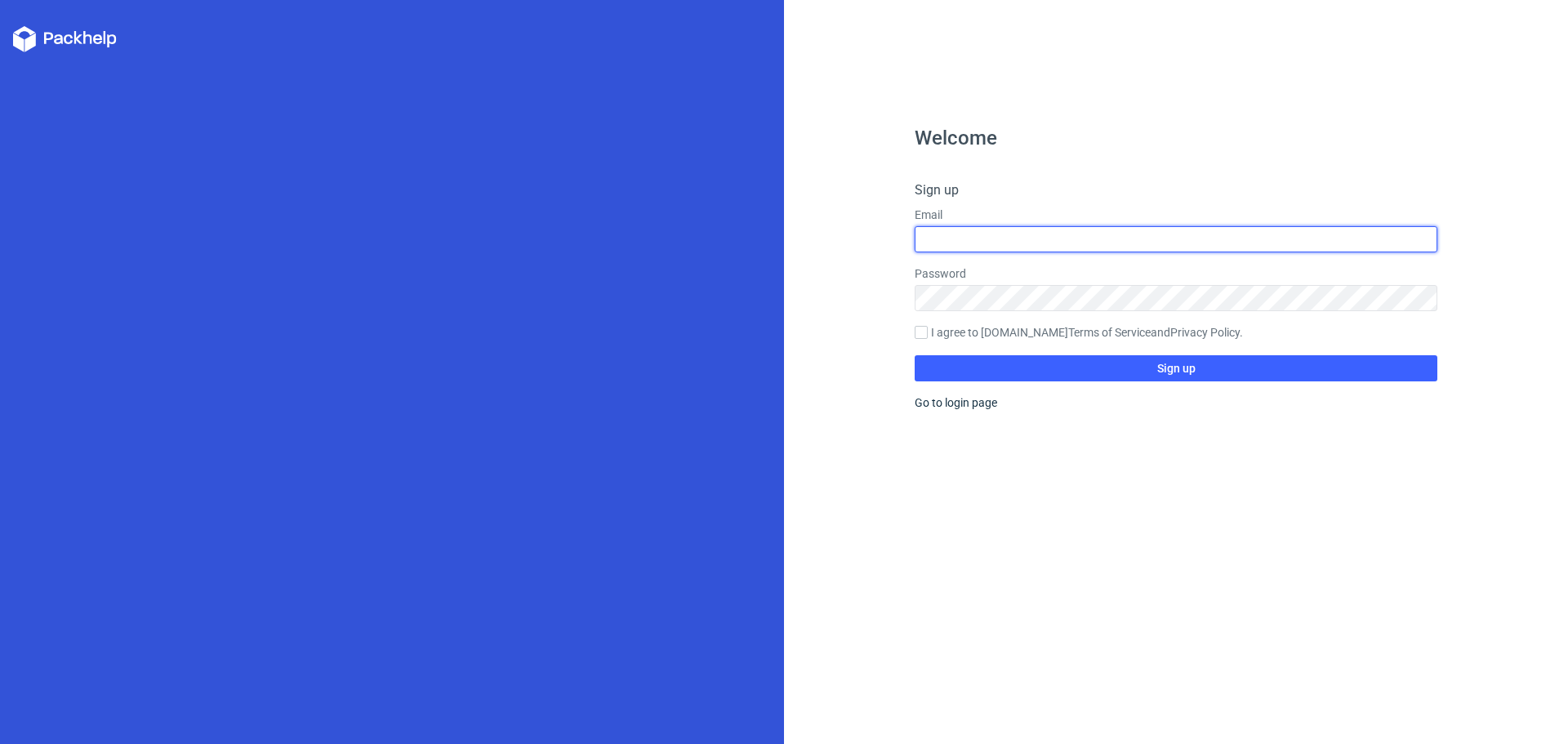
click at [995, 243] on input "text" at bounding box center [1176, 239] width 522 height 26
type input "[EMAIL_ADDRESS][DOMAIN_NAME]"
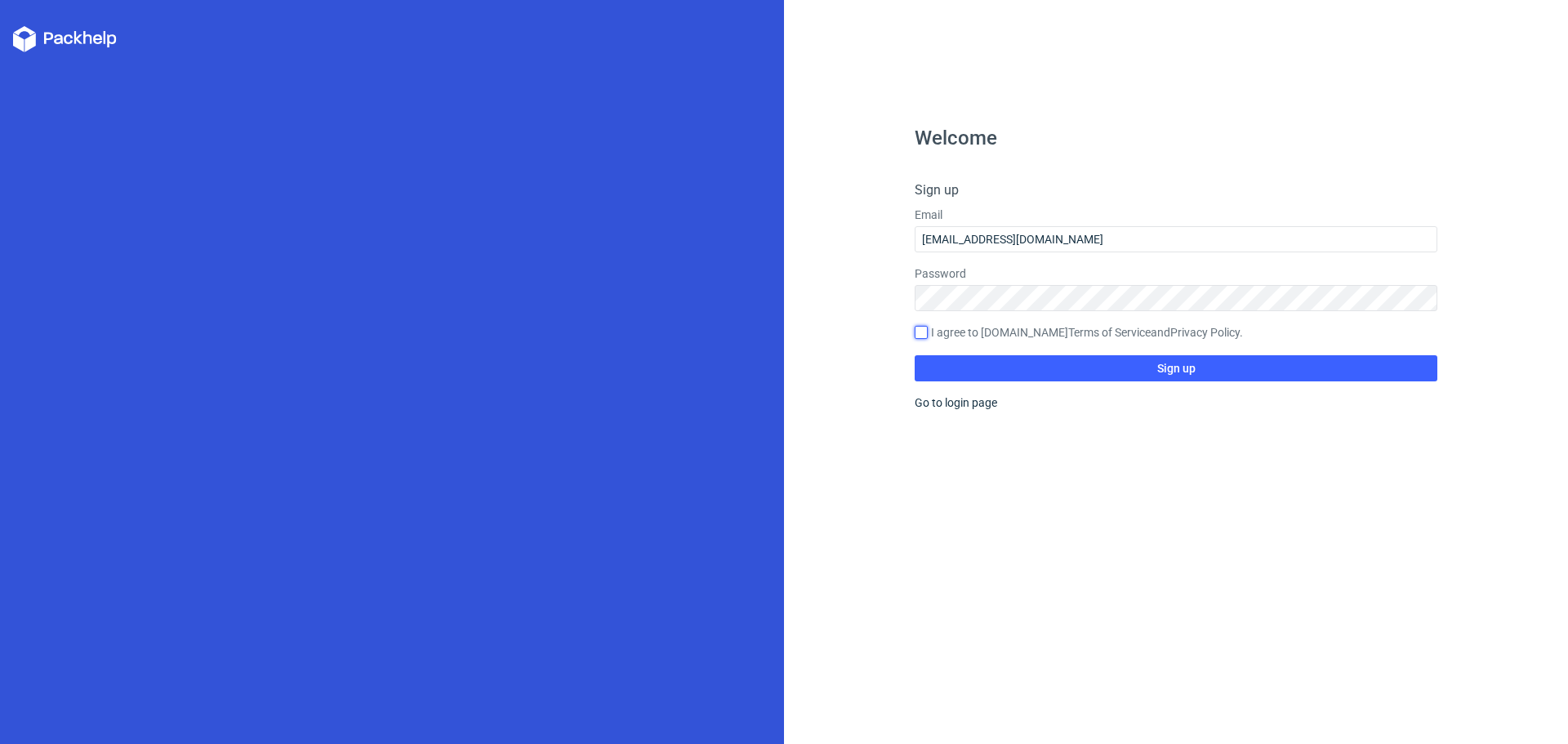
click at [915, 326] on input "I agree to [DOMAIN_NAME] Terms of Service and Privacy Policy ." at bounding box center [921, 331] width 13 height 13
checkbox input "true"
click at [1107, 369] on button "Sign up" at bounding box center [1176, 368] width 522 height 26
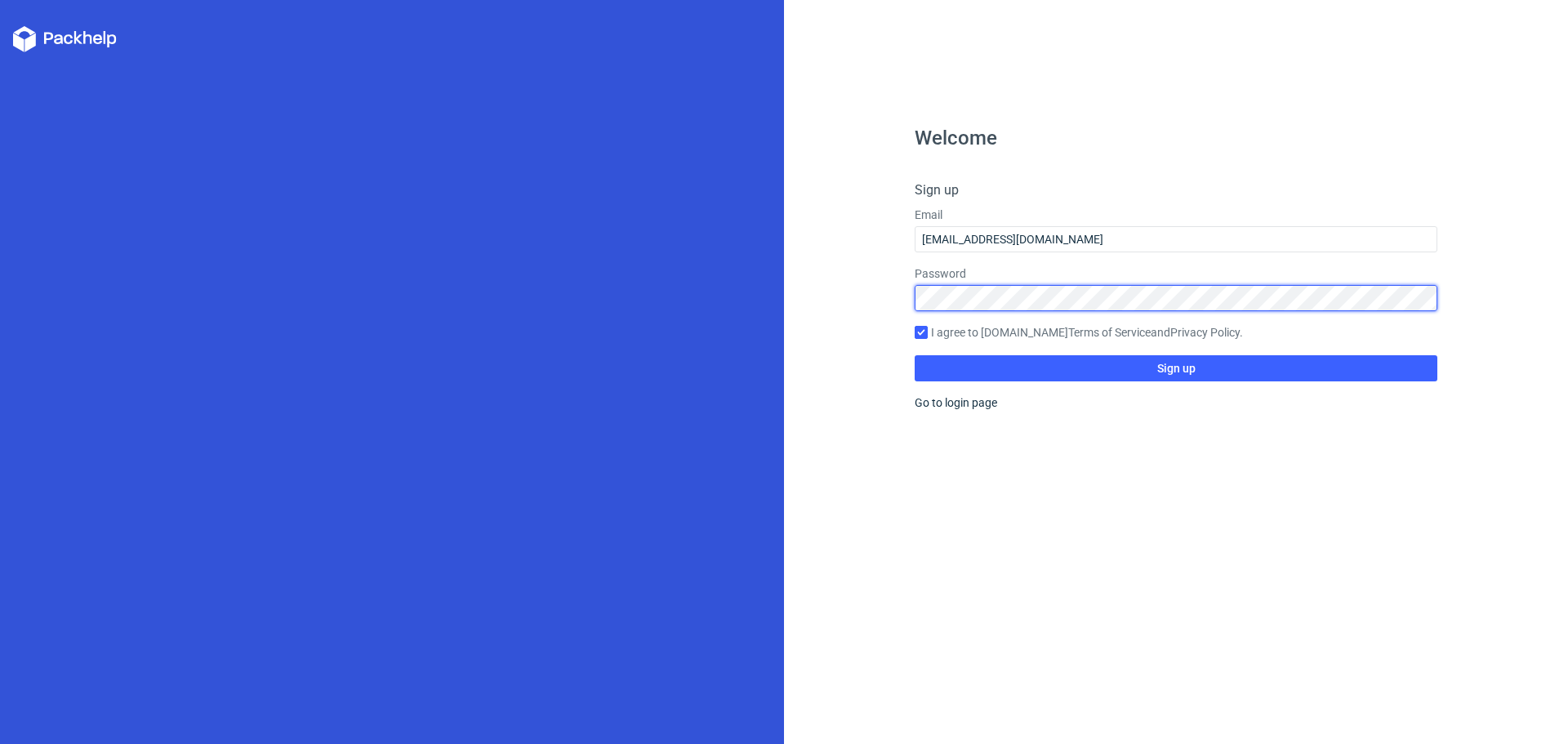
click at [818, 289] on div "Welcome Sign up Email [EMAIL_ADDRESS][DOMAIN_NAME] Password I agree to [DOMAIN_…" at bounding box center [1175, 372] width 784 height 744
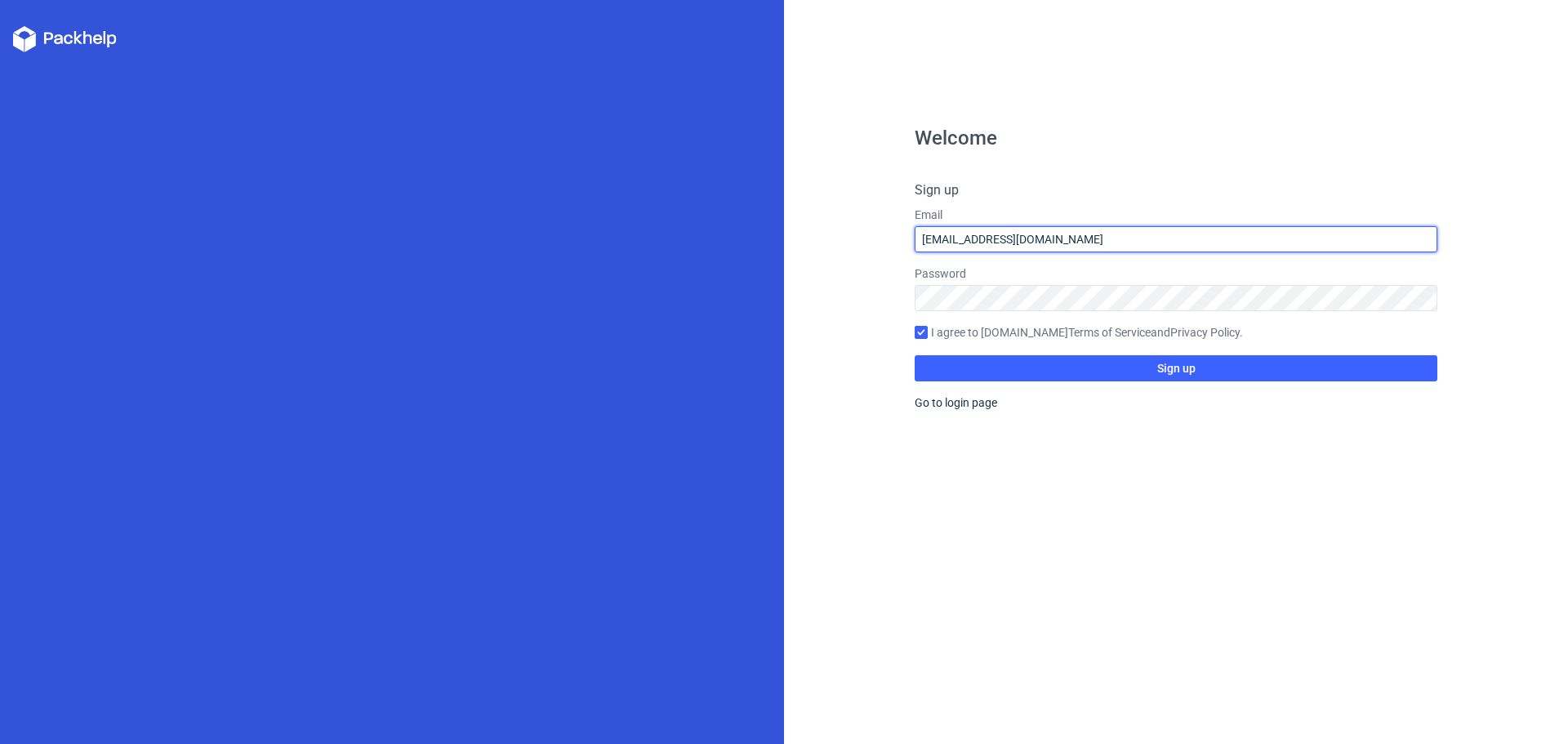
click at [1048, 244] on input "[EMAIL_ADDRESS][DOMAIN_NAME]" at bounding box center [1176, 239] width 522 height 26
drag, startPoint x: 1111, startPoint y: 242, endPoint x: 759, endPoint y: 219, distance: 352.8
click at [759, 220] on div "Welcome Sign up Email [EMAIL_ADDRESS][DOMAIN_NAME] Password I agree to [DOMAIN_…" at bounding box center [784, 372] width 1568 height 744
click at [1123, 236] on input "[EMAIL_ADDRESS][DOMAIN_NAME]" at bounding box center [1176, 239] width 522 height 26
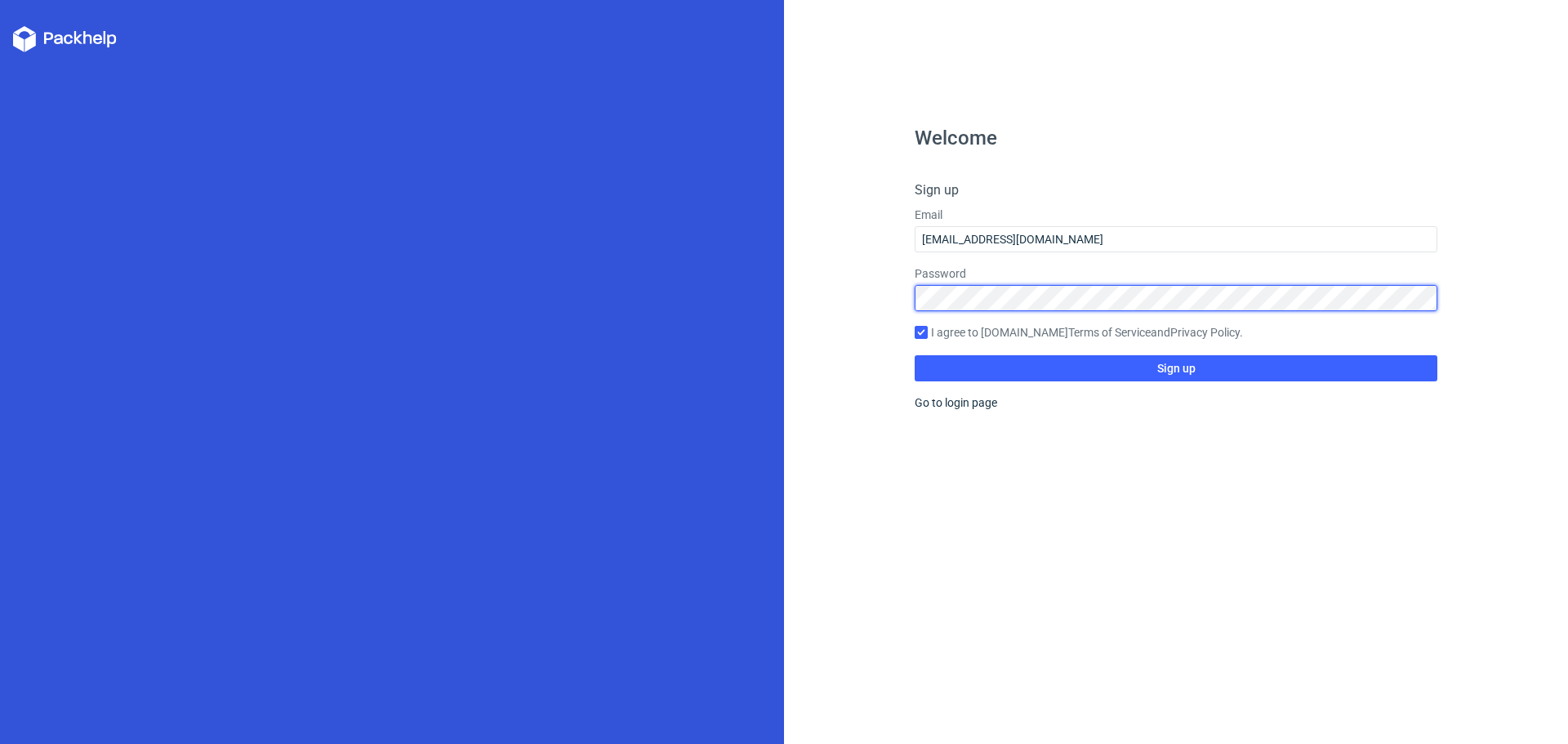
click at [774, 292] on div "Welcome Sign up Email [EMAIL_ADDRESS][DOMAIN_NAME] Password I agree to [DOMAIN_…" at bounding box center [784, 372] width 1568 height 744
click at [783, 267] on div "Welcome Sign up Email [EMAIL_ADDRESS][DOMAIN_NAME] Password I agree to [DOMAIN_…" at bounding box center [784, 372] width 1568 height 744
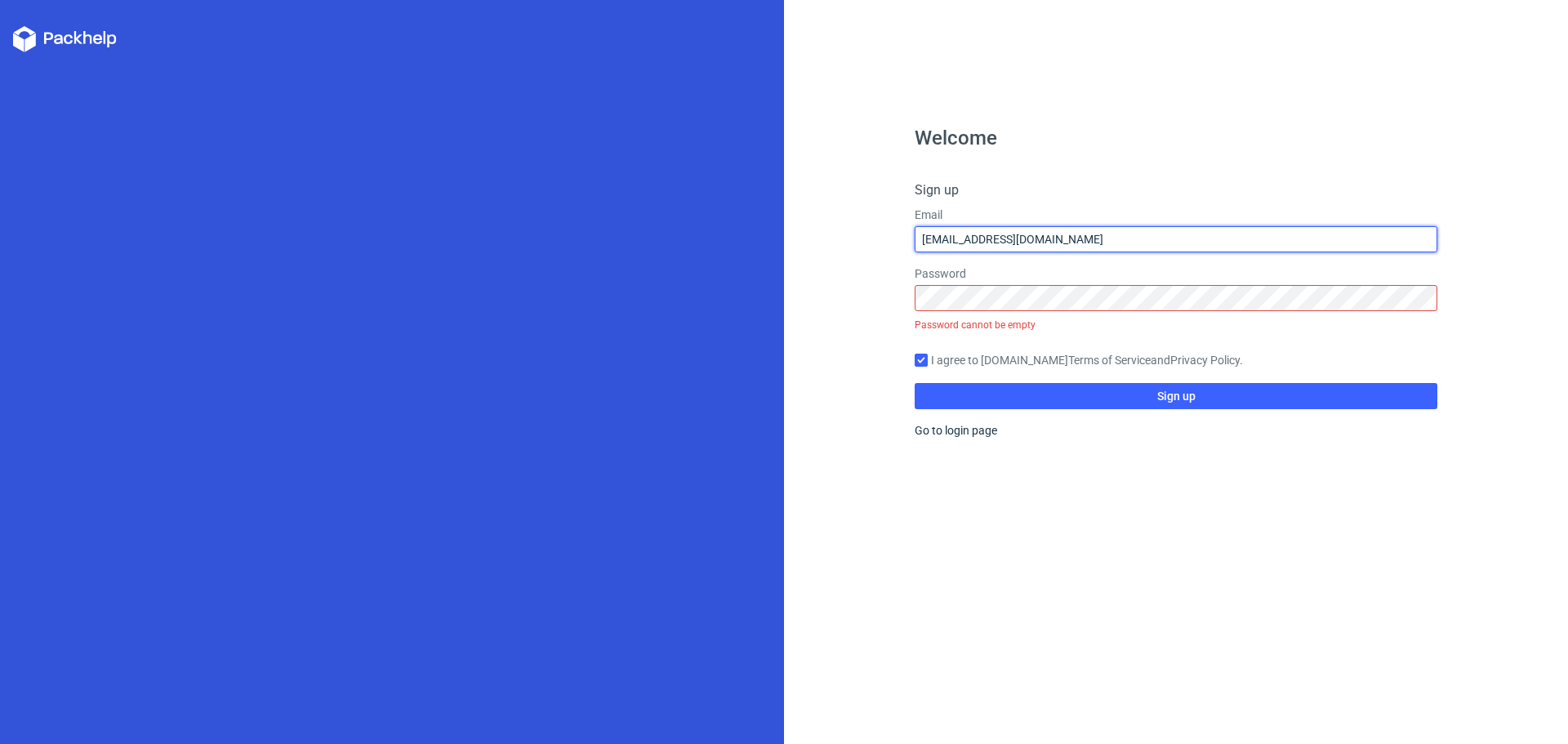
drag, startPoint x: 1098, startPoint y: 243, endPoint x: 761, endPoint y: 247, distance: 337.0
click at [761, 247] on div "Welcome Sign up Email [EMAIL_ADDRESS][DOMAIN_NAME] Password Password cannot be …" at bounding box center [784, 372] width 1568 height 744
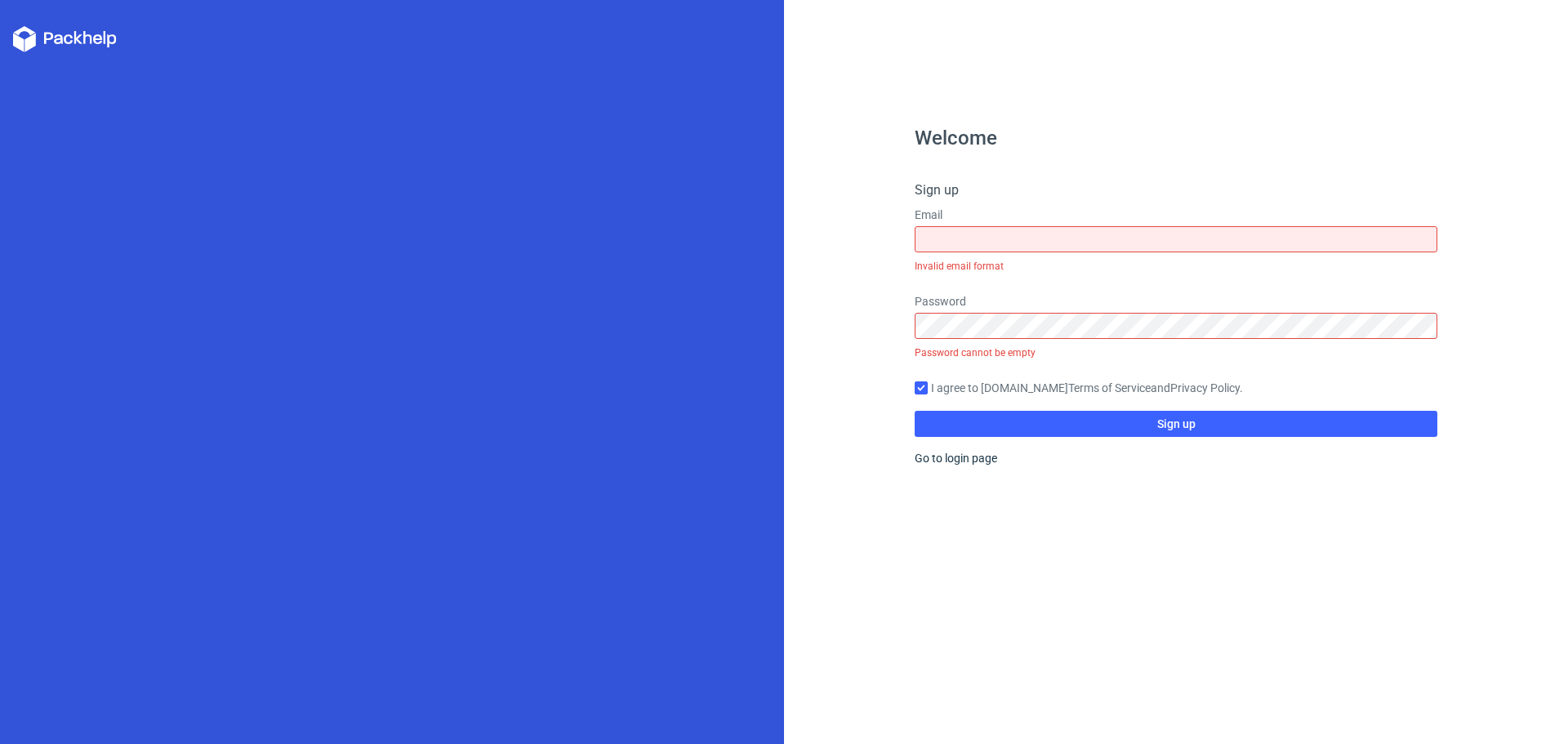
click at [1052, 506] on div "Welcome Sign up Email Invalid email format Password Password cannot be empty I …" at bounding box center [1176, 436] width 522 height 615
click at [78, 42] on polygon at bounding box center [78, 37] width 9 height 13
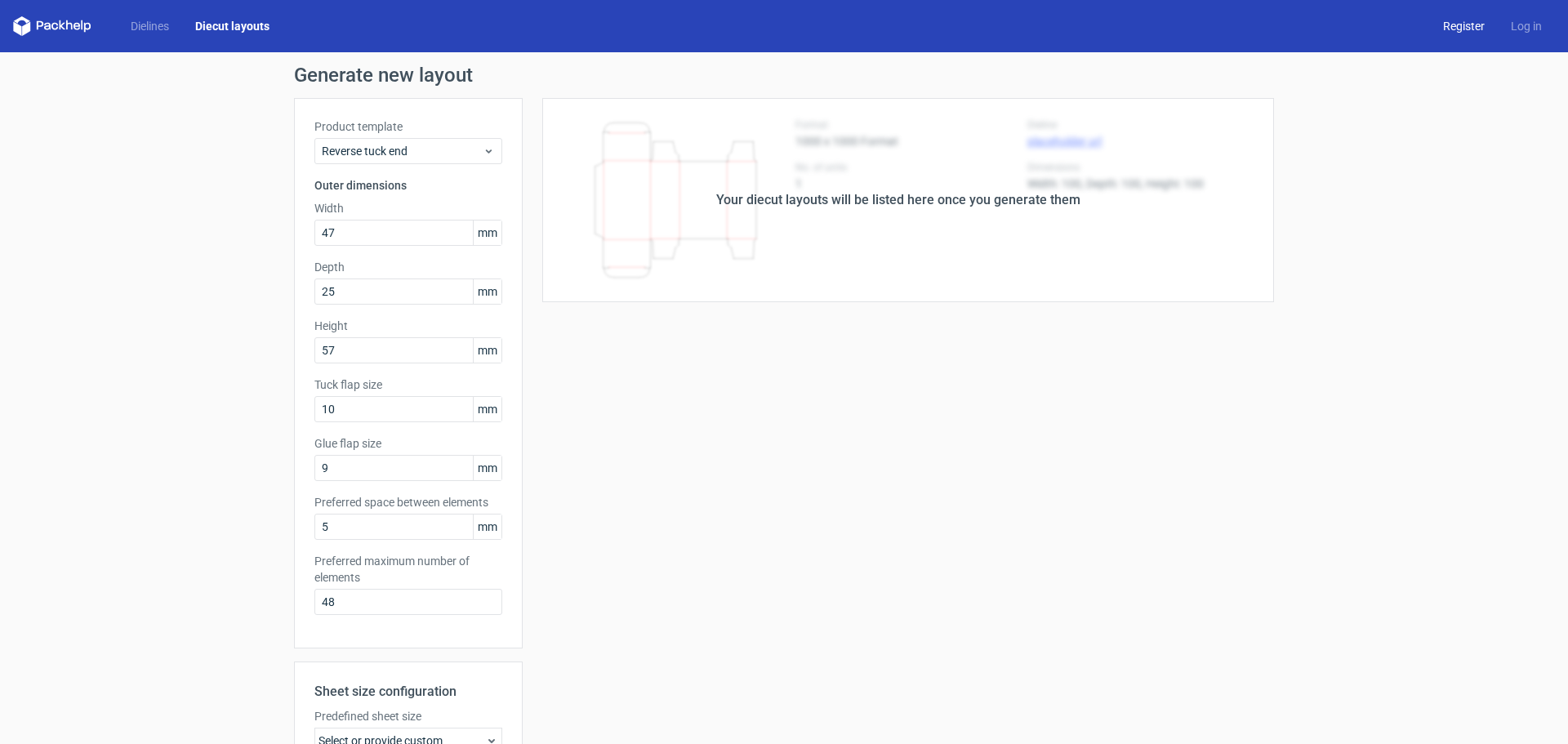
click at [1448, 29] on link "Register" at bounding box center [1463, 26] width 68 height 17
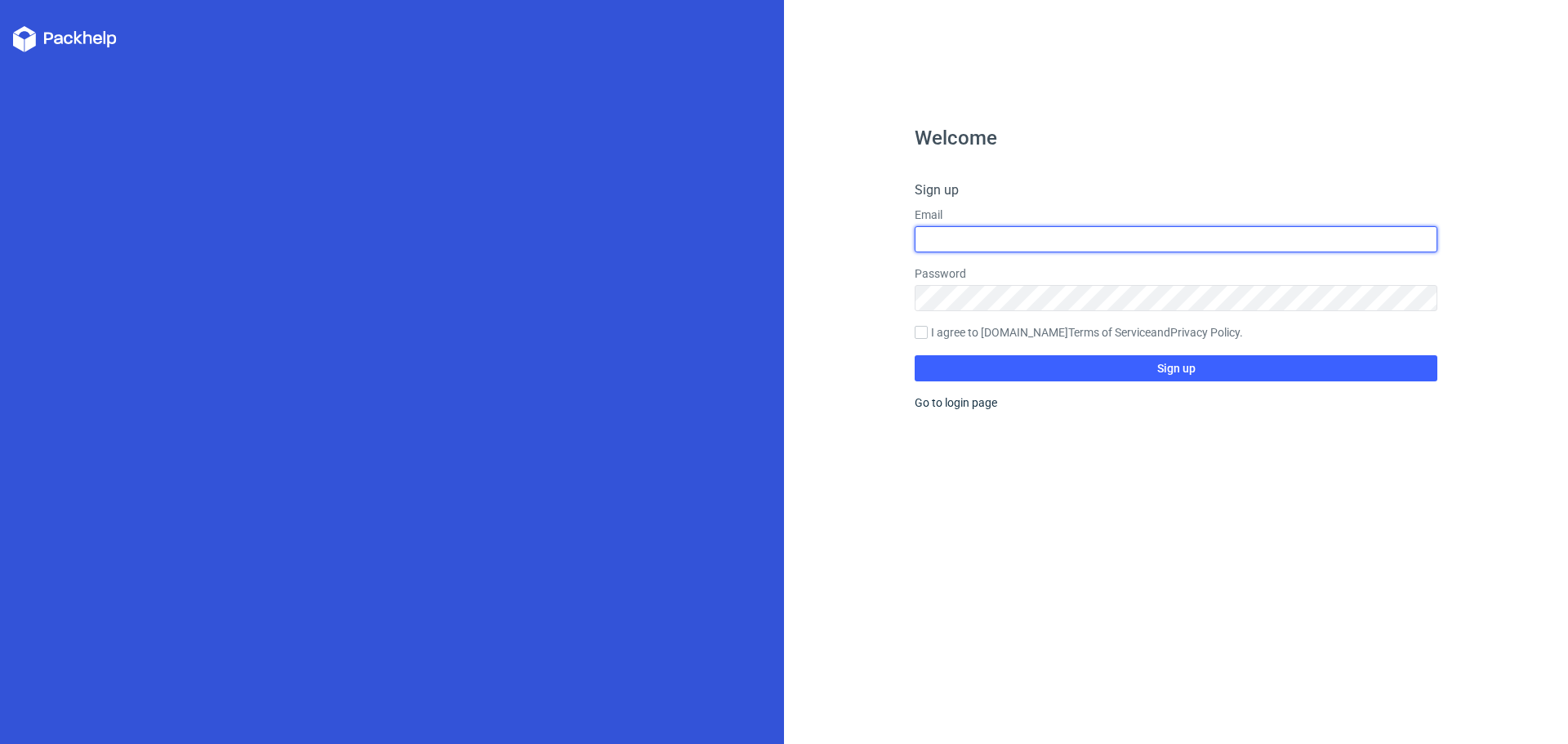
click at [962, 228] on input "text" at bounding box center [1176, 239] width 522 height 26
type input "[EMAIL_ADDRESS][DOMAIN_NAME]"
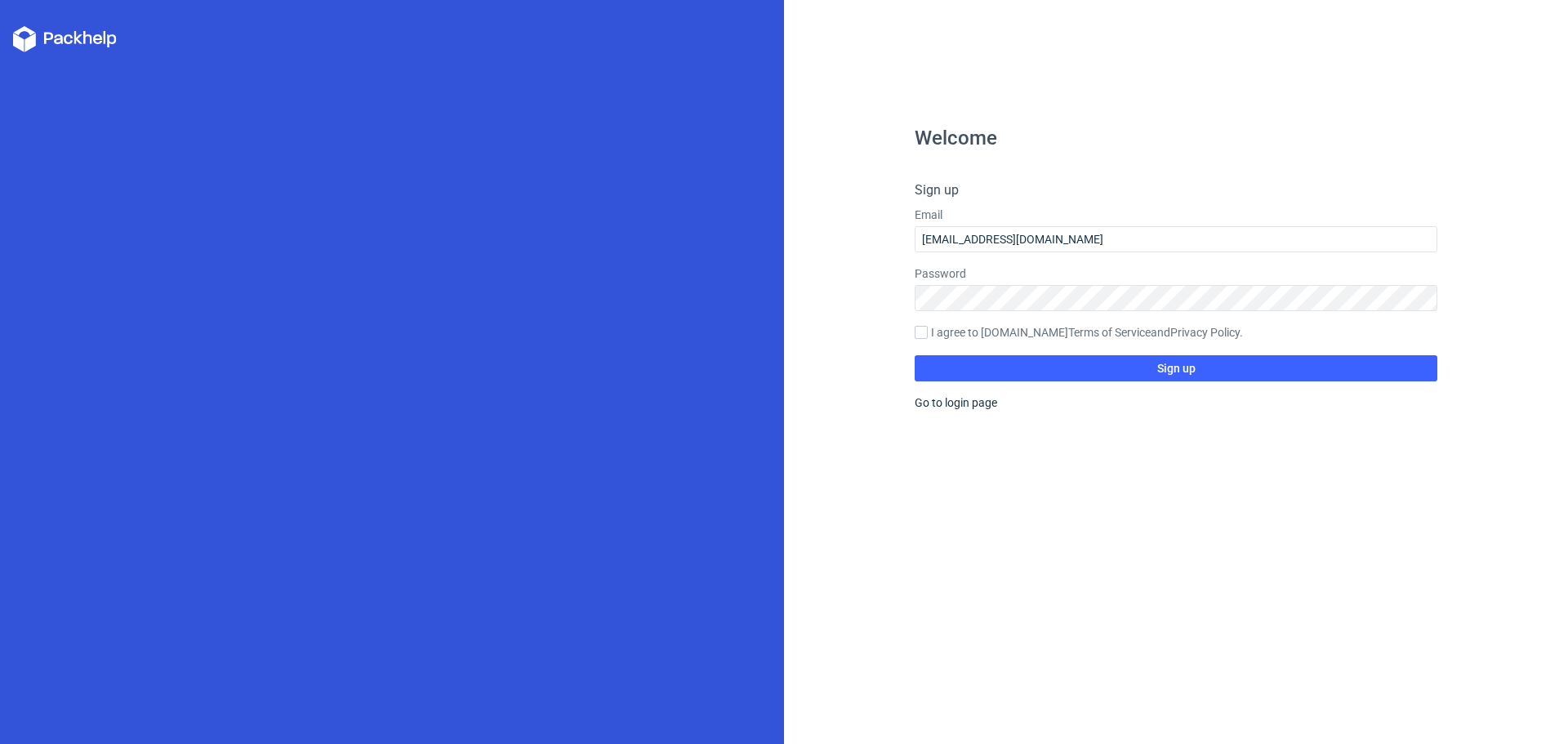
click at [1186, 322] on form "Sign up Email [EMAIL_ADDRESS][DOMAIN_NAME] Password I agree to [DOMAIN_NAME] Te…" at bounding box center [1176, 280] width 522 height 201
click at [1191, 334] on link "Privacy Policy" at bounding box center [1205, 331] width 69 height 13
click at [1146, 376] on button "Sign up" at bounding box center [1176, 368] width 522 height 26
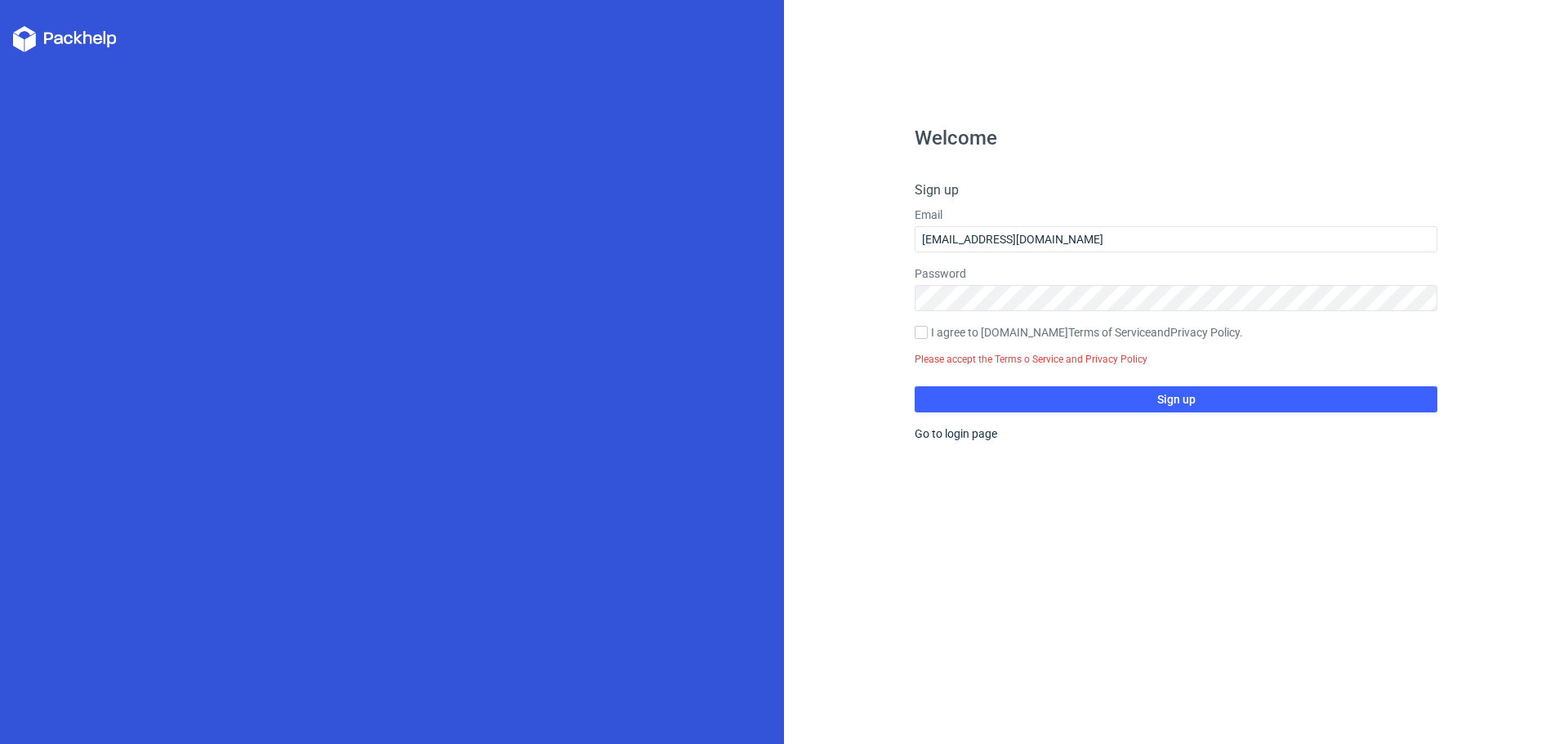
click at [930, 334] on label "I agree to [DOMAIN_NAME] Terms of Service and Privacy Policy ." at bounding box center [1176, 333] width 522 height 18
click at [928, 334] on input "I agree to [DOMAIN_NAME] Terms of Service and Privacy Policy ." at bounding box center [921, 331] width 13 height 13
checkbox input "true"
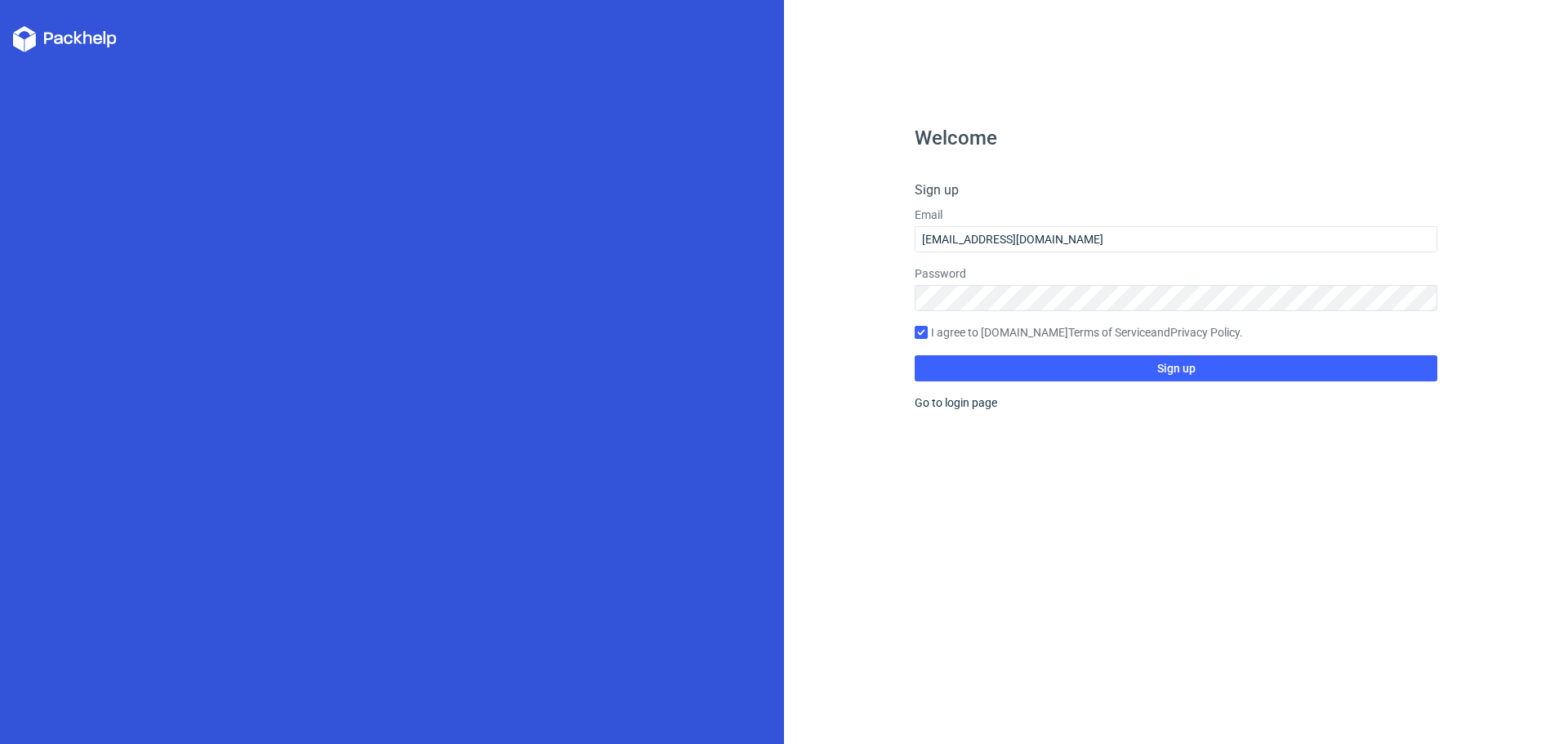
click at [1132, 382] on div "Welcome Sign up Email [EMAIL_ADDRESS][DOMAIN_NAME] Password I agree to [DOMAIN_…" at bounding box center [1176, 436] width 522 height 615
click at [1146, 377] on button "Sign up" at bounding box center [1176, 368] width 522 height 26
click at [1476, 703] on div "Given user email is not unique" at bounding box center [1460, 705] width 149 height 17
click at [1480, 598] on div "Welcome Sign up Email [EMAIL_ADDRESS][DOMAIN_NAME] Password I agree to [DOMAIN_…" at bounding box center [1175, 372] width 784 height 744
drag, startPoint x: 1091, startPoint y: 241, endPoint x: 866, endPoint y: 238, distance: 225.0
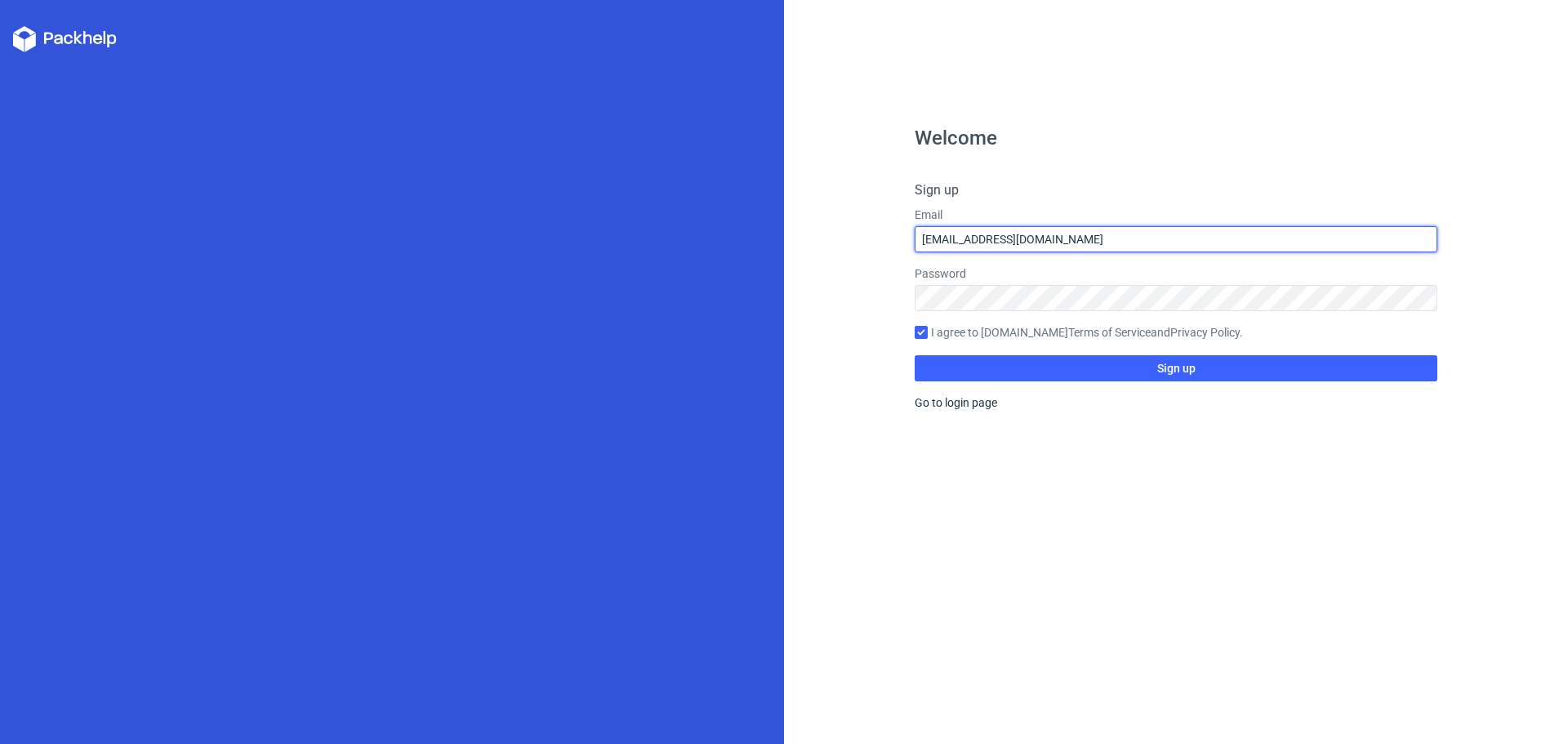
click at [866, 238] on div "Welcome Sign up Email [EMAIL_ADDRESS][DOMAIN_NAME] Password I agree to [DOMAIN_…" at bounding box center [1175, 372] width 784 height 744
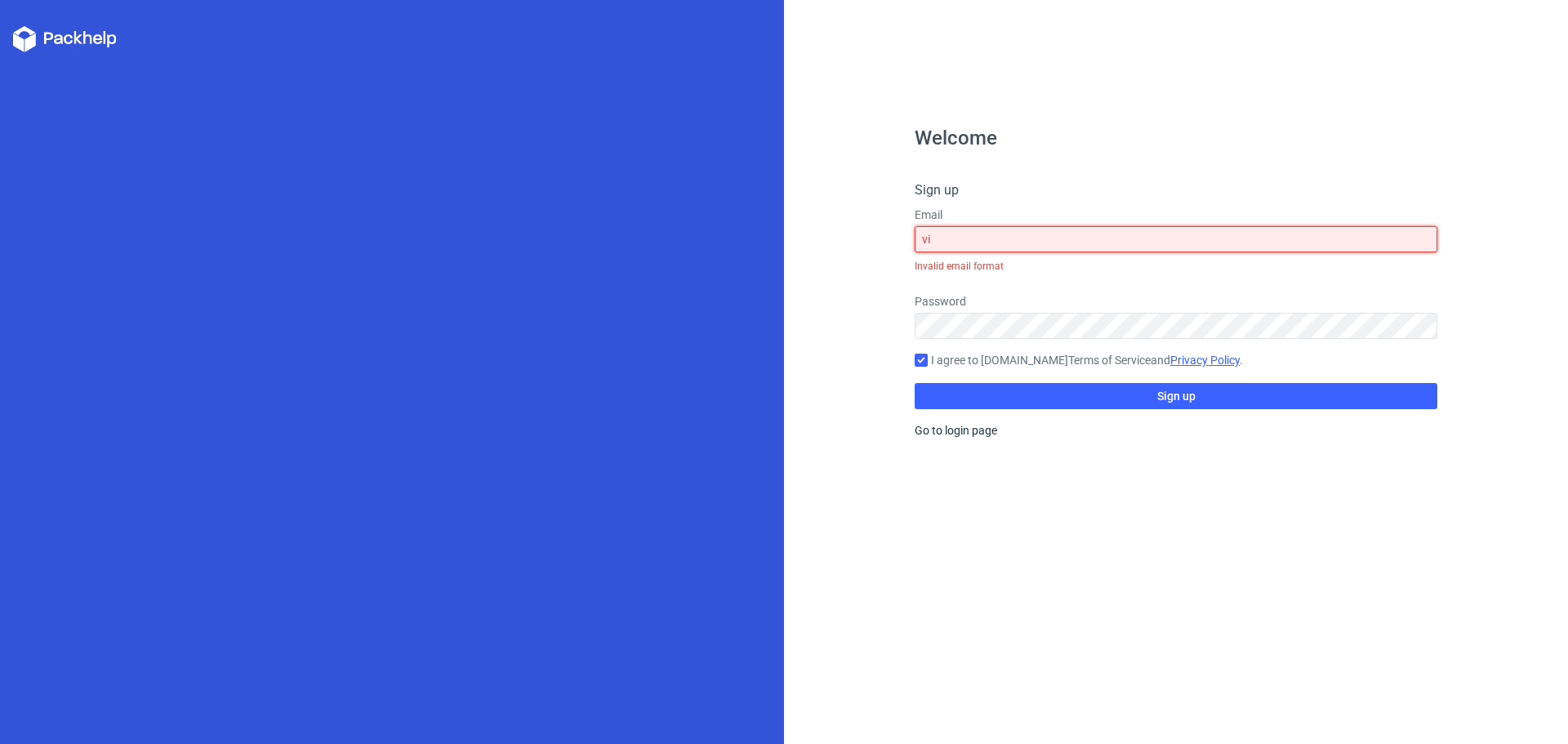
type input "v"
type input "[PERSON_NAME]"
